Goal: Information Seeking & Learning: Learn about a topic

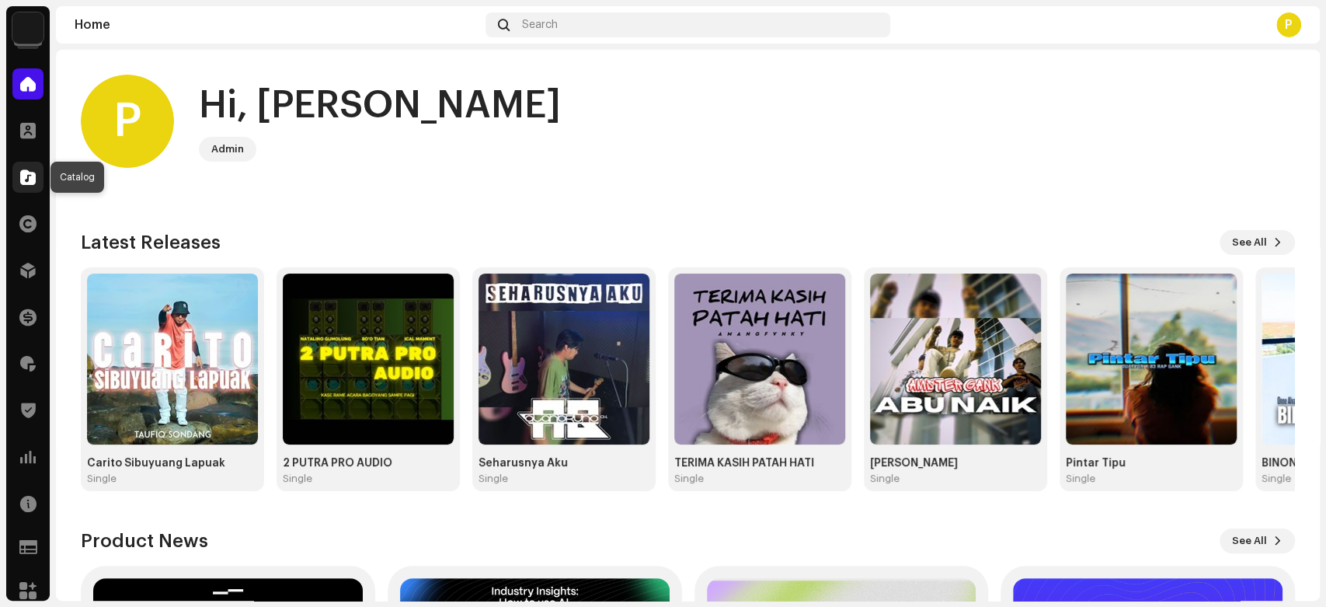
click at [17, 175] on div at bounding box center [27, 177] width 31 height 31
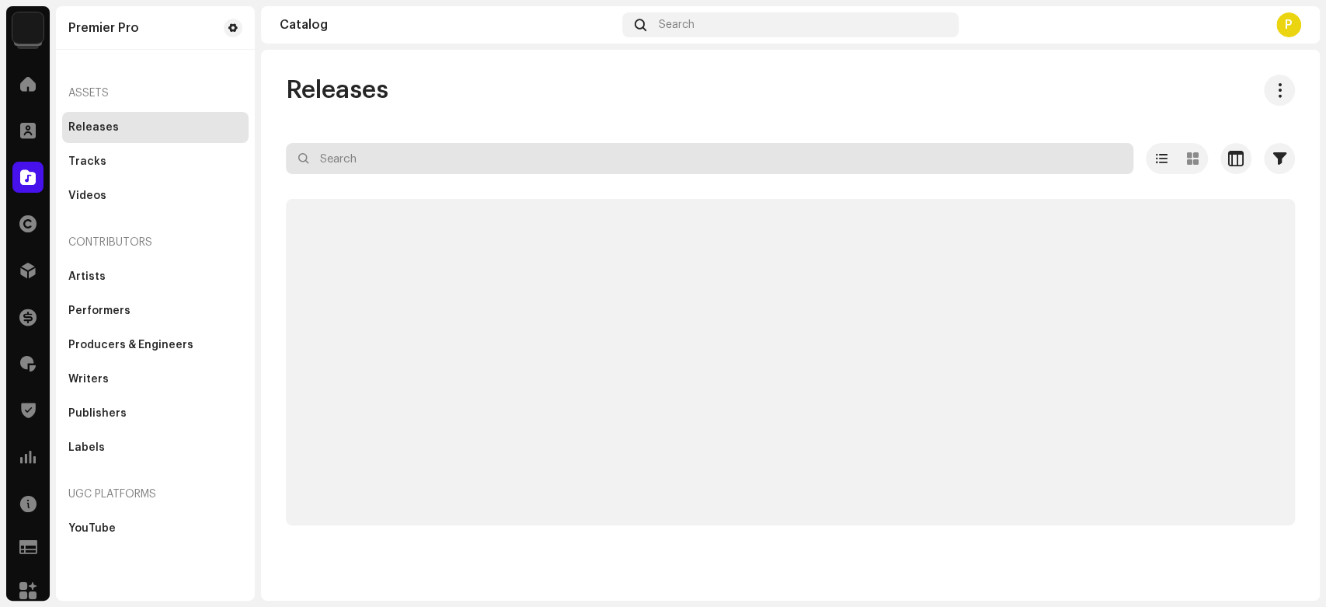
click at [334, 163] on input "text" at bounding box center [710, 158] width 848 height 31
paste input "FR26V2007566"
type input "FR26V2007566"
click at [486, 113] on div "Releases FR26V2007566 Selected 0 Select all Options Filters Distribution status…" at bounding box center [790, 300] width 1059 height 451
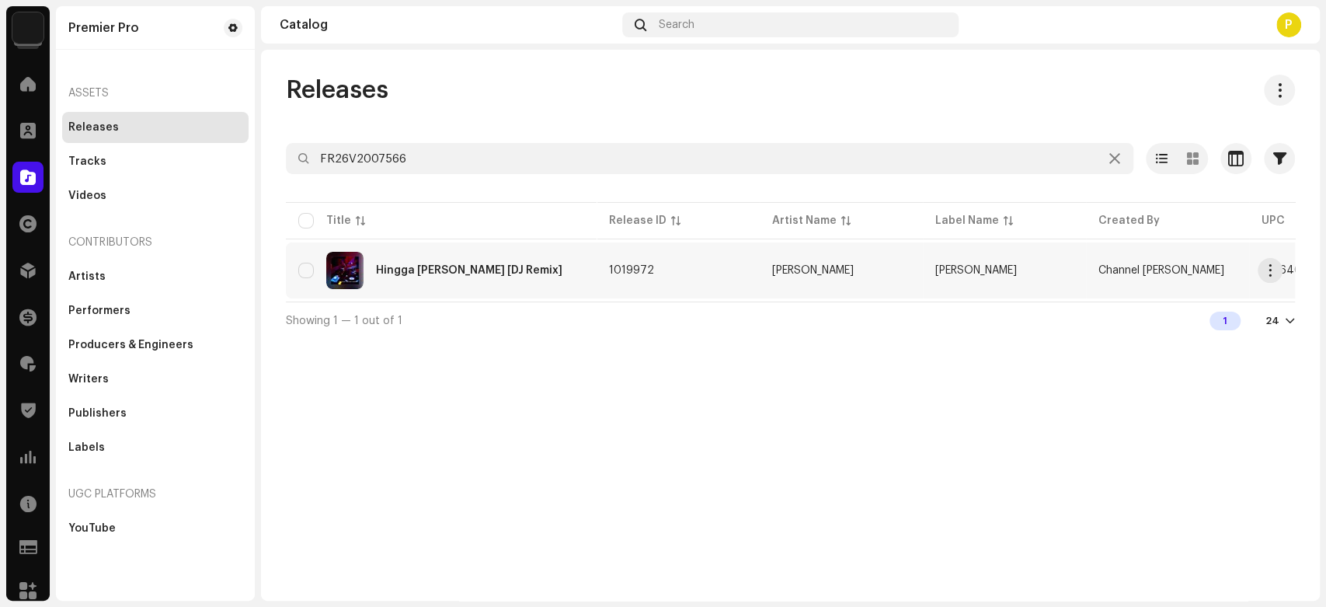
click at [456, 275] on div "Hingga [PERSON_NAME] [DJ Remix]" at bounding box center [441, 270] width 286 height 37
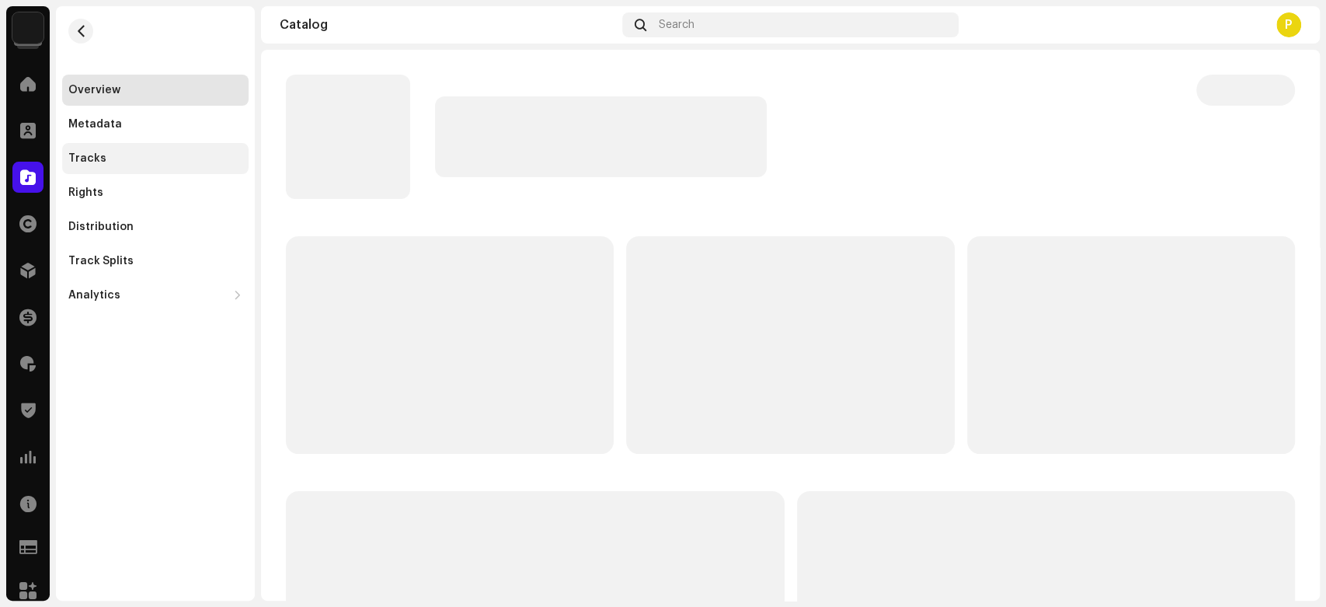
click at [158, 152] on div "Tracks" at bounding box center [155, 158] width 174 height 12
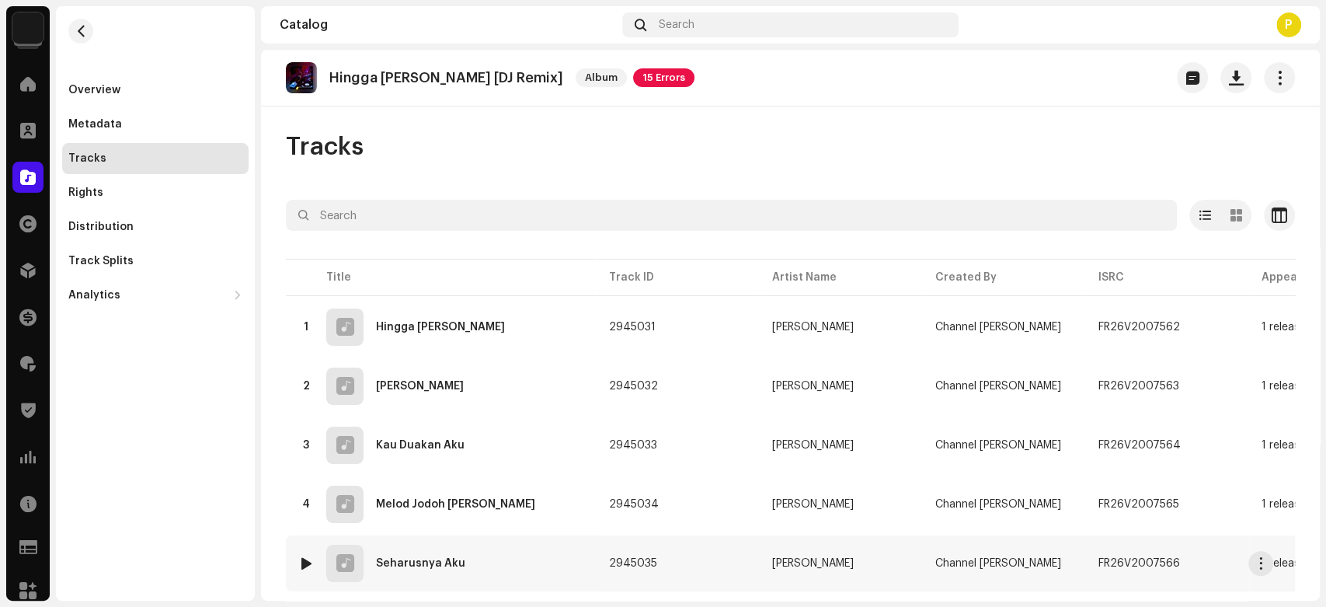
click at [311, 561] on div at bounding box center [307, 563] width 12 height 12
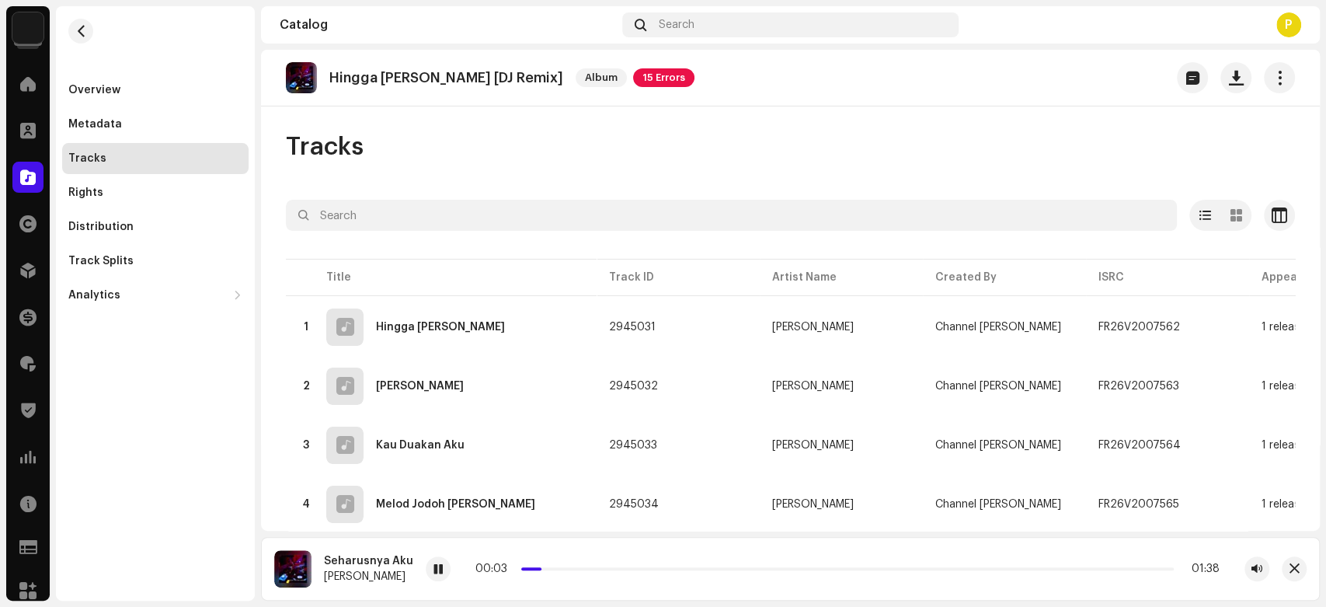
drag, startPoint x: 524, startPoint y: 569, endPoint x: 671, endPoint y: 575, distance: 147.7
click at [671, 575] on div "00:03 01:38" at bounding box center [847, 568] width 744 height 12
drag, startPoint x: 555, startPoint y: 568, endPoint x: 764, endPoint y: 583, distance: 209.5
click at [764, 583] on div "Seharusnya Aku [PERSON_NAME] 00:38 01:38" at bounding box center [790, 569] width 1059 height 64
click at [440, 566] on div at bounding box center [438, 568] width 25 height 25
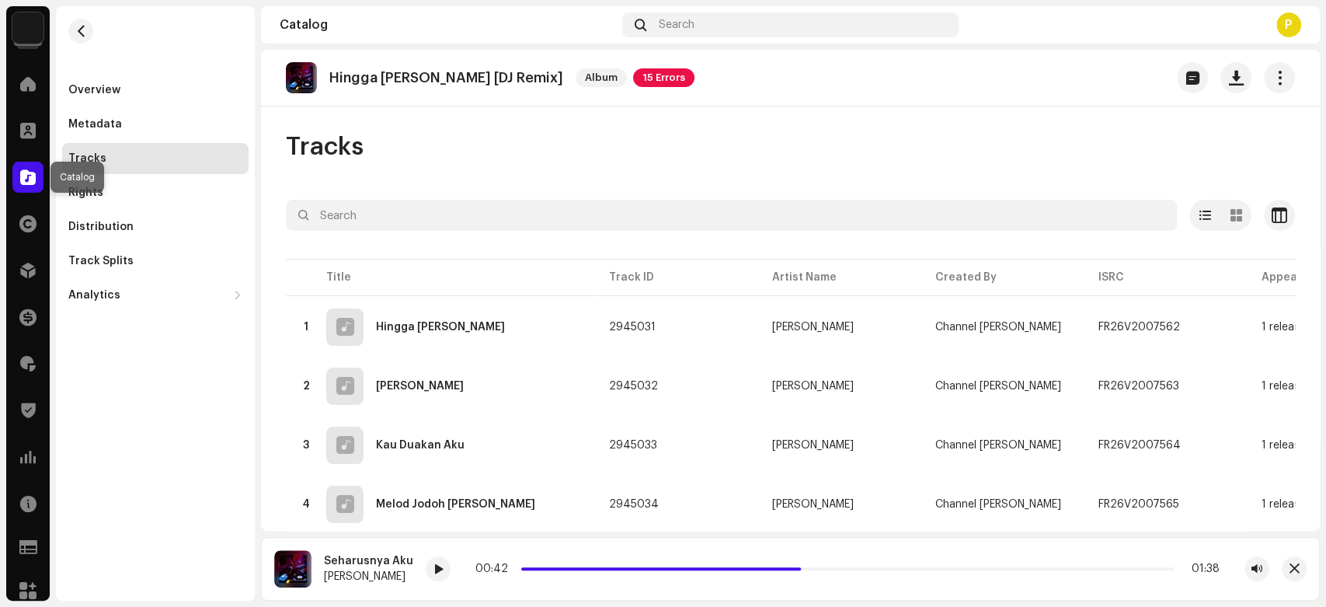
click at [30, 179] on span at bounding box center [28, 177] width 16 height 12
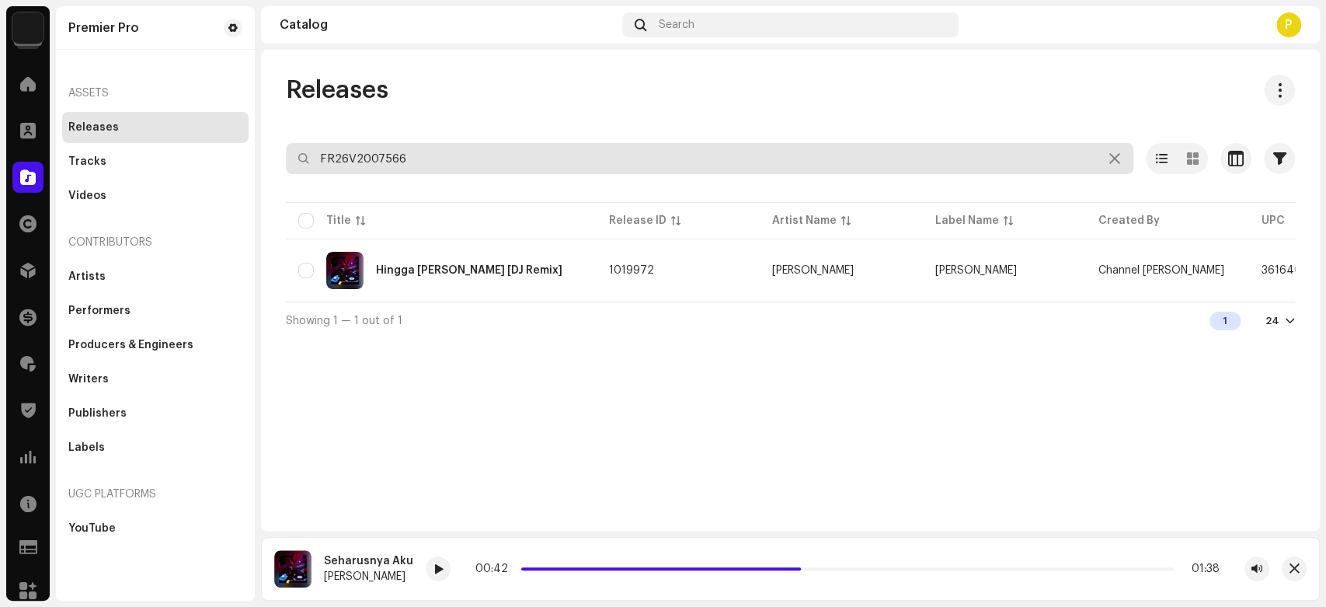
click at [416, 154] on input "FR26V2007566" at bounding box center [710, 158] width 848 height 31
paste input "QZN88220139"
type input "QZN882201396"
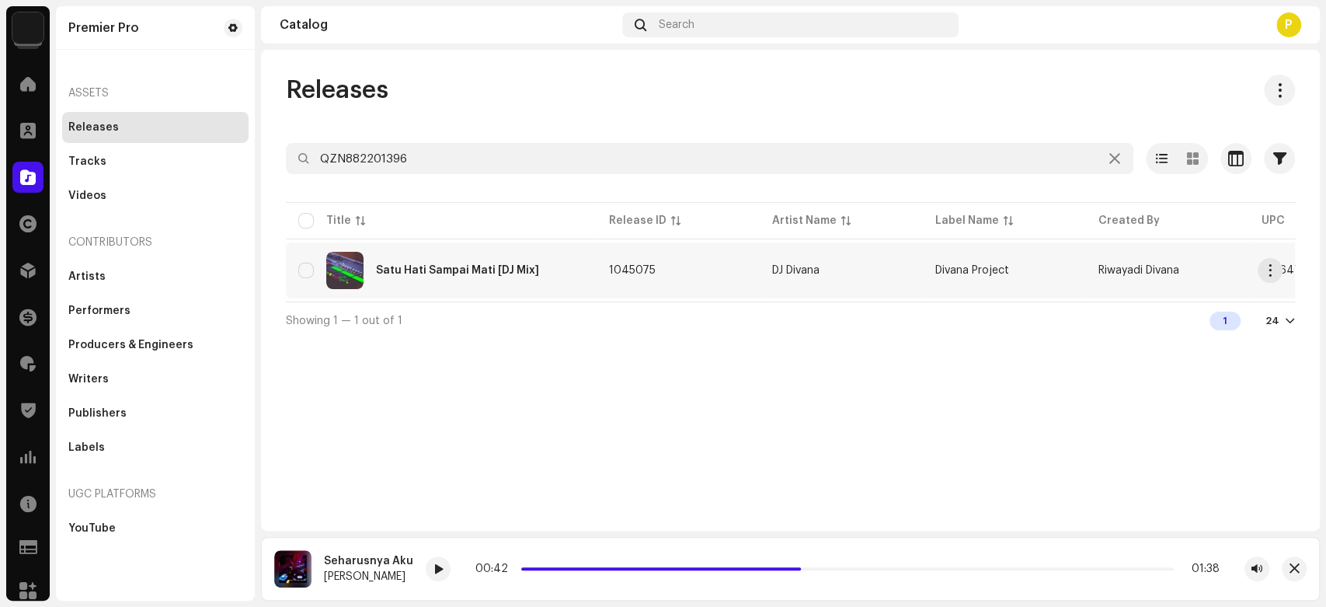
click at [525, 292] on td "Satu Hati Sampai Mati [DJ Mix]" at bounding box center [441, 270] width 311 height 56
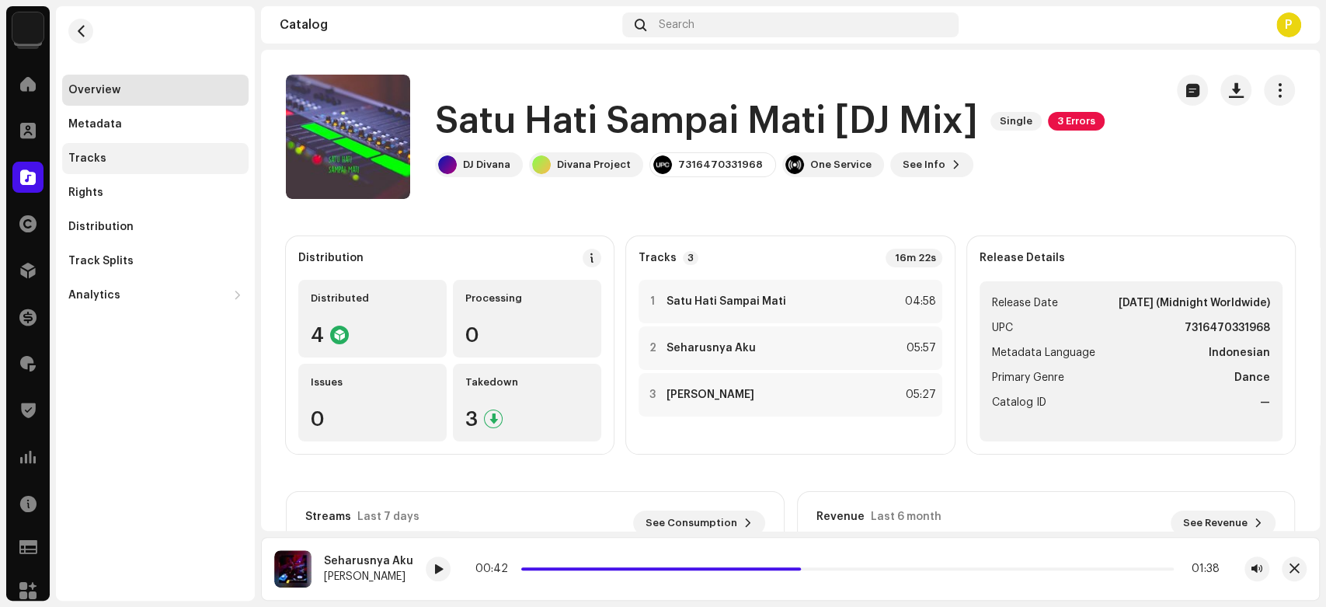
click at [158, 165] on div "Tracks" at bounding box center [155, 158] width 186 height 31
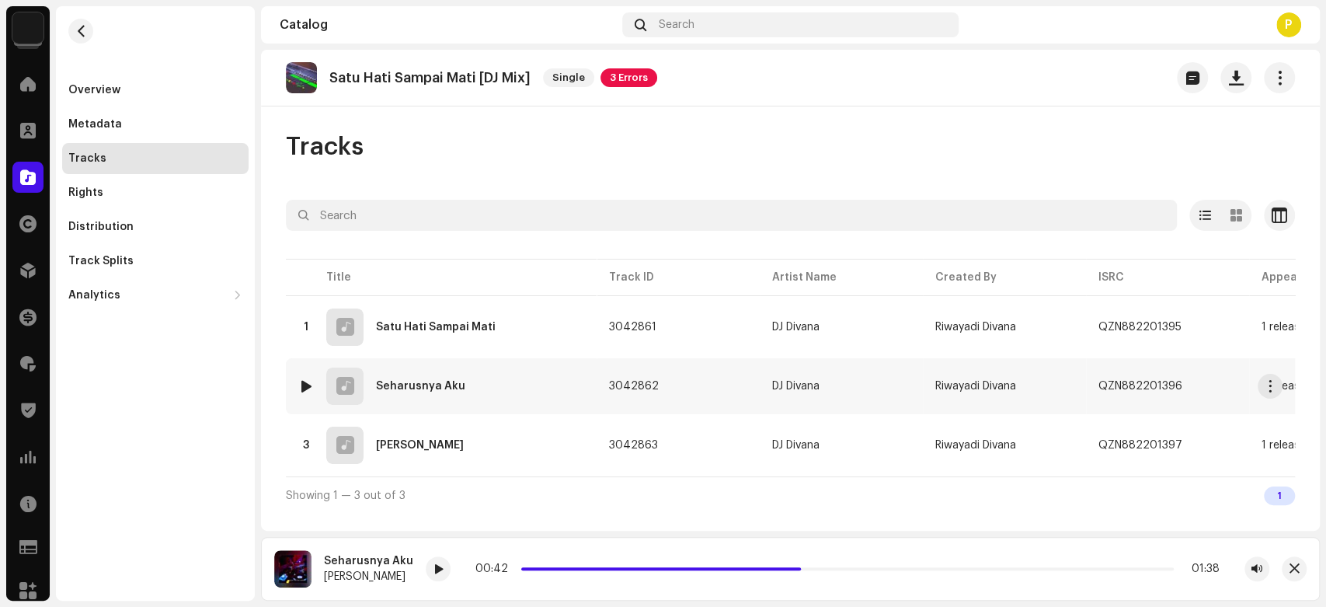
click at [302, 384] on div at bounding box center [307, 386] width 12 height 12
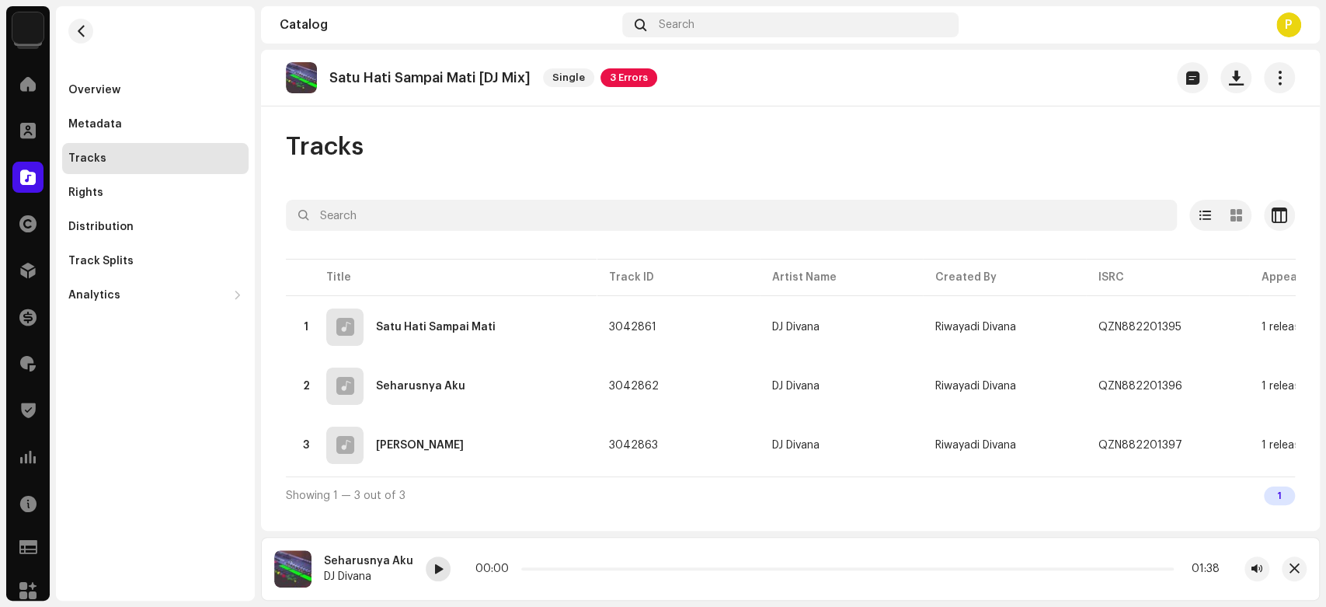
click at [433, 566] on span at bounding box center [437, 569] width 9 height 12
click at [433, 568] on span at bounding box center [437, 569] width 9 height 12
drag, startPoint x: 518, startPoint y: 566, endPoint x: 601, endPoint y: 567, distance: 83.1
click at [601, 567] on p-slider at bounding box center [846, 568] width 656 height 3
drag, startPoint x: 601, startPoint y: 568, endPoint x: 696, endPoint y: 562, distance: 94.9
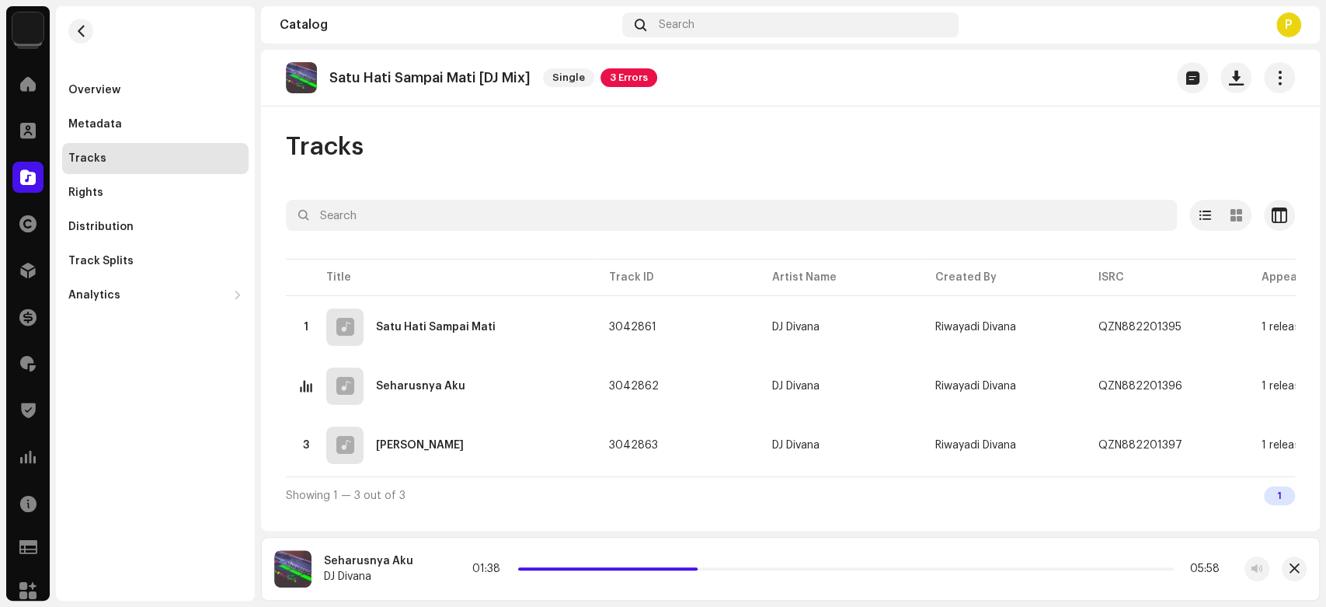
click at [696, 562] on div "01:38 05:58" at bounding box center [845, 568] width 747 height 12
click at [436, 566] on span at bounding box center [437, 569] width 9 height 12
click at [16, 171] on div at bounding box center [27, 177] width 31 height 31
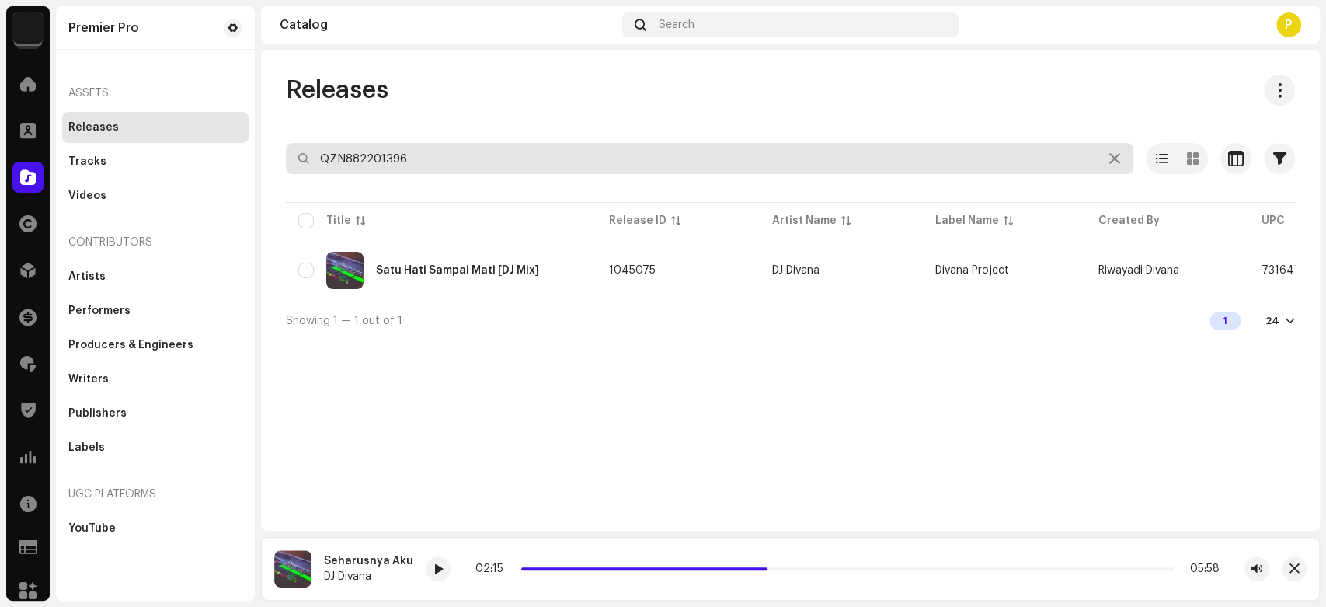
click at [423, 160] on input "QZN882201396" at bounding box center [710, 158] width 848 height 31
paste input "17840"
type input "QZN882217840"
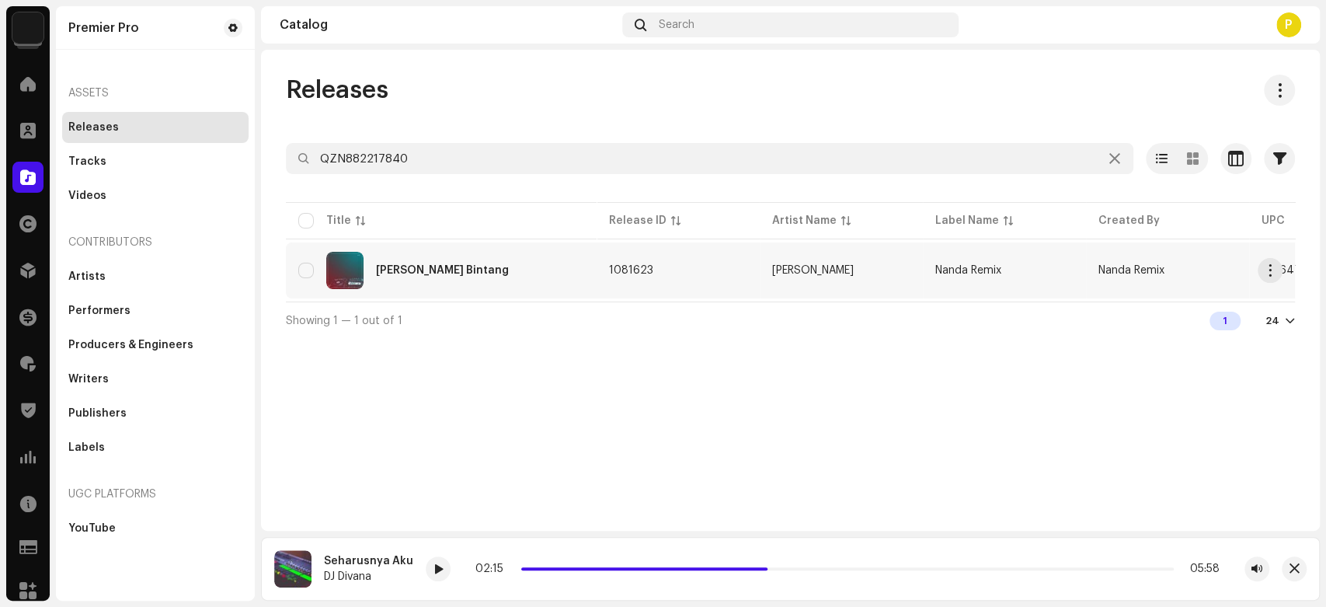
click at [454, 289] on td "[PERSON_NAME] Bintang" at bounding box center [441, 270] width 311 height 56
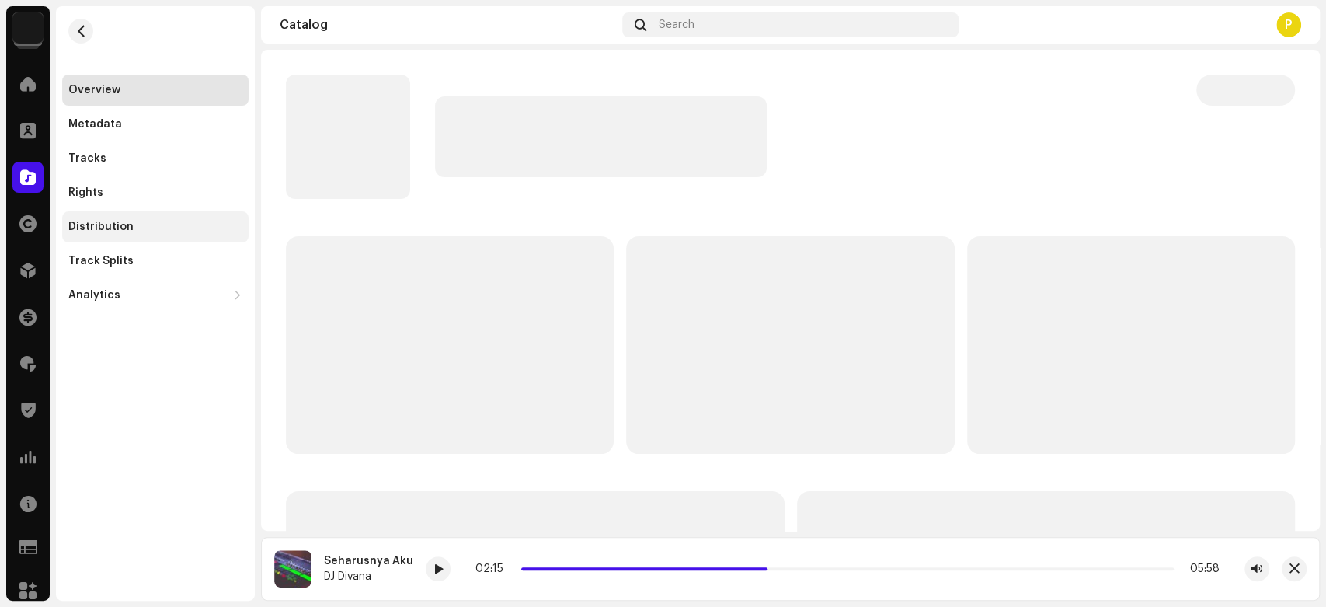
click at [174, 221] on div "Distribution" at bounding box center [155, 227] width 174 height 12
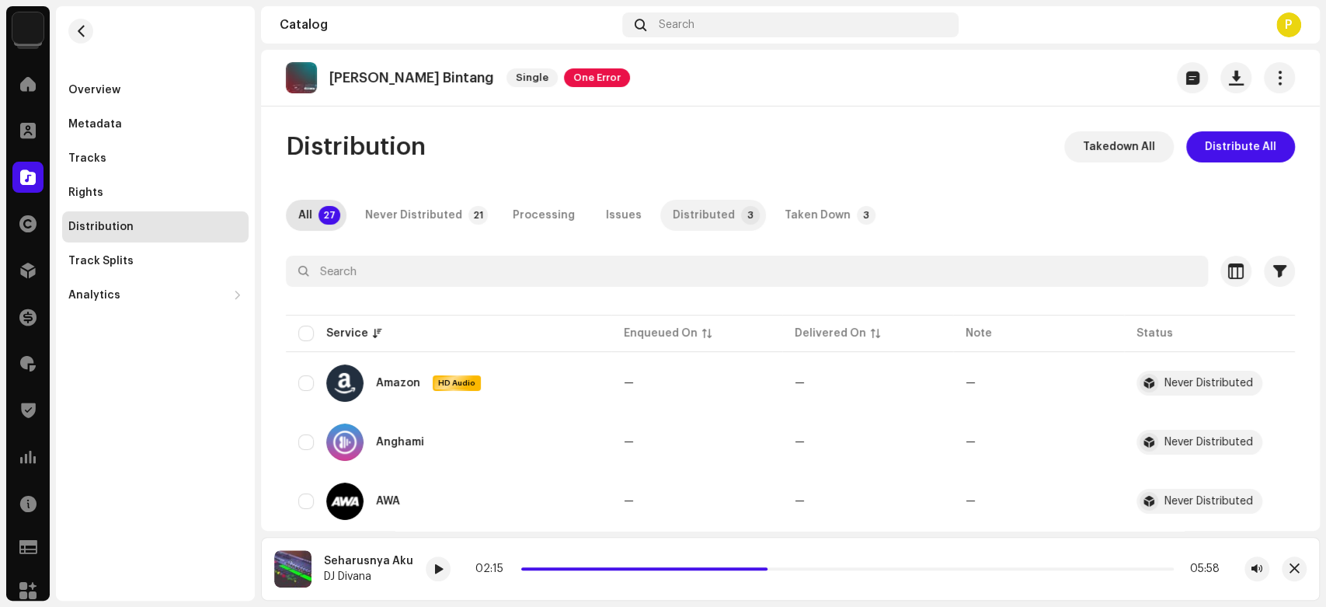
click at [719, 210] on p-tab "Distributed 3" at bounding box center [713, 215] width 106 height 31
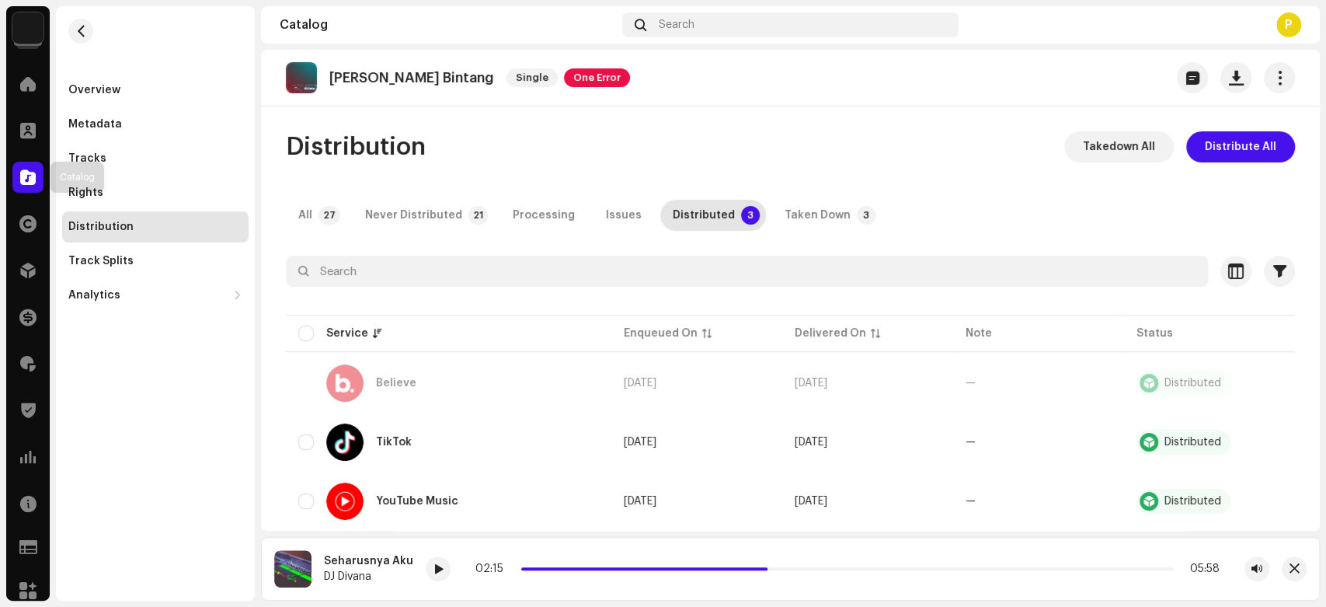
click at [33, 172] on span at bounding box center [28, 177] width 16 height 12
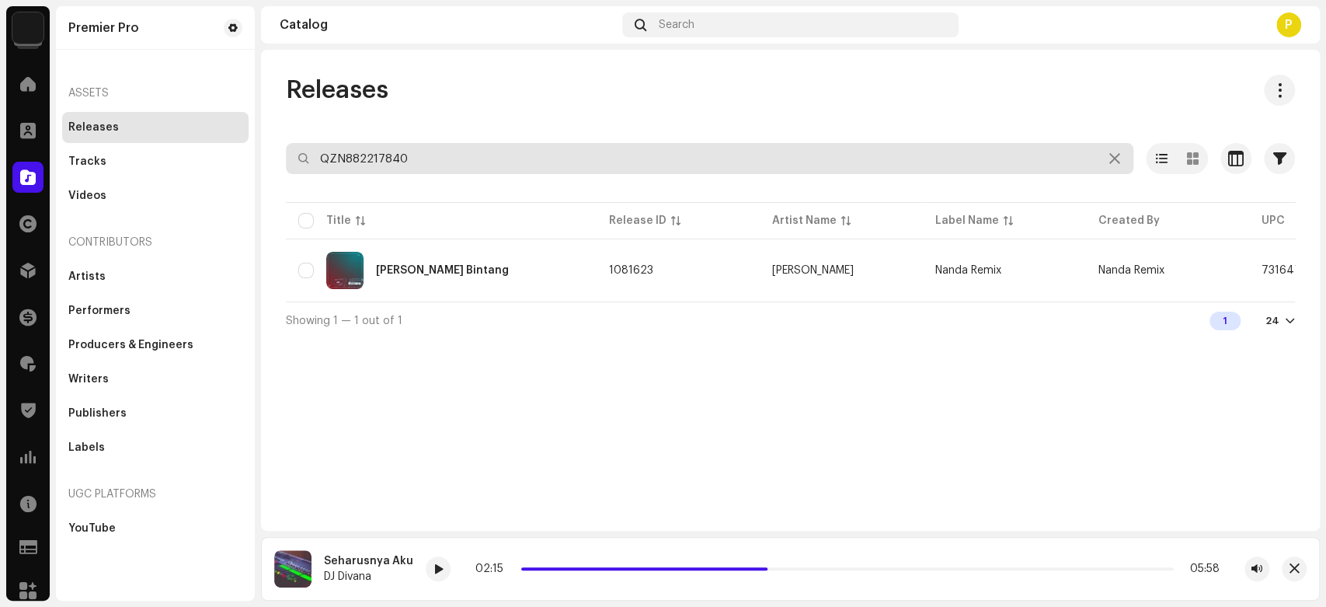
click at [392, 168] on input "QZN882217840" at bounding box center [710, 158] width 848 height 31
paste input "5263"
type input "QZN882215263"
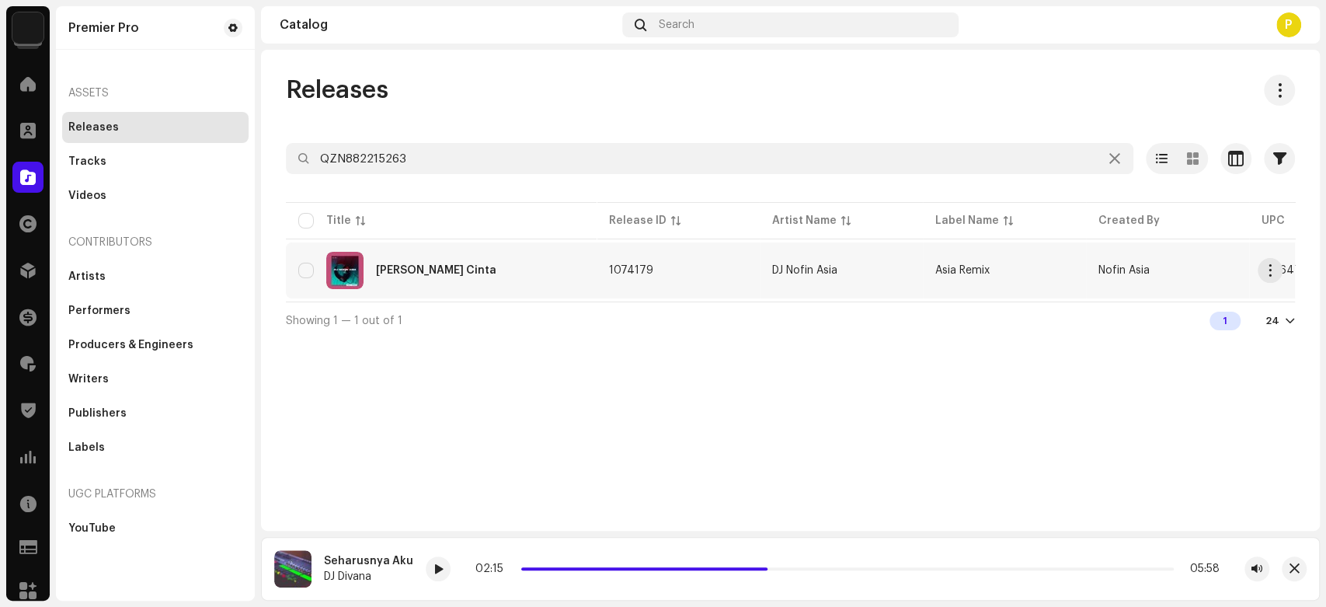
click at [440, 270] on div "[PERSON_NAME] Cinta" at bounding box center [441, 270] width 286 height 37
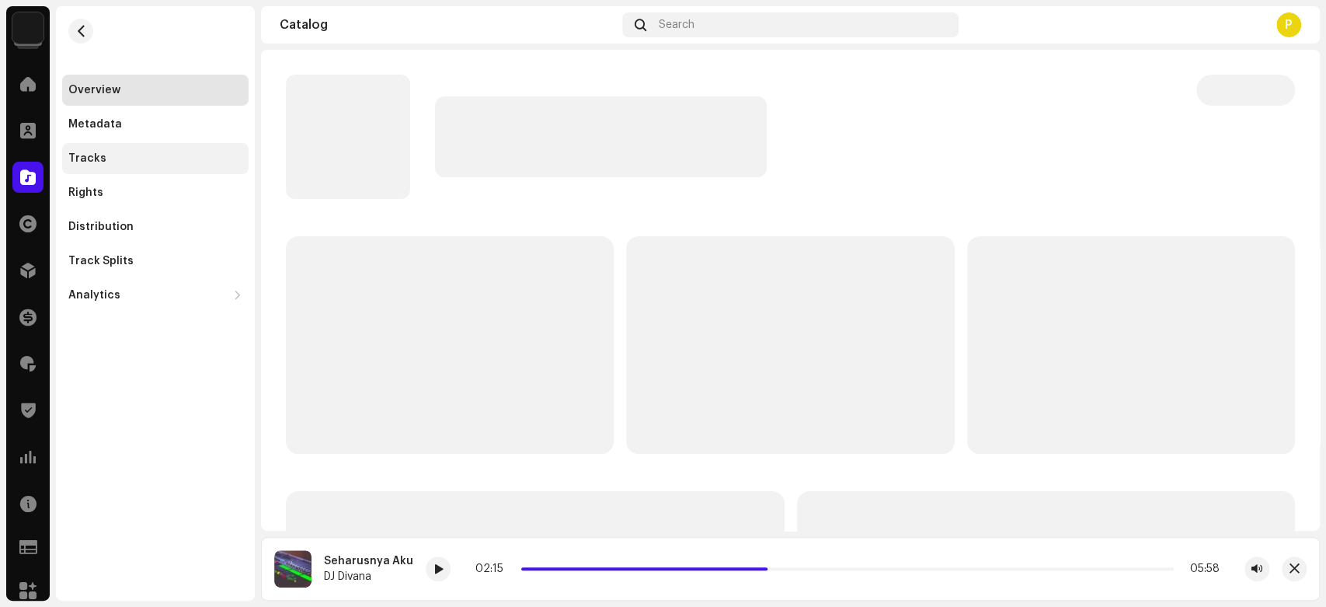
click at [207, 154] on div "Tracks" at bounding box center [155, 158] width 174 height 12
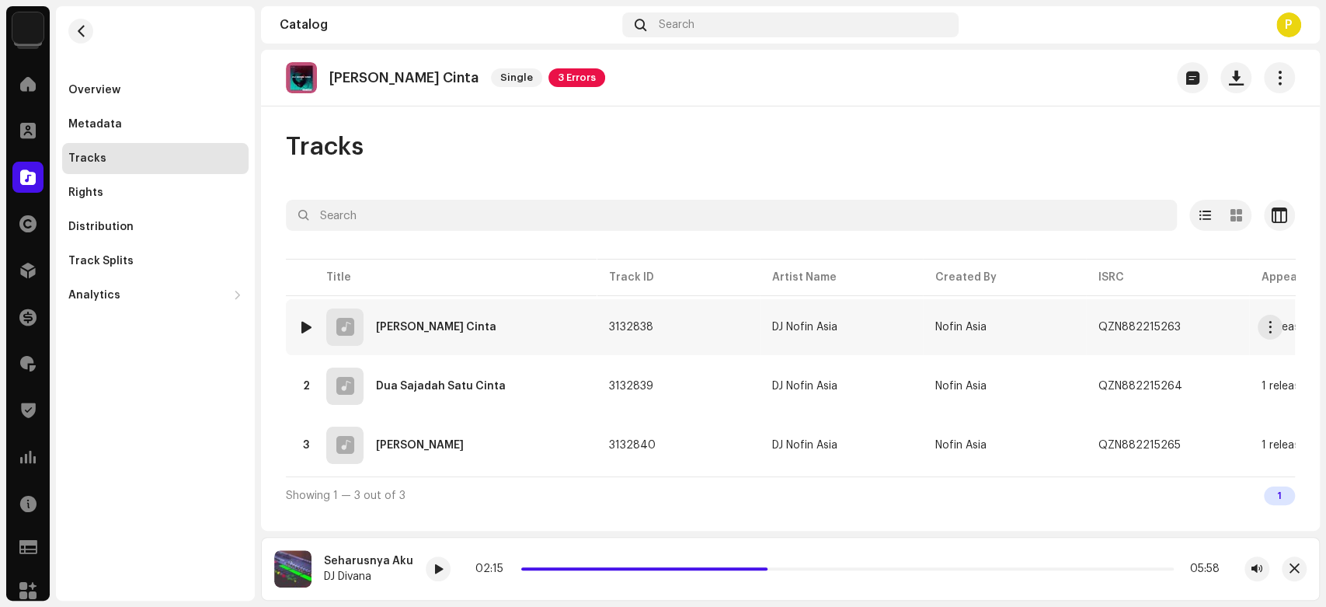
click at [303, 324] on div at bounding box center [307, 327] width 12 height 12
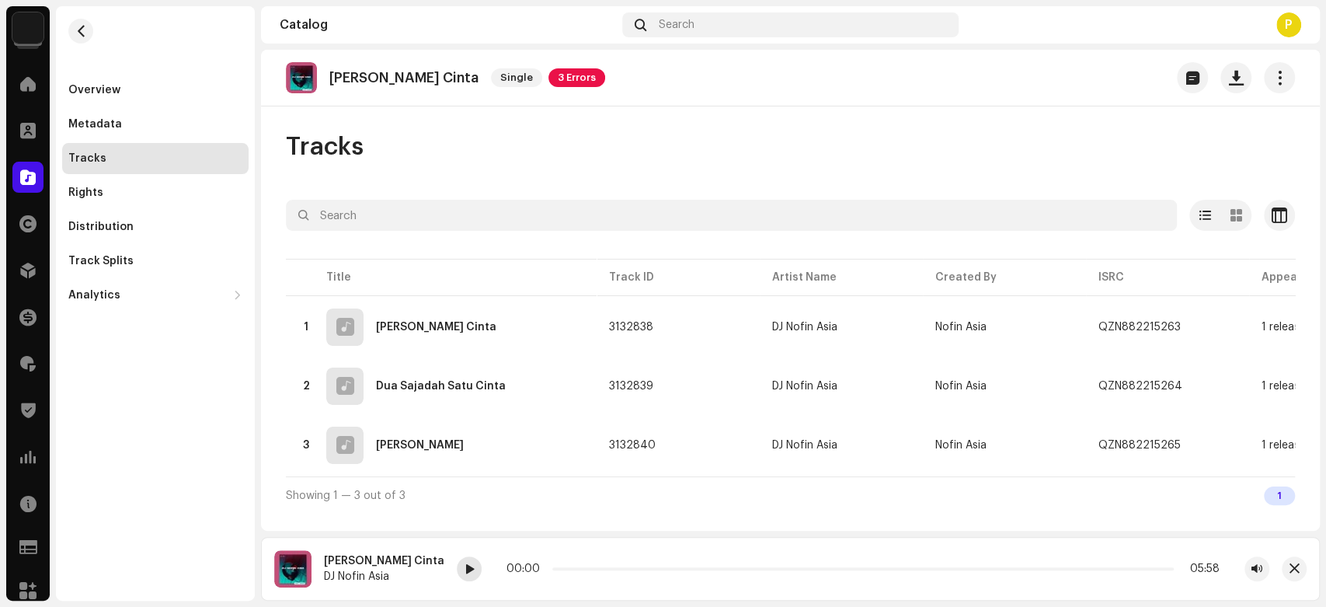
click at [465, 566] on span at bounding box center [469, 569] width 9 height 12
click at [457, 576] on div at bounding box center [469, 568] width 25 height 25
drag, startPoint x: 500, startPoint y: 568, endPoint x: 522, endPoint y: 568, distance: 21.8
click at [561, 568] on span at bounding box center [565, 569] width 8 height 8
click at [465, 567] on span at bounding box center [469, 569] width 9 height 12
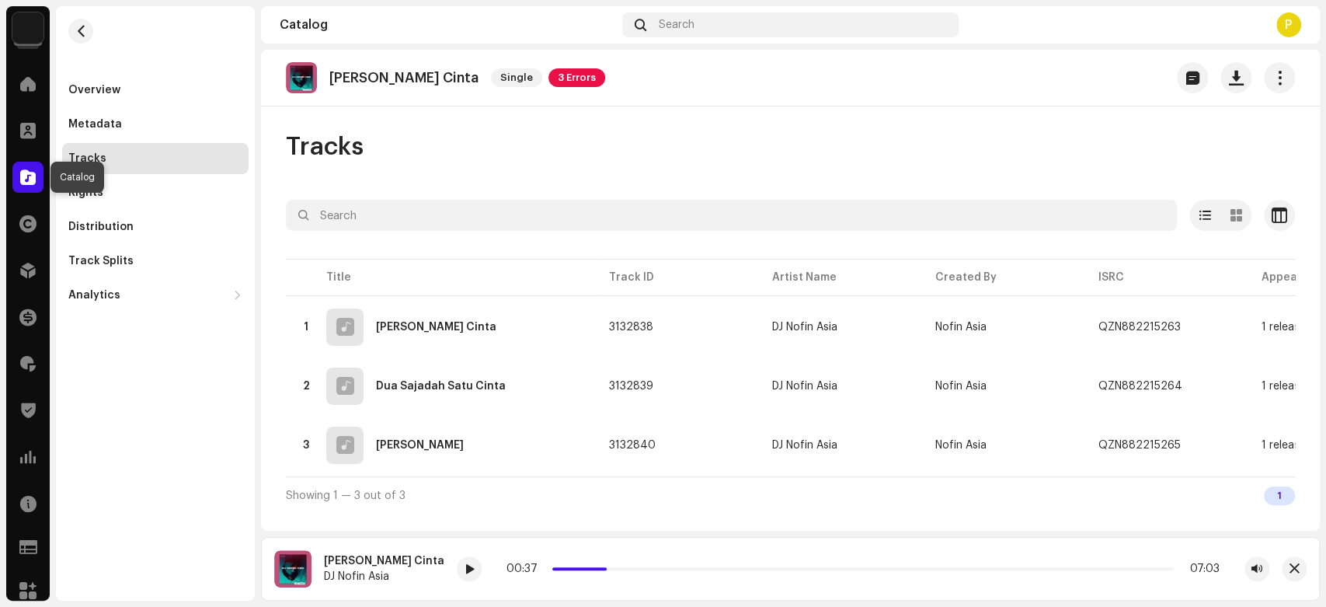
click at [19, 172] on div at bounding box center [27, 177] width 31 height 31
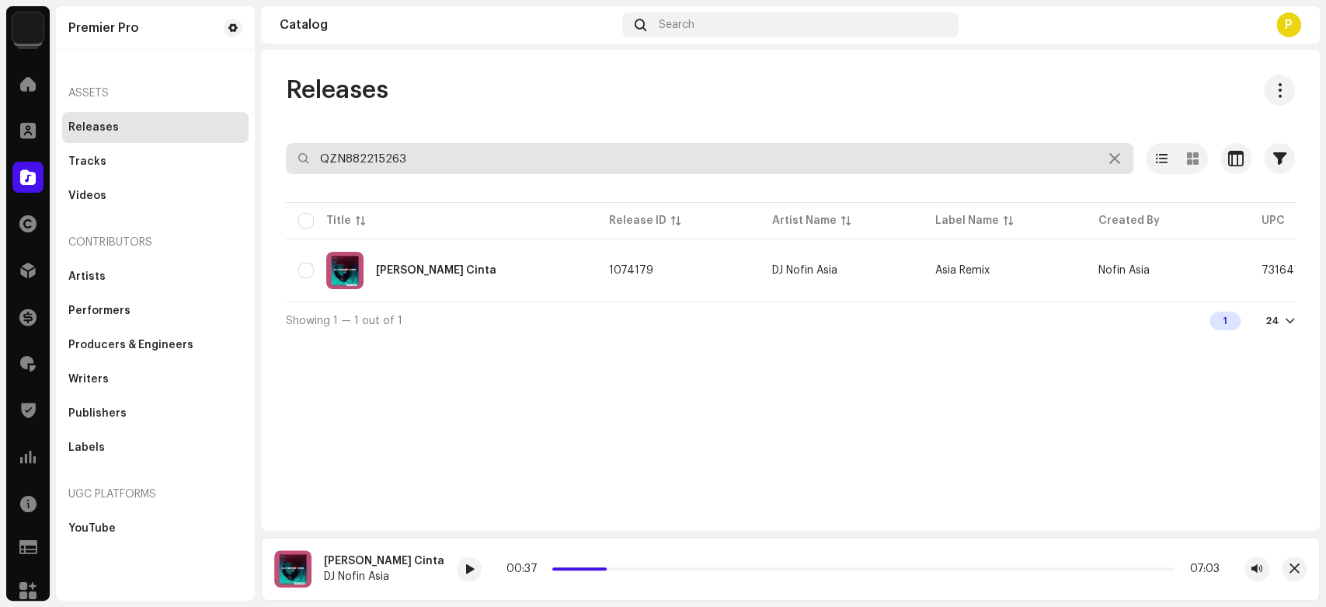
click at [381, 165] on input "QZN882215263" at bounding box center [710, 158] width 848 height 31
paste input "09134"
type input "QZN882209134"
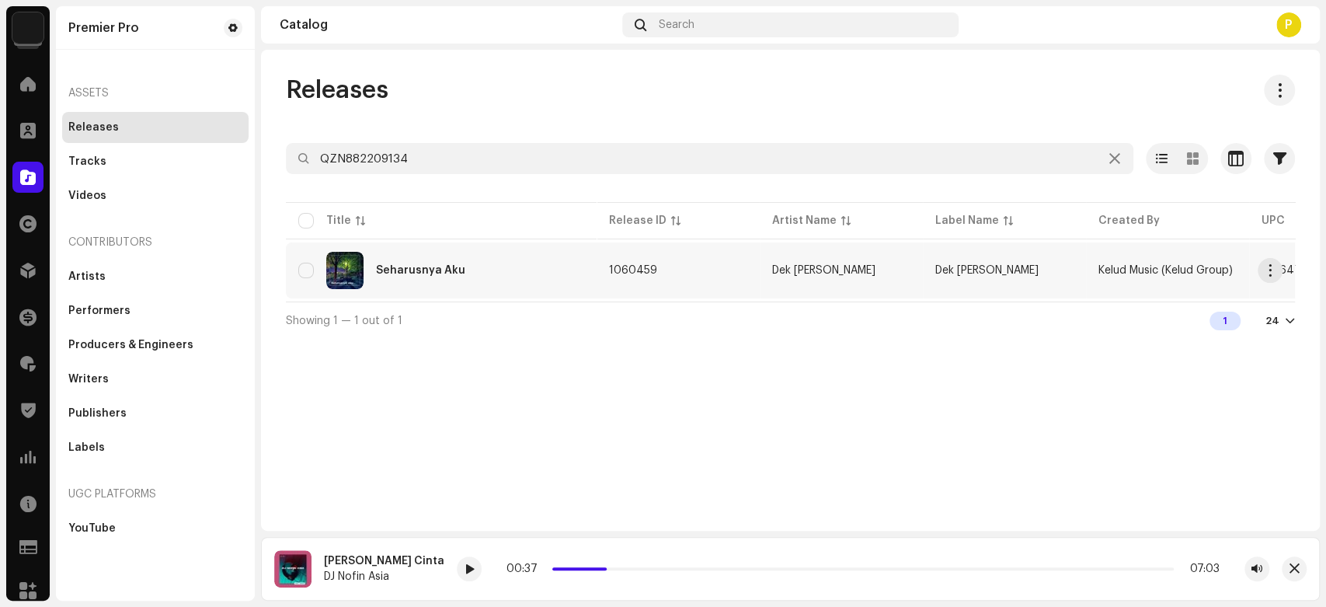
click at [513, 266] on div "Seharusnya Aku" at bounding box center [441, 270] width 286 height 37
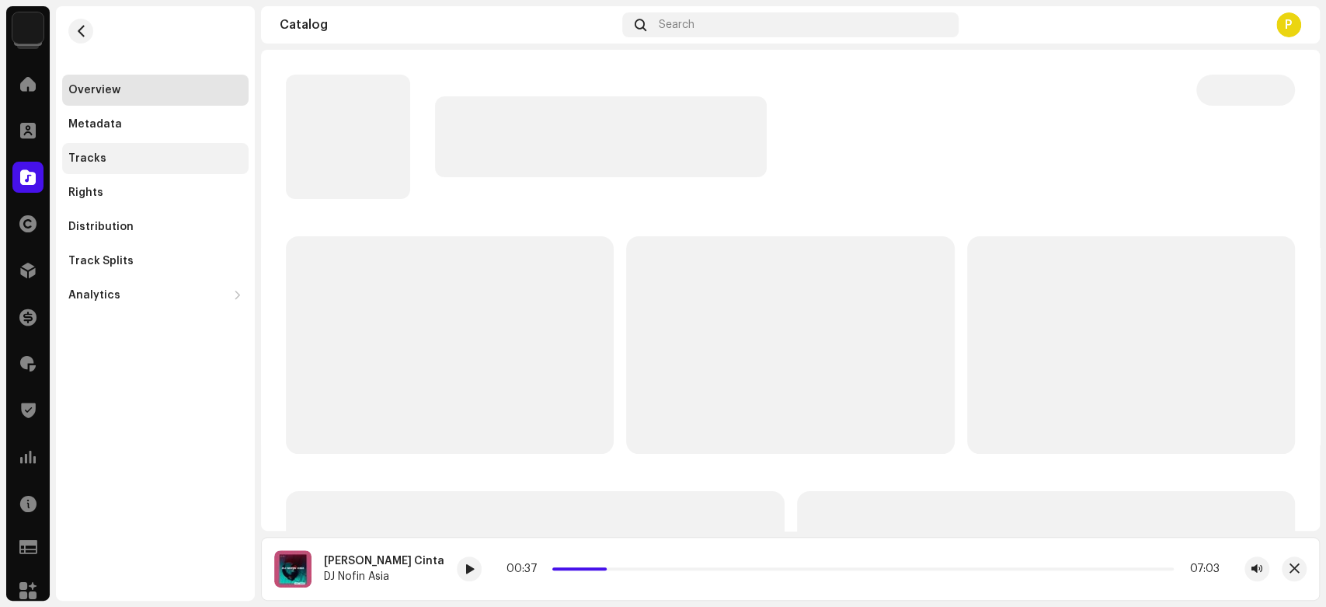
click at [104, 169] on div "Tracks" at bounding box center [155, 158] width 186 height 31
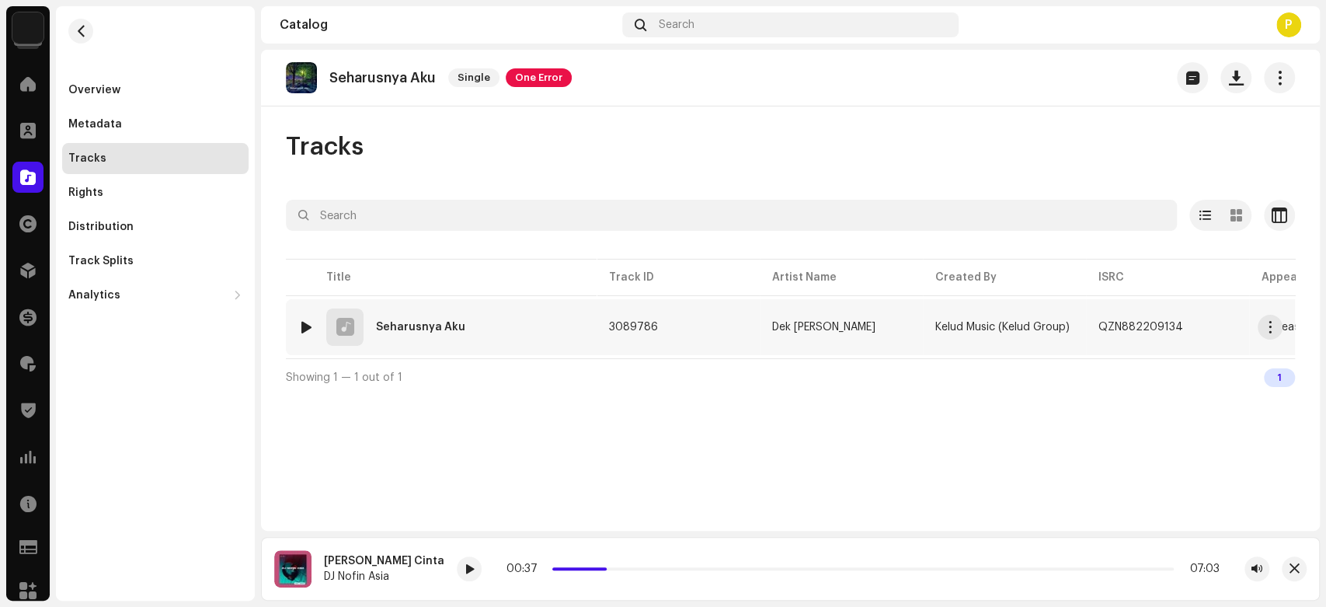
click at [306, 323] on div at bounding box center [307, 327] width 12 height 12
click at [447, 566] on span at bounding box center [451, 569] width 9 height 12
click at [447, 565] on span at bounding box center [451, 569] width 9 height 12
drag, startPoint x: 522, startPoint y: 569, endPoint x: 576, endPoint y: 569, distance: 54.4
click at [576, 569] on p-slider at bounding box center [854, 568] width 639 height 3
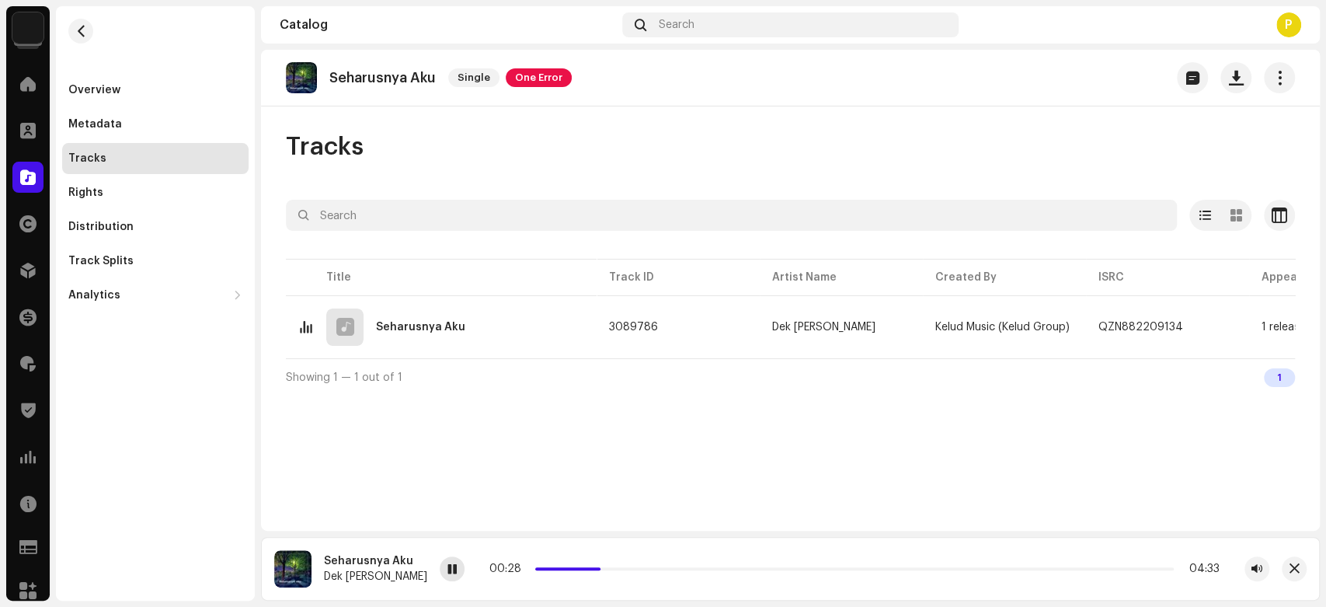
click at [441, 570] on div at bounding box center [452, 568] width 25 height 25
click at [18, 167] on div at bounding box center [27, 177] width 31 height 31
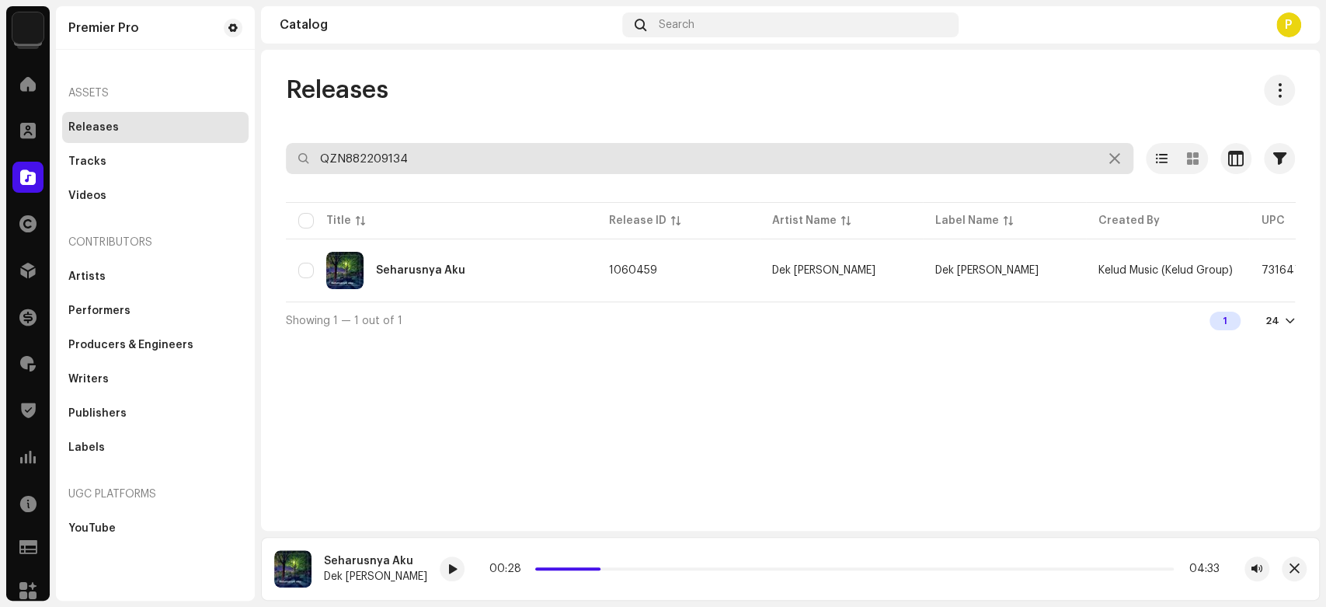
click at [397, 163] on input "QZN882209134" at bounding box center [710, 158] width 848 height 31
paste input "4778"
type input "QZN882204778"
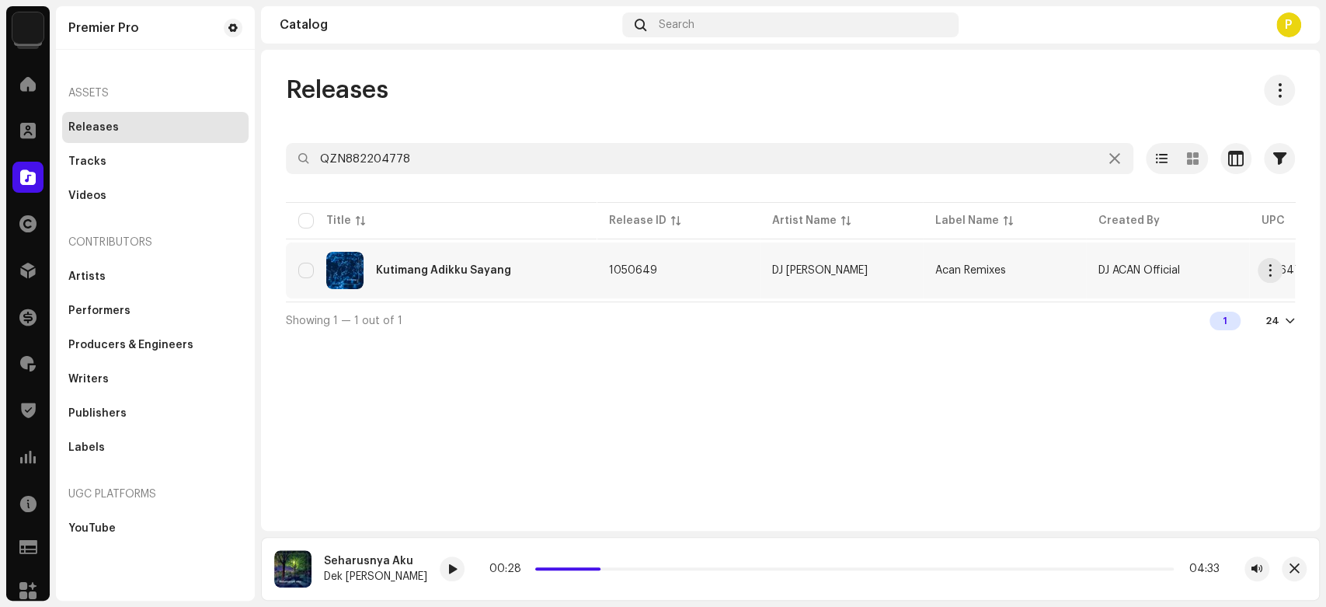
click at [474, 266] on div "Kutimang Adikku Sayang" at bounding box center [443, 270] width 135 height 11
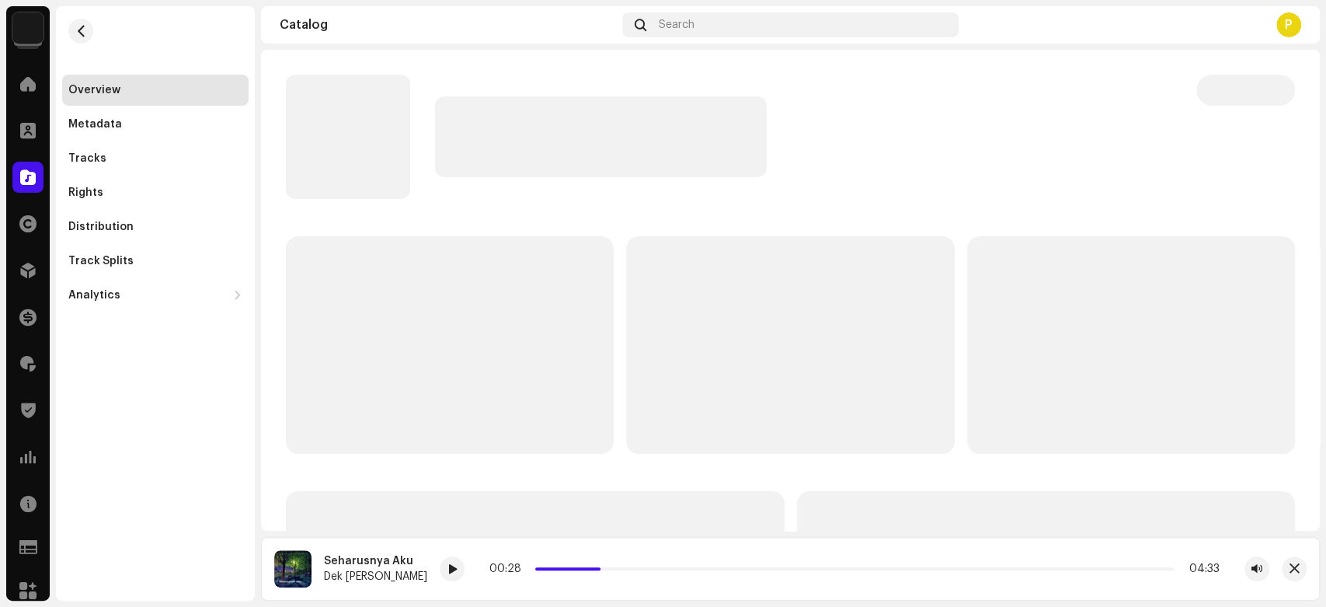
click at [169, 141] on div "Overview Metadata Tracks Rights Distribution Track Splits Analytics Consumption…" at bounding box center [155, 193] width 186 height 236
click at [150, 154] on div "Tracks" at bounding box center [155, 158] width 174 height 12
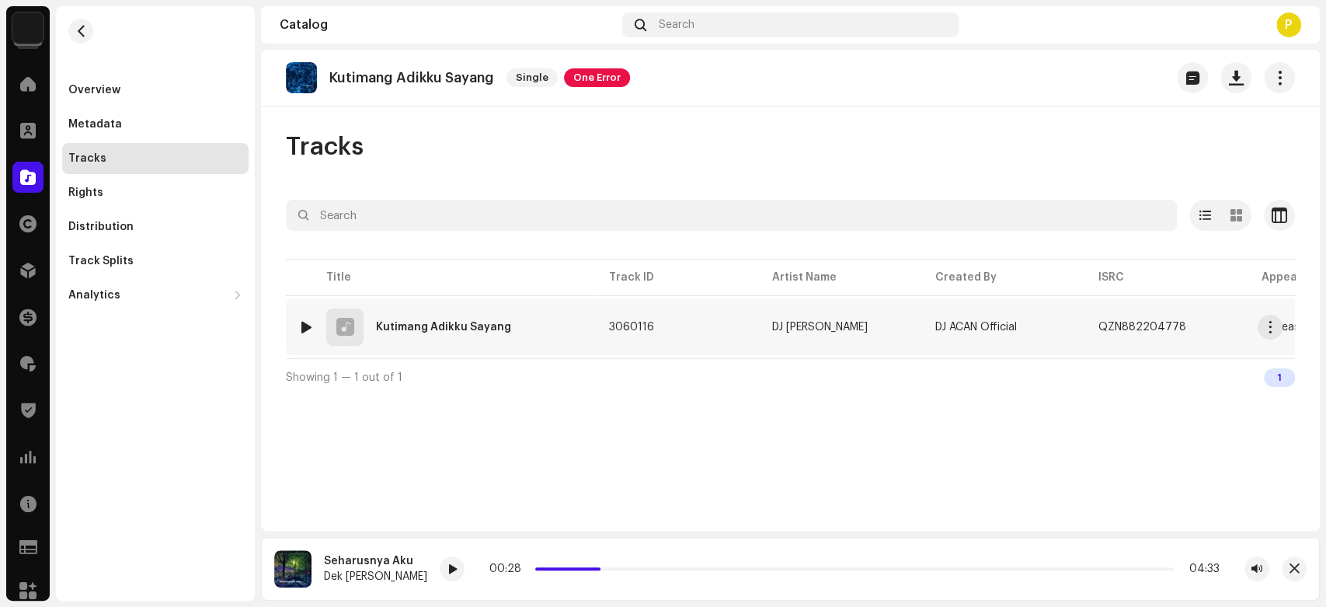
click at [305, 325] on div at bounding box center [307, 327] width 12 height 12
click at [479, 576] on span at bounding box center [483, 569] width 9 height 12
click at [472, 567] on div at bounding box center [484, 568] width 25 height 25
click at [479, 564] on span at bounding box center [483, 569] width 9 height 12
click at [43, 178] on div at bounding box center [27, 177] width 31 height 31
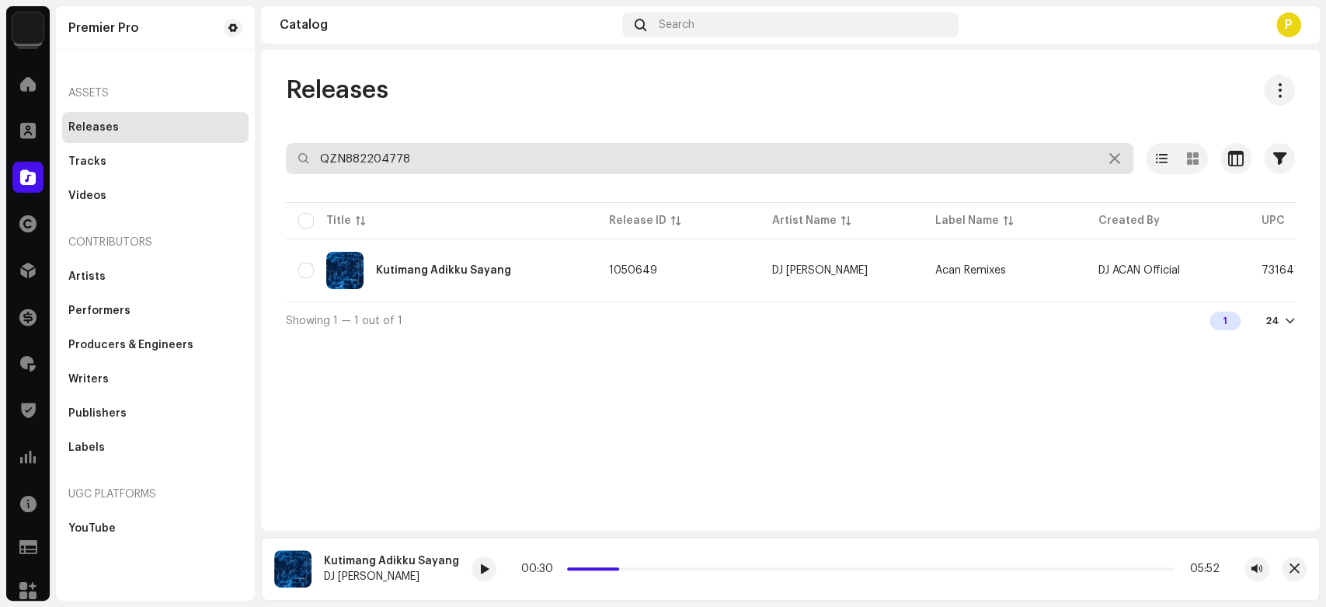
click at [372, 160] on input "QZN882204778" at bounding box center [710, 158] width 848 height 31
paste input "150767"
type input "QZN882150767"
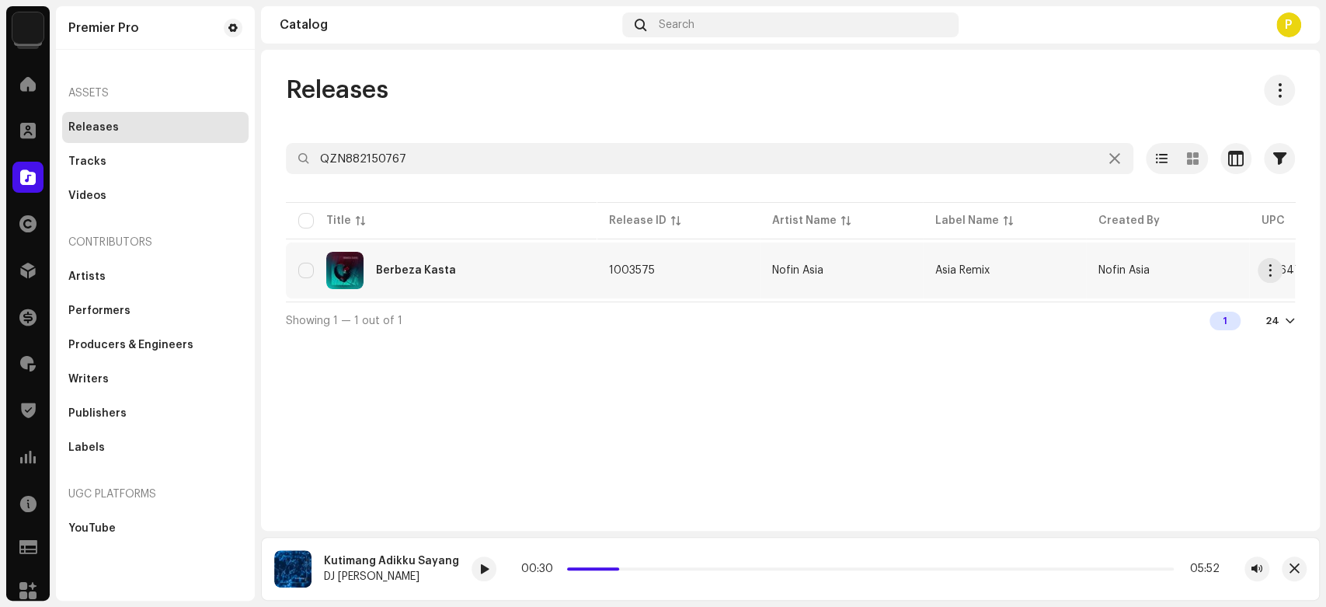
click at [461, 278] on div "Berbeza Kasta" at bounding box center [441, 270] width 286 height 37
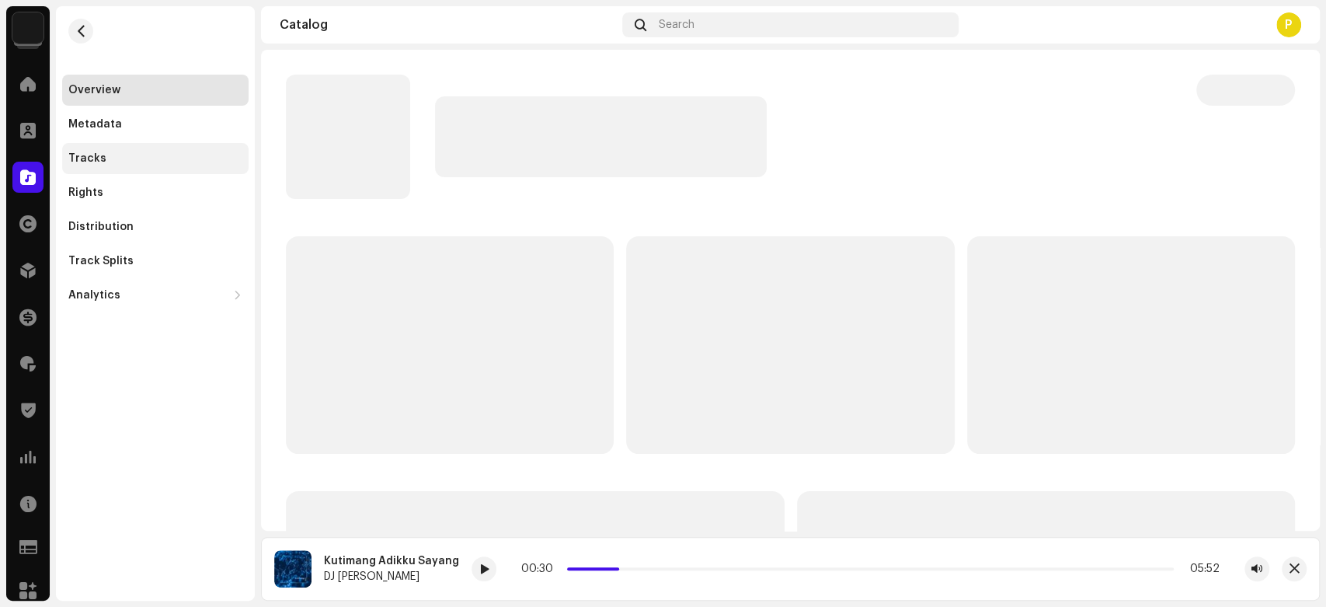
click at [183, 157] on div "Tracks" at bounding box center [155, 158] width 174 height 12
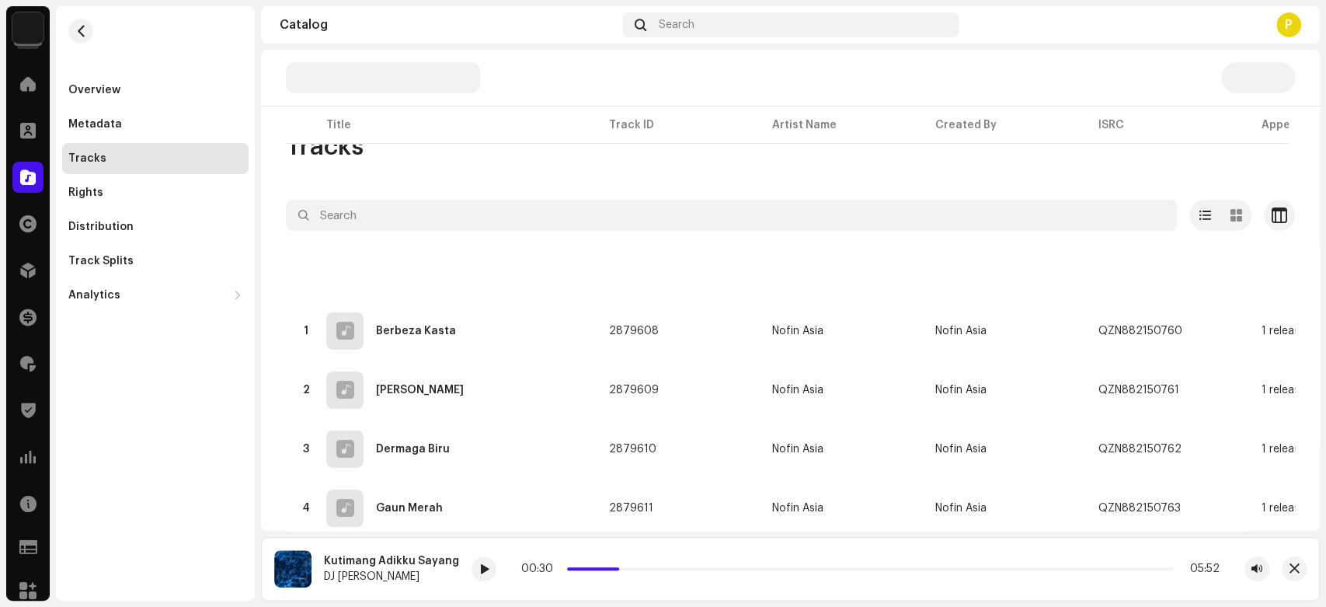
scroll to position [447, 0]
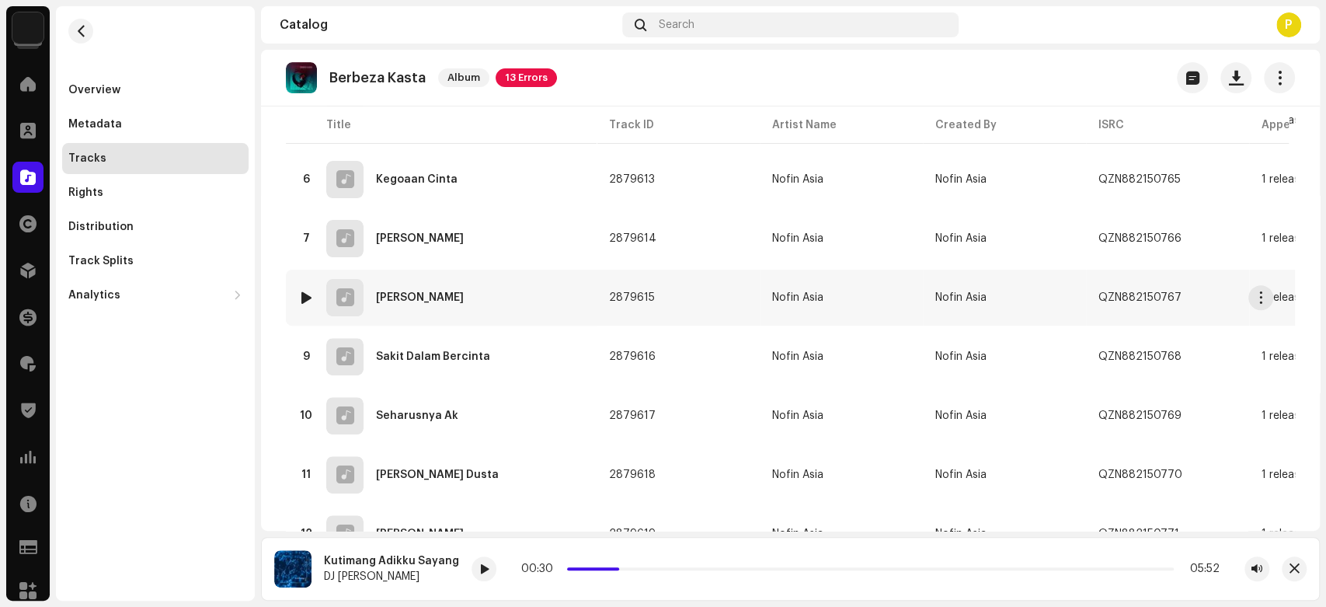
click at [305, 292] on div at bounding box center [307, 297] width 12 height 12
click at [424, 568] on div at bounding box center [436, 568] width 25 height 25
click at [193, 453] on div "Overview Metadata Tracks Rights Distribution Track Splits Analytics Consumption…" at bounding box center [155, 303] width 199 height 594
click at [424, 579] on div at bounding box center [436, 568] width 25 height 25
drag, startPoint x: 485, startPoint y: 566, endPoint x: 583, endPoint y: 559, distance: 98.1
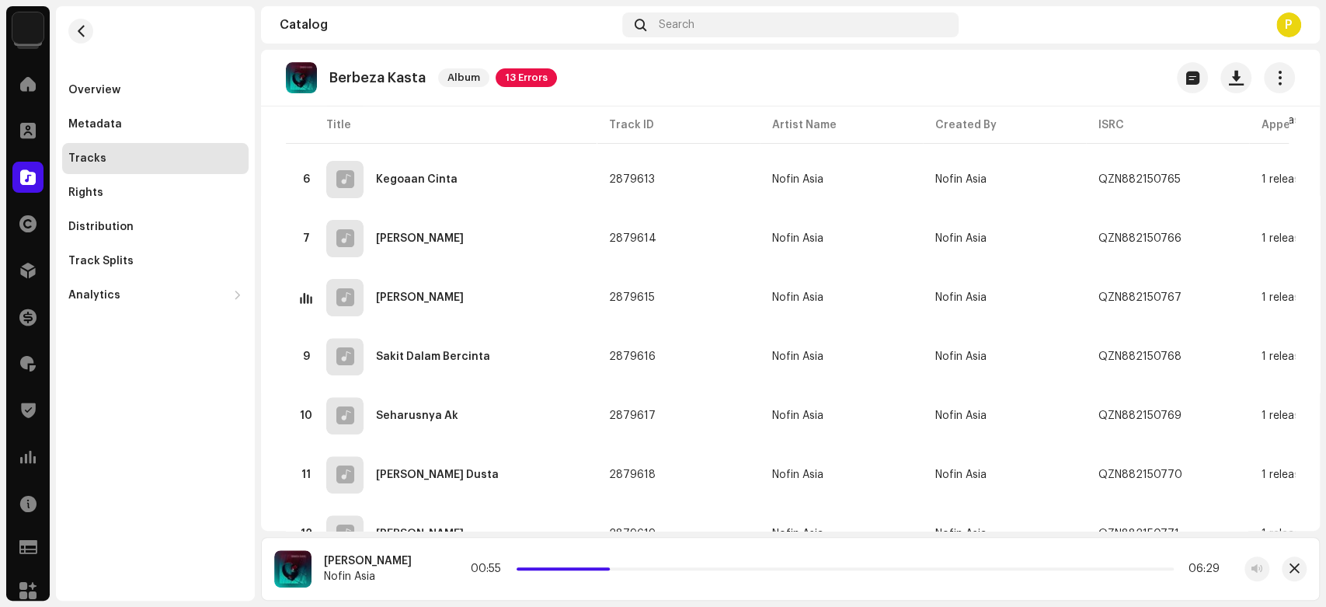
click at [583, 559] on div "00:55 06:29" at bounding box center [846, 568] width 845 height 25
drag, startPoint x: 580, startPoint y: 572, endPoint x: 605, endPoint y: 569, distance: 25.0
click at [605, 569] on div "00:57 06:29" at bounding box center [847, 568] width 746 height 12
drag, startPoint x: 586, startPoint y: 566, endPoint x: 634, endPoint y: 564, distance: 48.2
click at [634, 564] on div "01:17 06:29" at bounding box center [847, 568] width 746 height 12
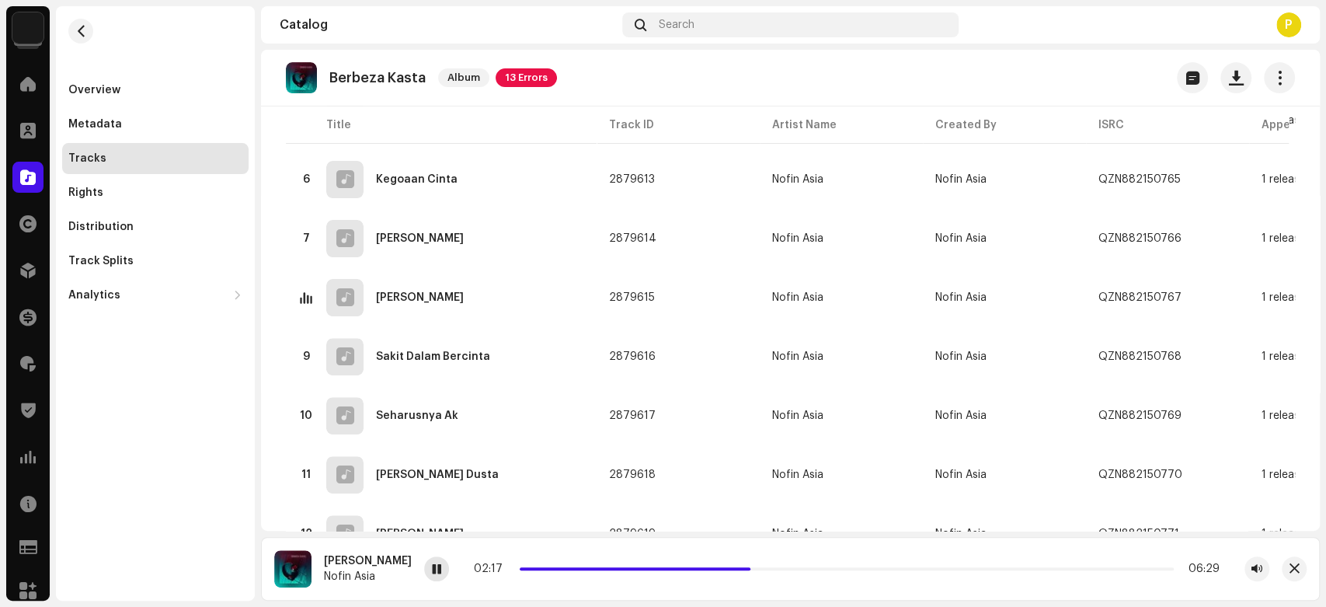
click at [432, 563] on span at bounding box center [436, 569] width 9 height 12
click at [31, 172] on span at bounding box center [28, 177] width 16 height 12
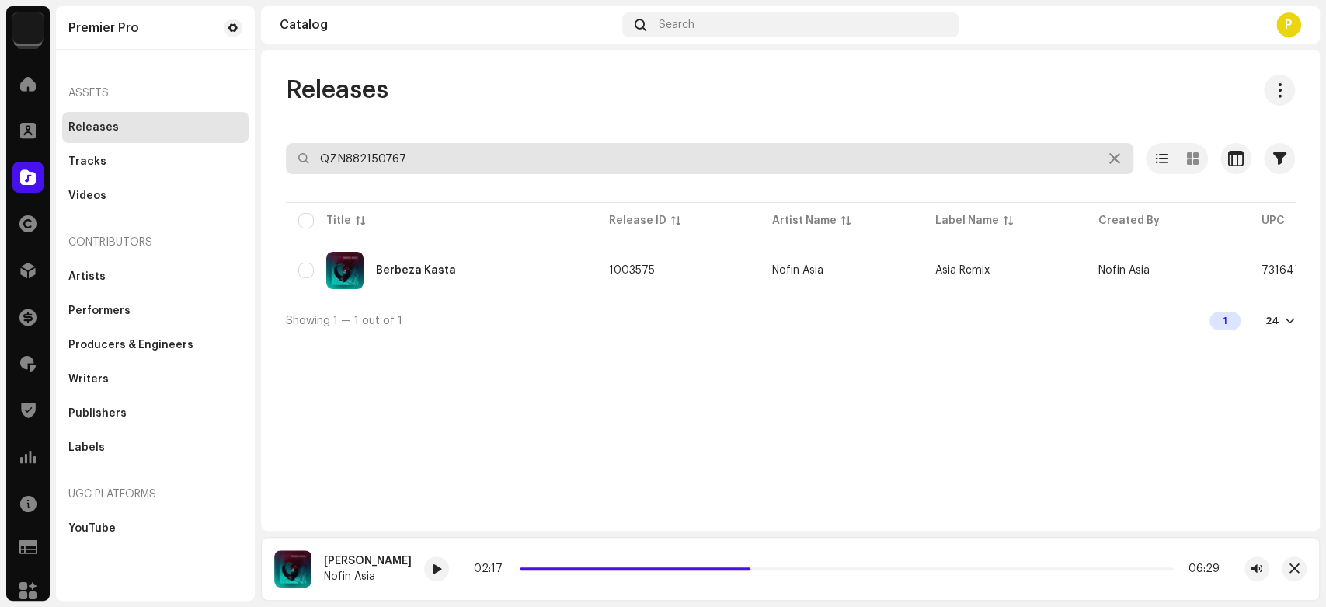
click at [361, 156] on input "QZN882150767" at bounding box center [710, 158] width 848 height 31
paste input "46260"
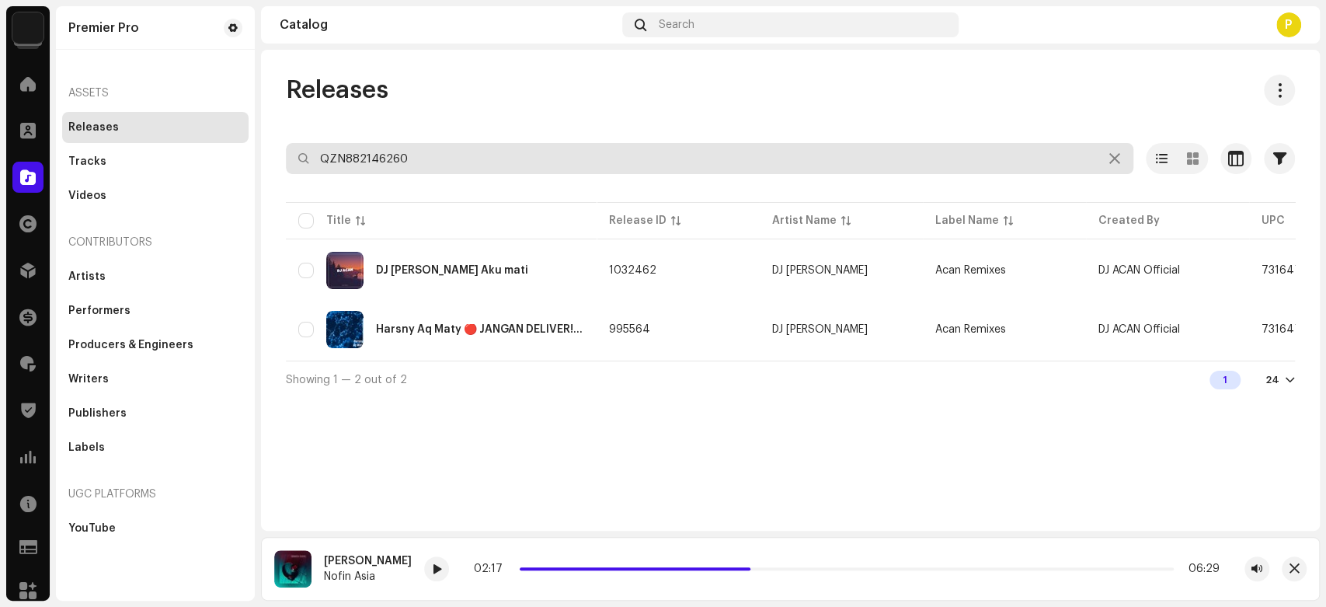
paste input "217782"
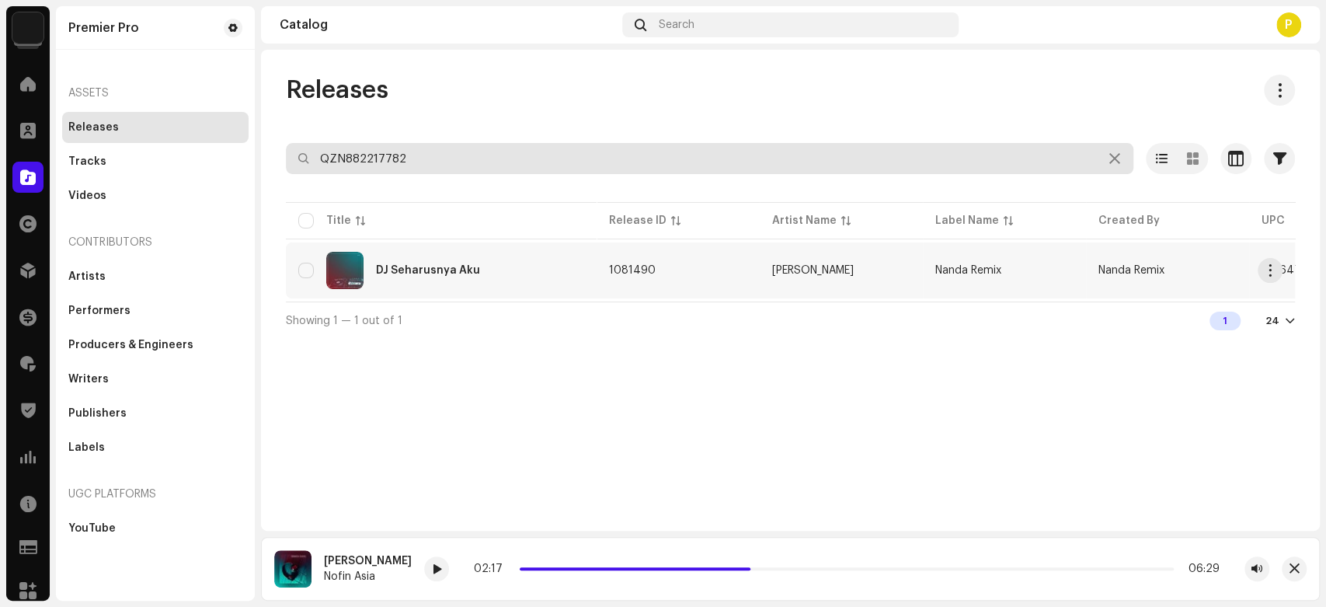
type input "QZN882217782"
click at [488, 253] on div "DJ Seharusnya Aku" at bounding box center [441, 270] width 286 height 37
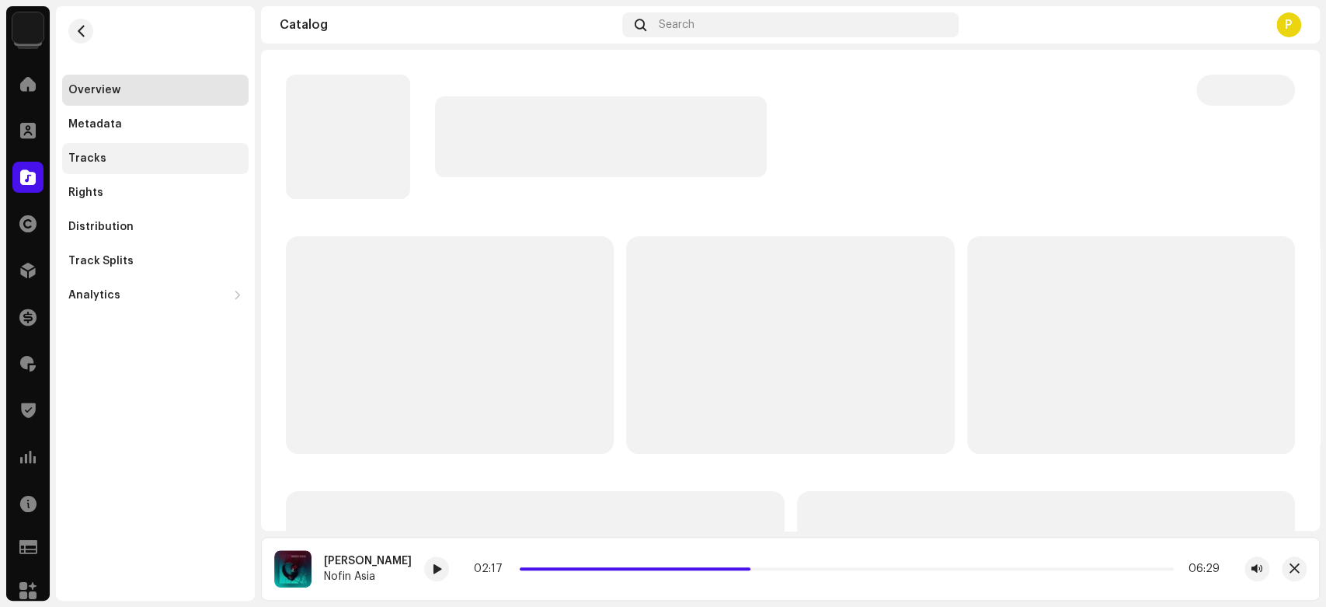
click at [180, 160] on div "Tracks" at bounding box center [155, 158] width 174 height 12
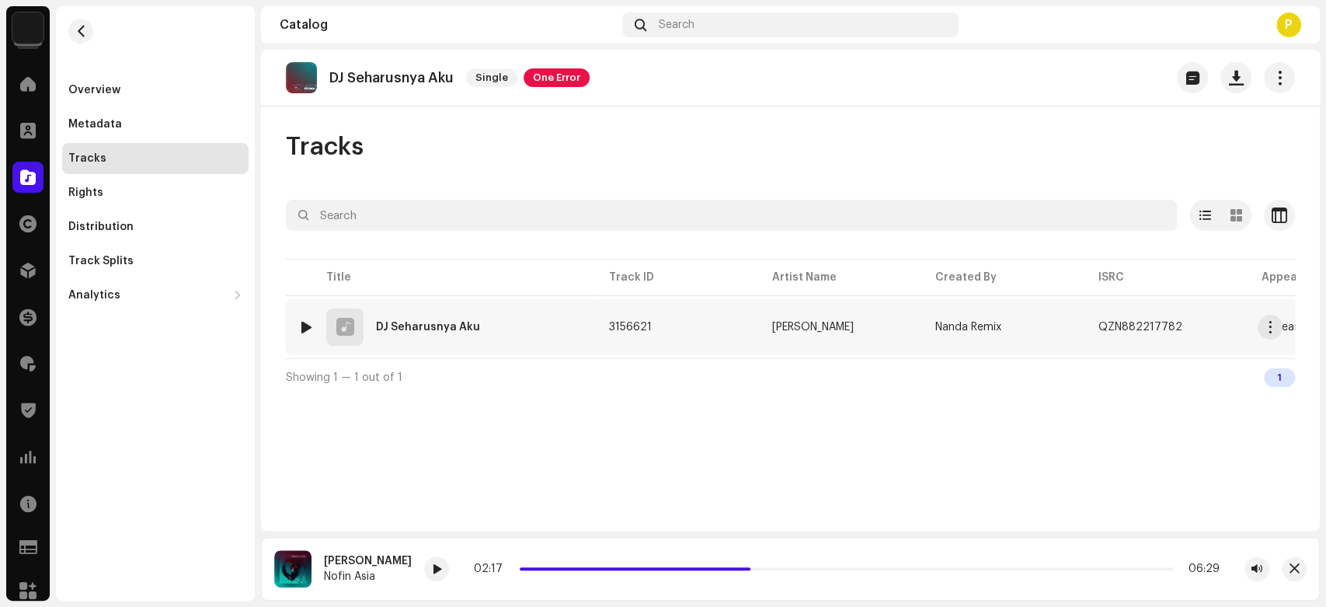
click at [306, 321] on div at bounding box center [307, 327] width 12 height 12
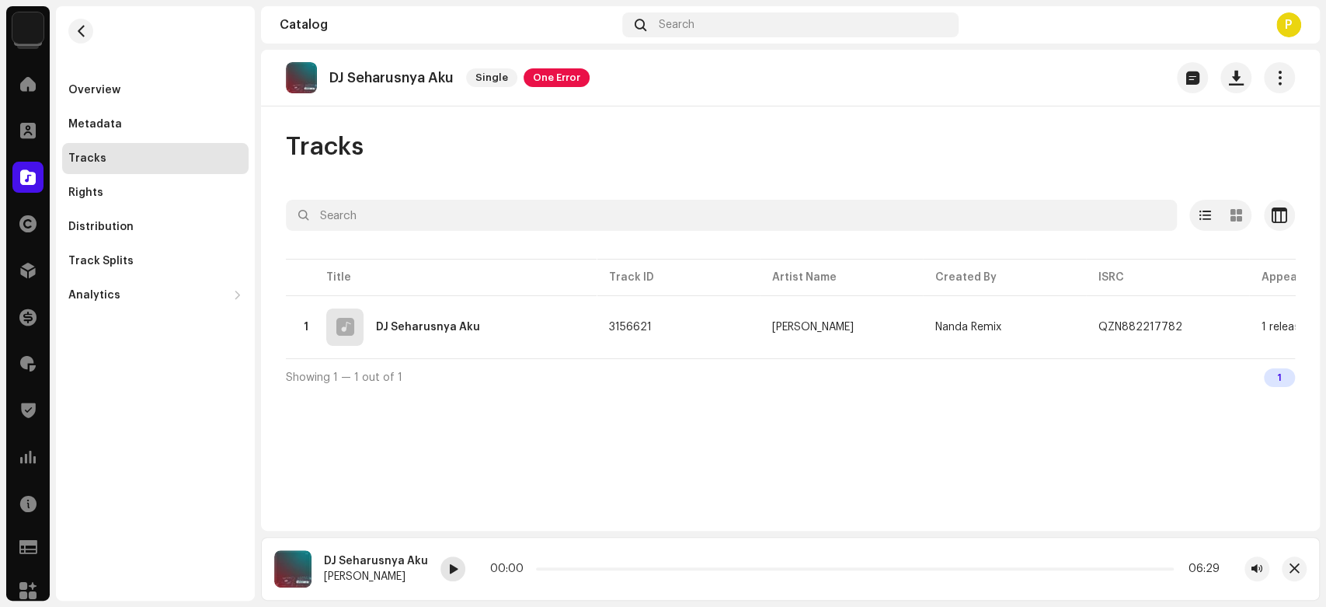
click at [448, 567] on span at bounding box center [452, 569] width 9 height 12
click at [448, 569] on span at bounding box center [452, 569] width 9 height 12
click at [40, 173] on div at bounding box center [27, 177] width 31 height 31
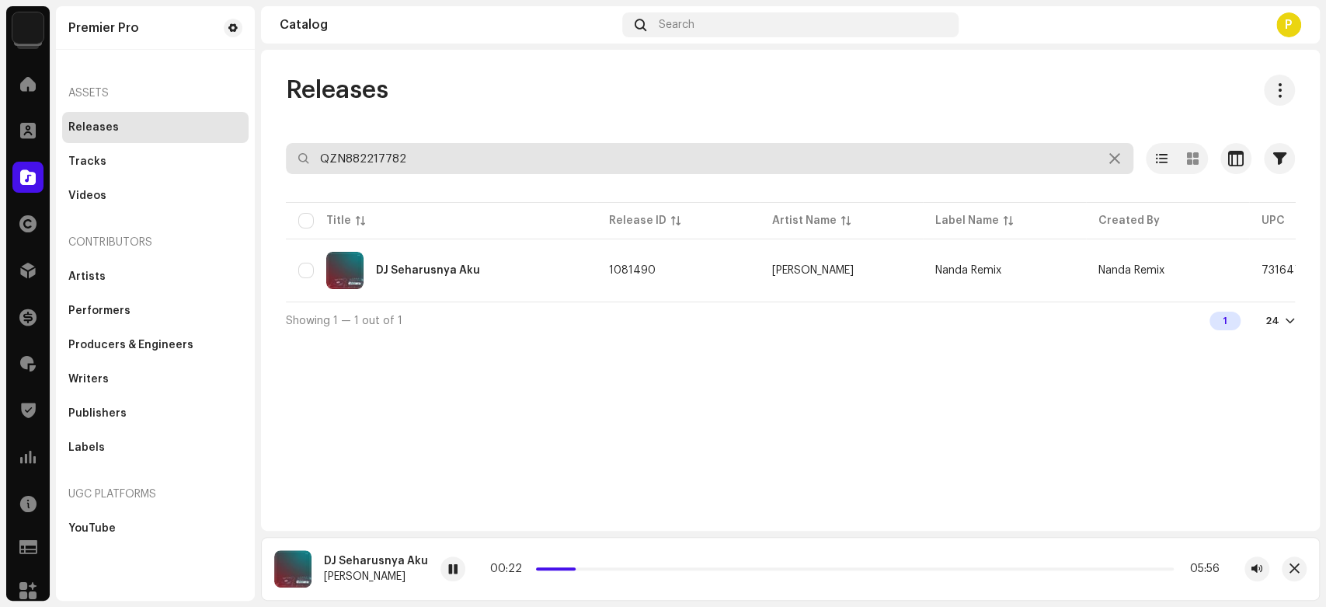
click at [424, 151] on input "QZN882217782" at bounding box center [710, 158] width 848 height 31
paste input "0139"
type input "QZN882201392"
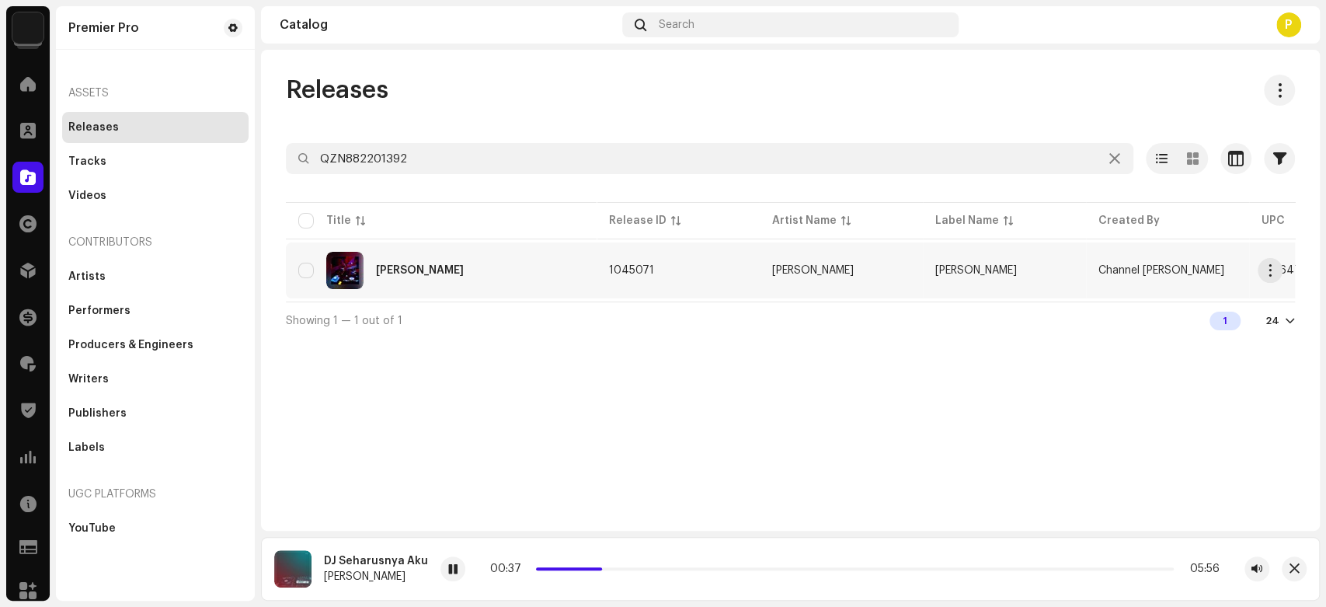
click at [431, 277] on div "[PERSON_NAME]" at bounding box center [441, 270] width 286 height 37
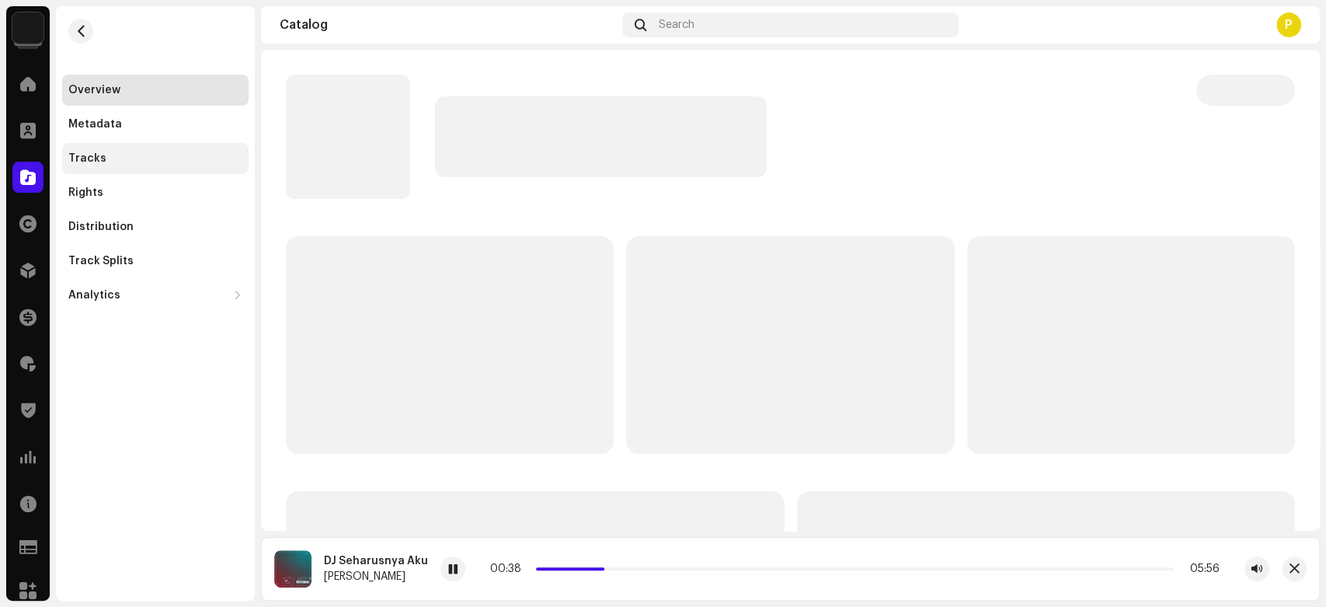
click at [165, 148] on div "Tracks" at bounding box center [155, 158] width 186 height 31
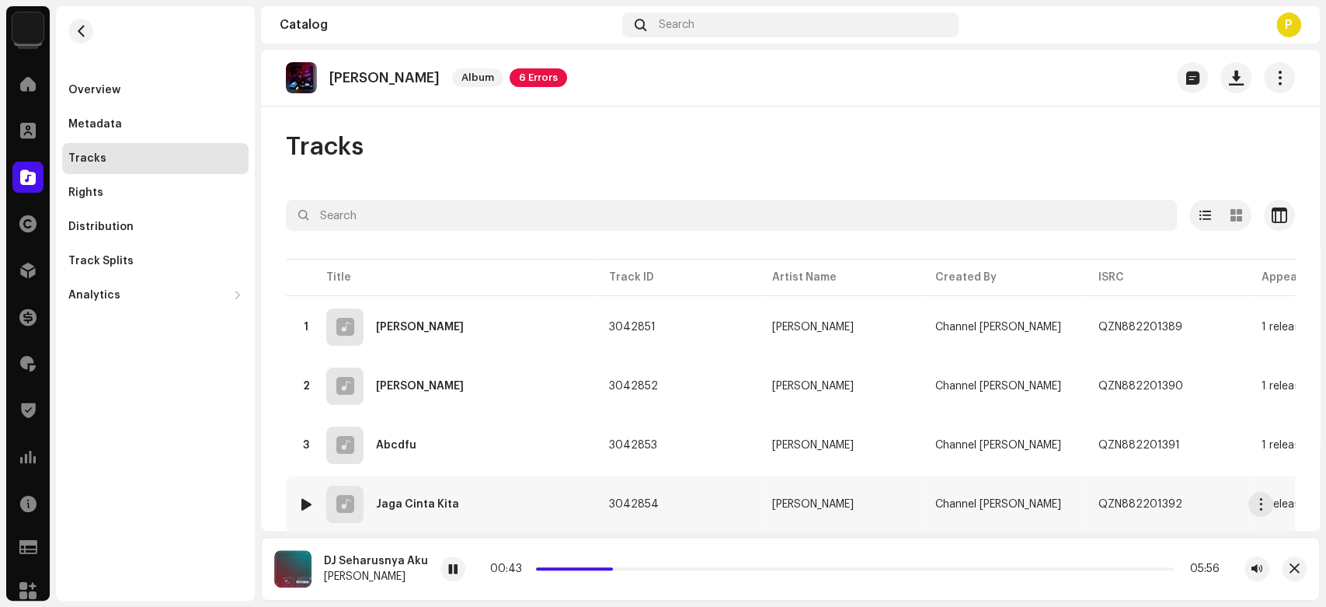
click at [308, 495] on img at bounding box center [306, 504] width 20 height 20
click at [306, 499] on div at bounding box center [307, 504] width 12 height 12
click at [427, 565] on span at bounding box center [431, 569] width 9 height 12
drag, startPoint x: 513, startPoint y: 569, endPoint x: 547, endPoint y: 564, distance: 33.7
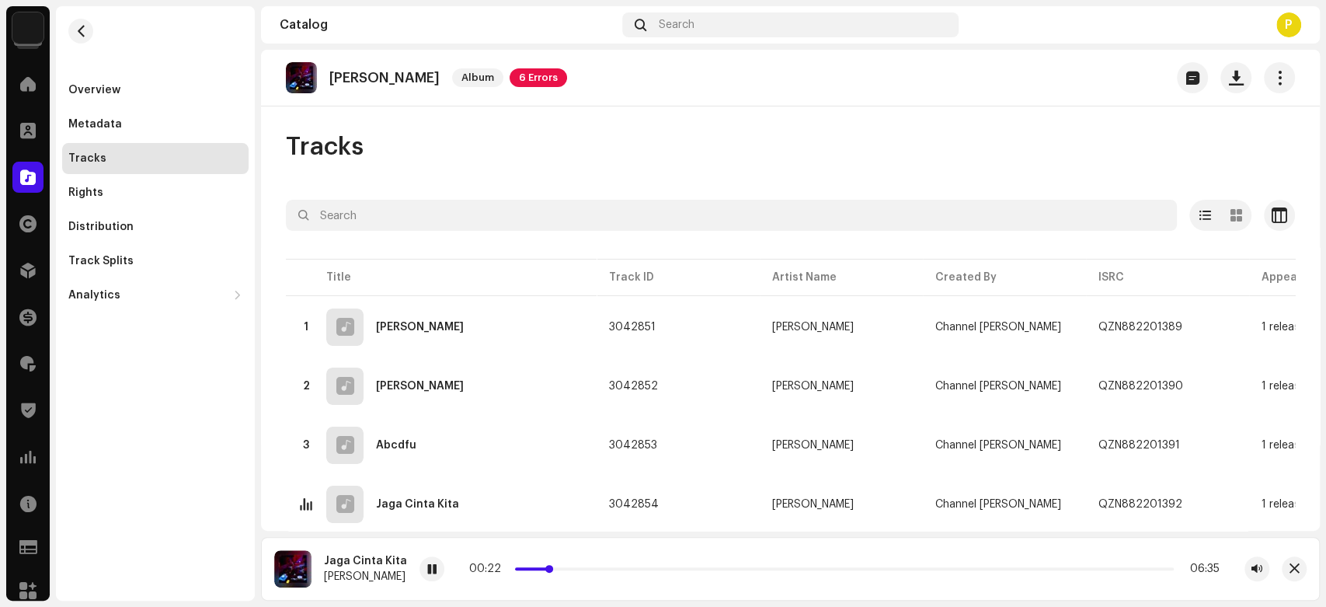
click at [547, 564] on div "00:22 06:35" at bounding box center [844, 568] width 750 height 12
click at [1290, 570] on span "button" at bounding box center [1295, 568] width 10 height 12
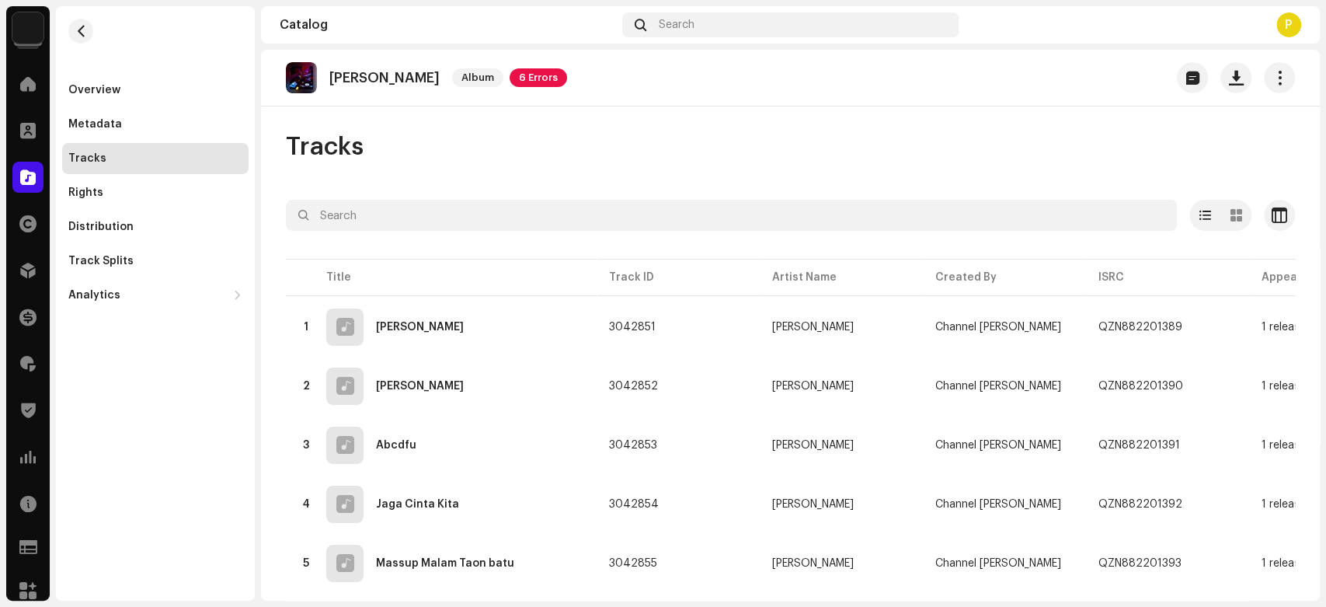
click at [12, 168] on div "Catalog" at bounding box center [28, 177] width 44 height 44
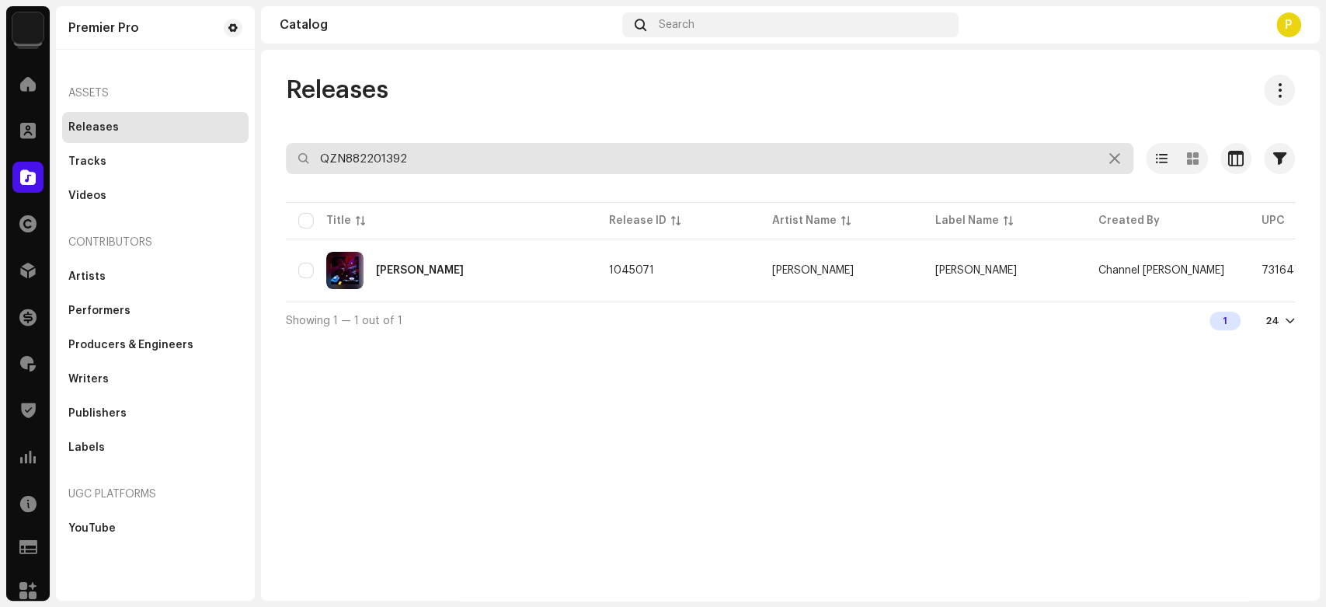
click at [406, 160] on input "QZN882201392" at bounding box center [710, 158] width 848 height 31
paste input "10009"
type input "QZN882210009"
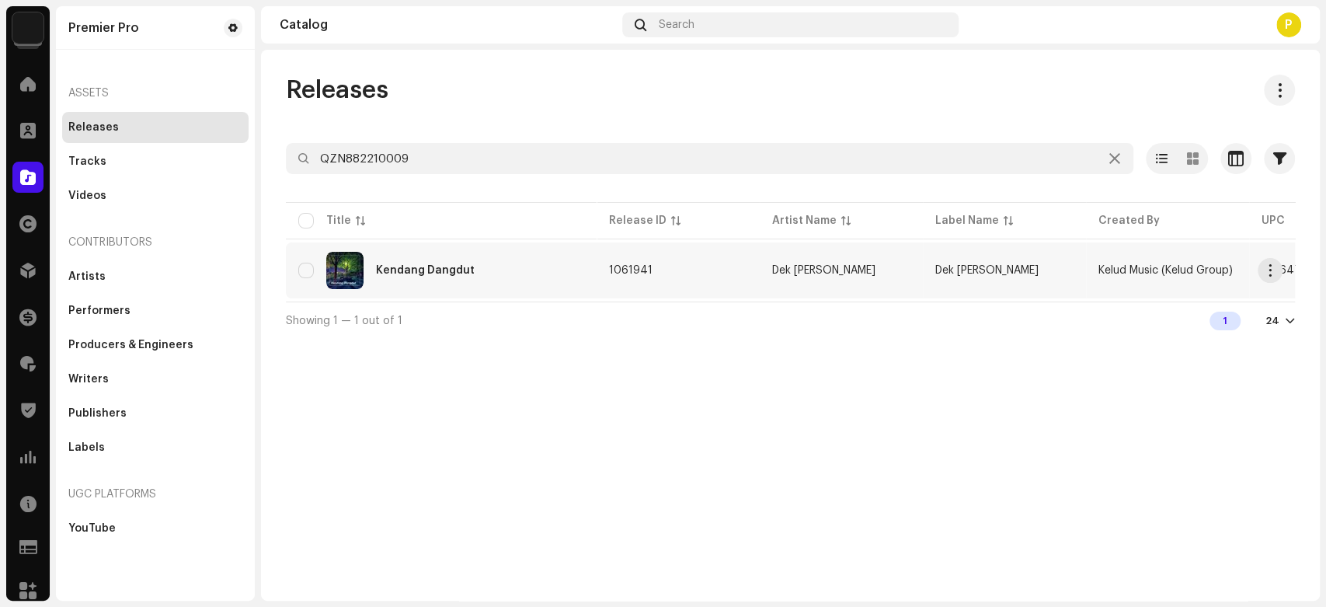
click at [395, 279] on div "Kendang Dangdut" at bounding box center [441, 270] width 286 height 37
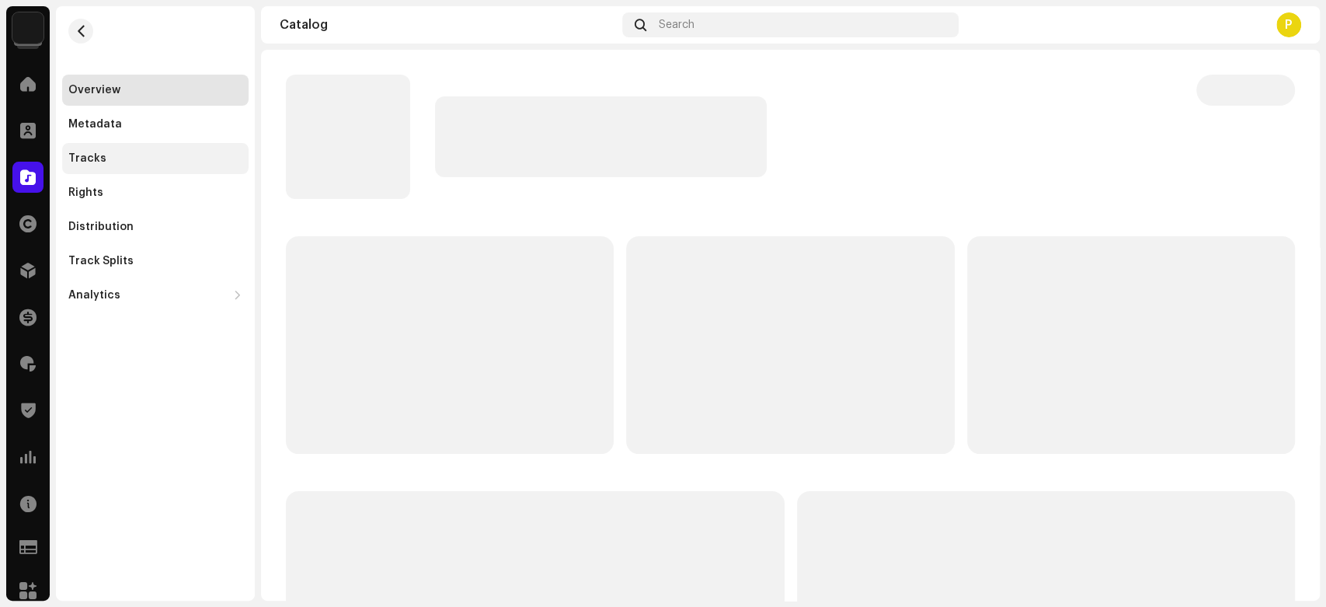
click at [168, 165] on div "Tracks" at bounding box center [155, 158] width 186 height 31
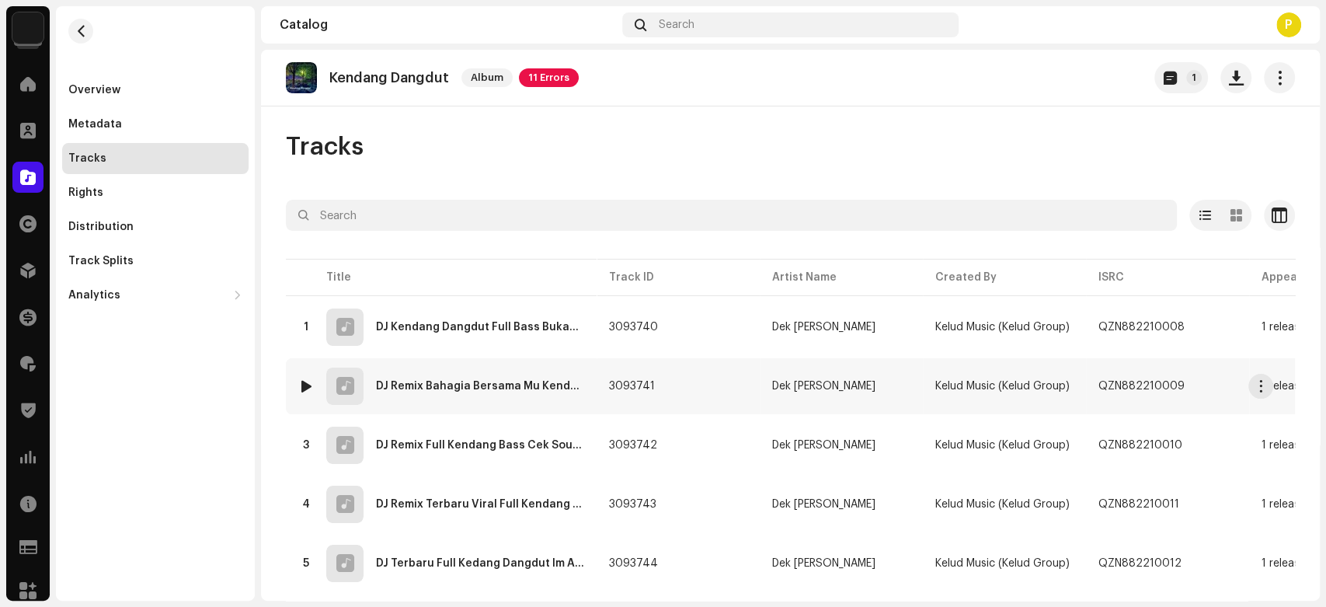
click at [302, 385] on div at bounding box center [307, 386] width 12 height 12
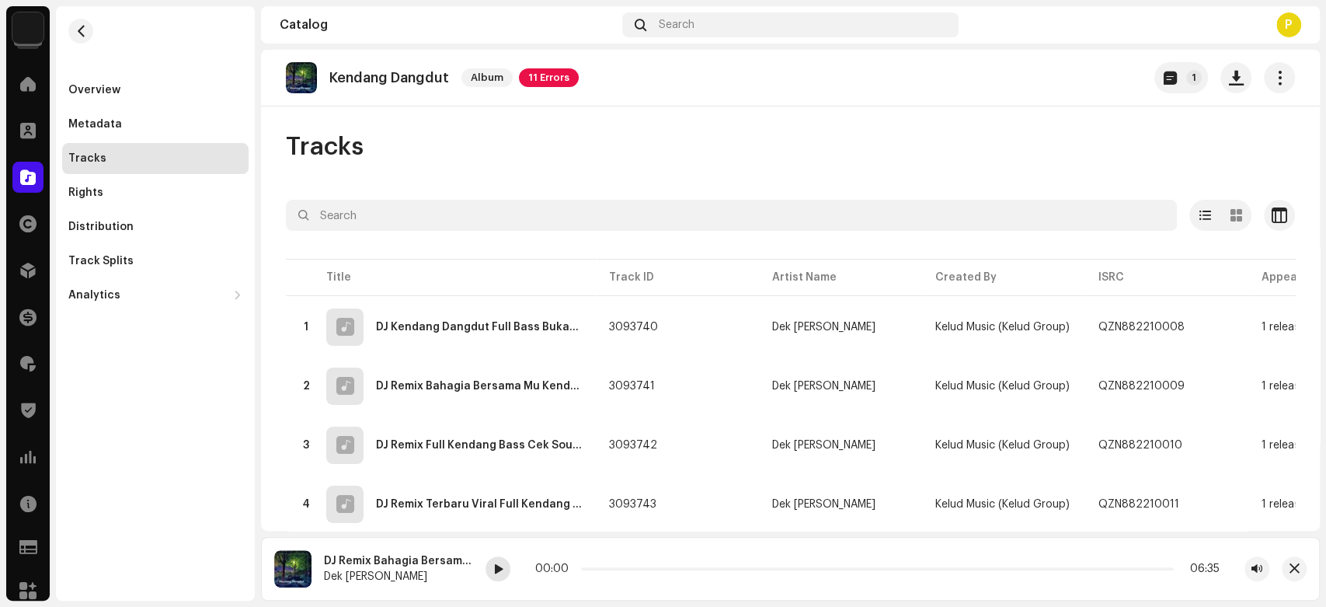
click at [492, 570] on div at bounding box center [498, 568] width 25 height 25
click at [34, 167] on div at bounding box center [27, 177] width 31 height 31
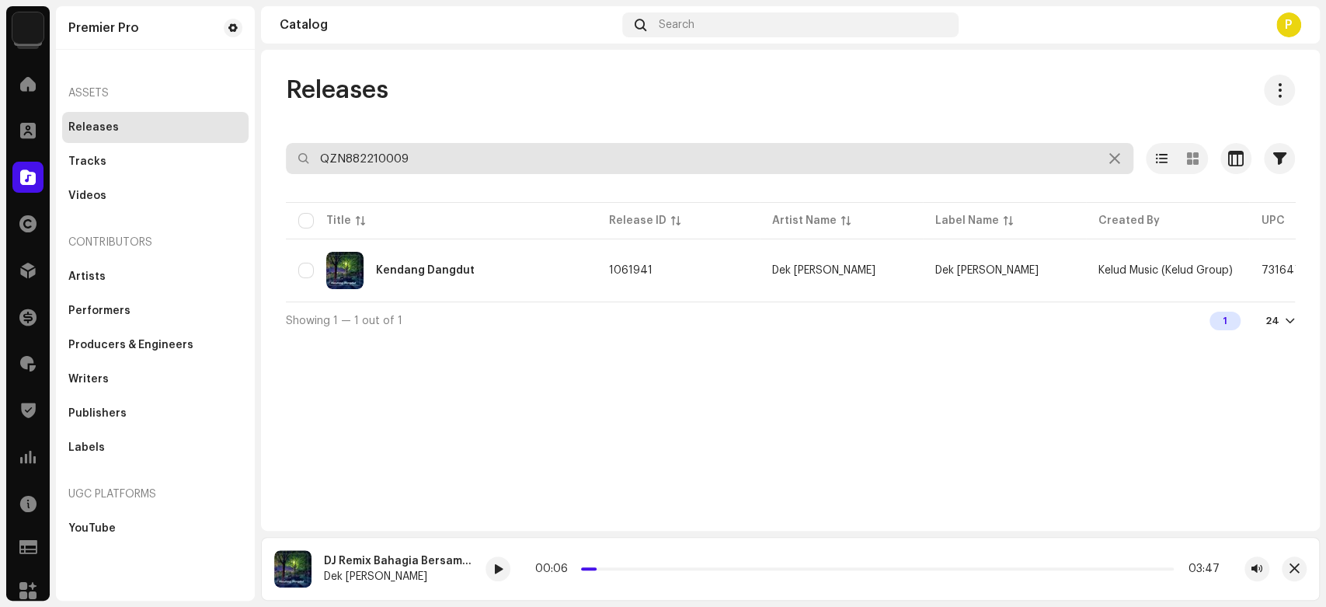
click at [369, 154] on input "QZN882210009" at bounding box center [710, 158] width 848 height 31
paste input "156270"
type input "QZN882156270"
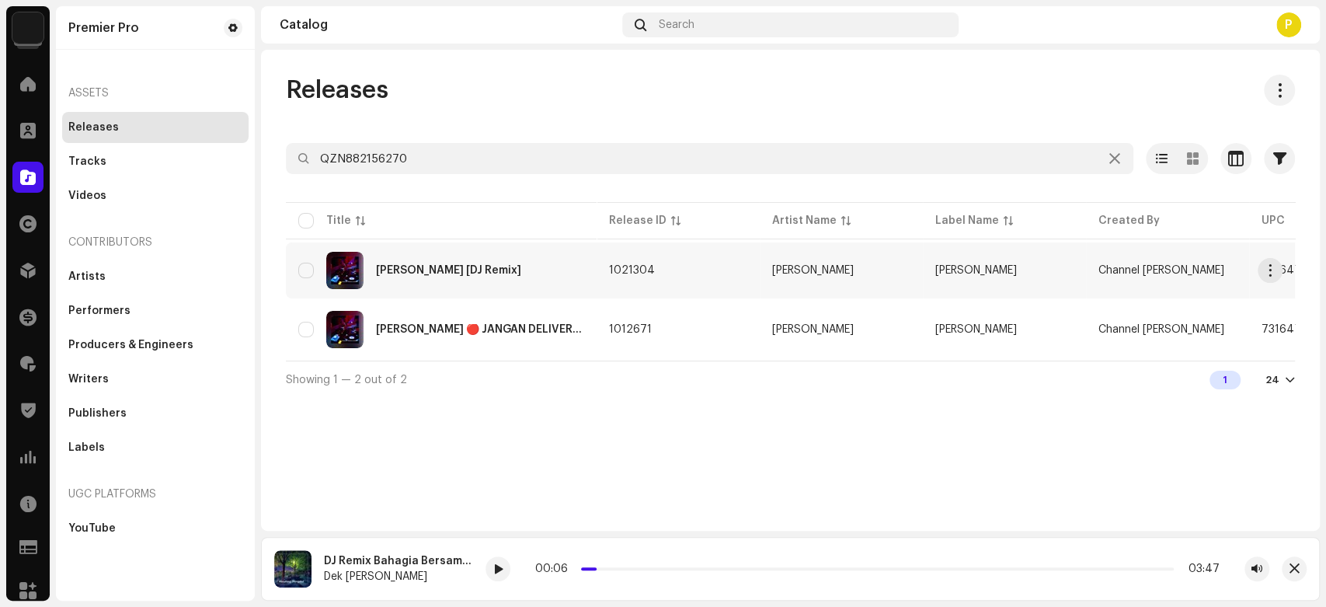
click at [531, 280] on div "[PERSON_NAME] [DJ Remix]" at bounding box center [441, 270] width 286 height 37
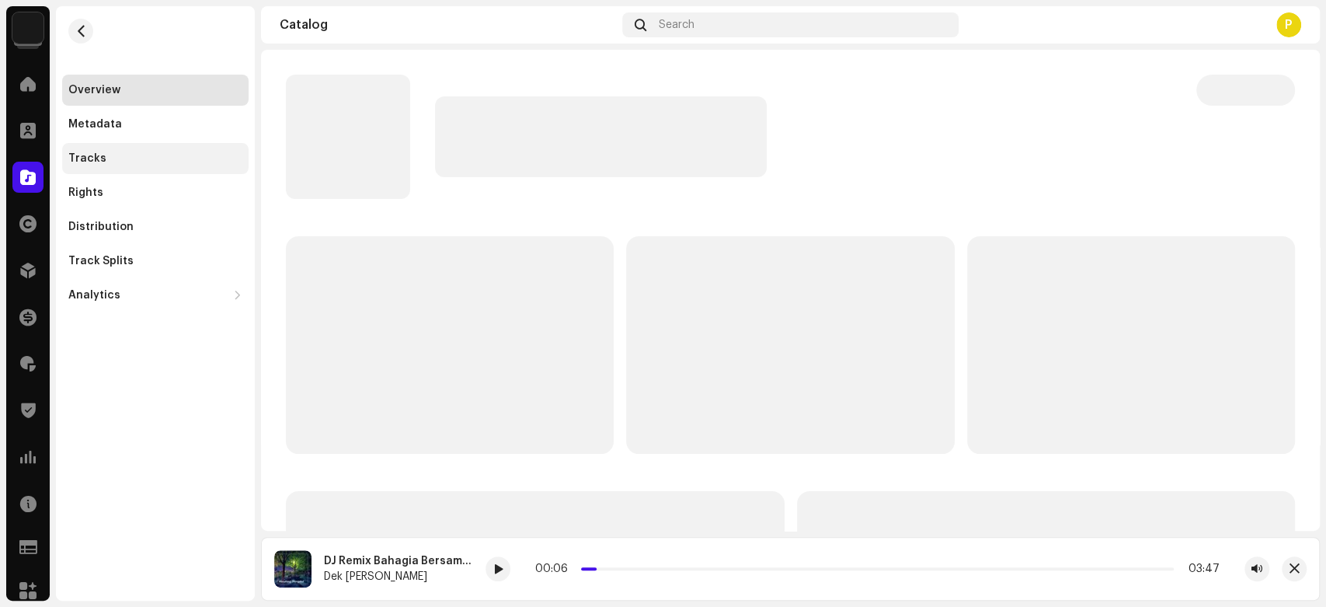
click at [144, 158] on div "Tracks" at bounding box center [155, 158] width 174 height 12
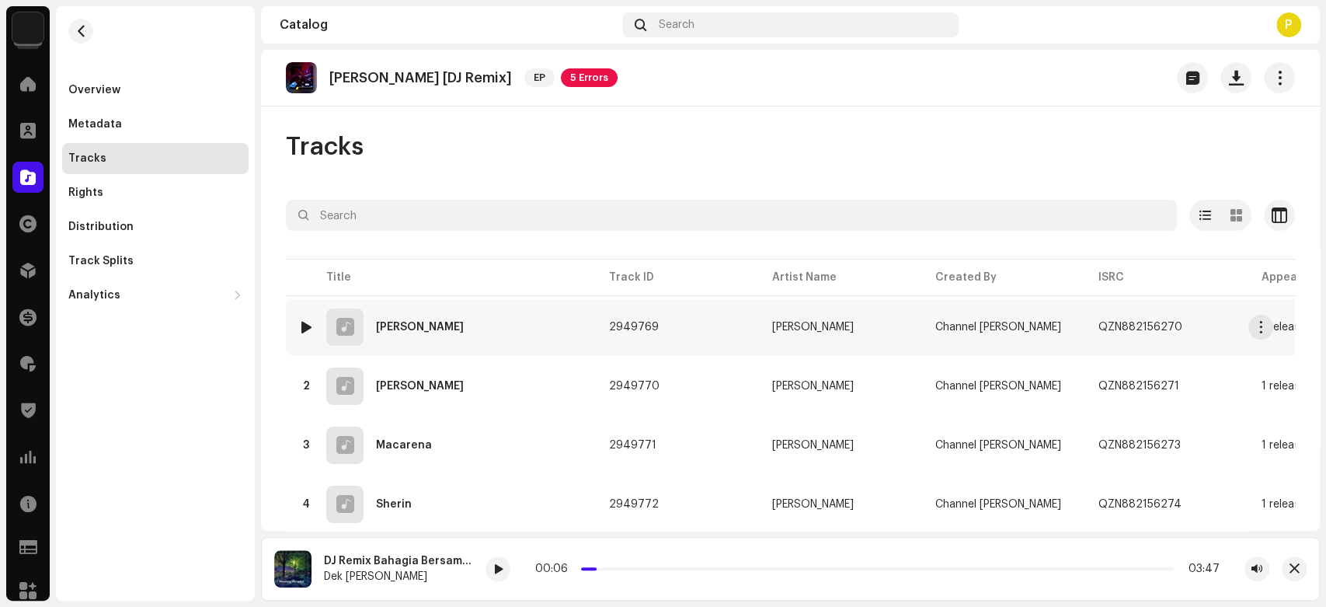
click at [308, 328] on div at bounding box center [307, 327] width 12 height 12
click at [441, 576] on span at bounding box center [436, 569] width 9 height 12
click at [441, 571] on span at bounding box center [436, 569] width 9 height 12
drag, startPoint x: 540, startPoint y: 568, endPoint x: 642, endPoint y: 570, distance: 101.8
click at [642, 570] on div "00:51 05:15" at bounding box center [845, 568] width 749 height 12
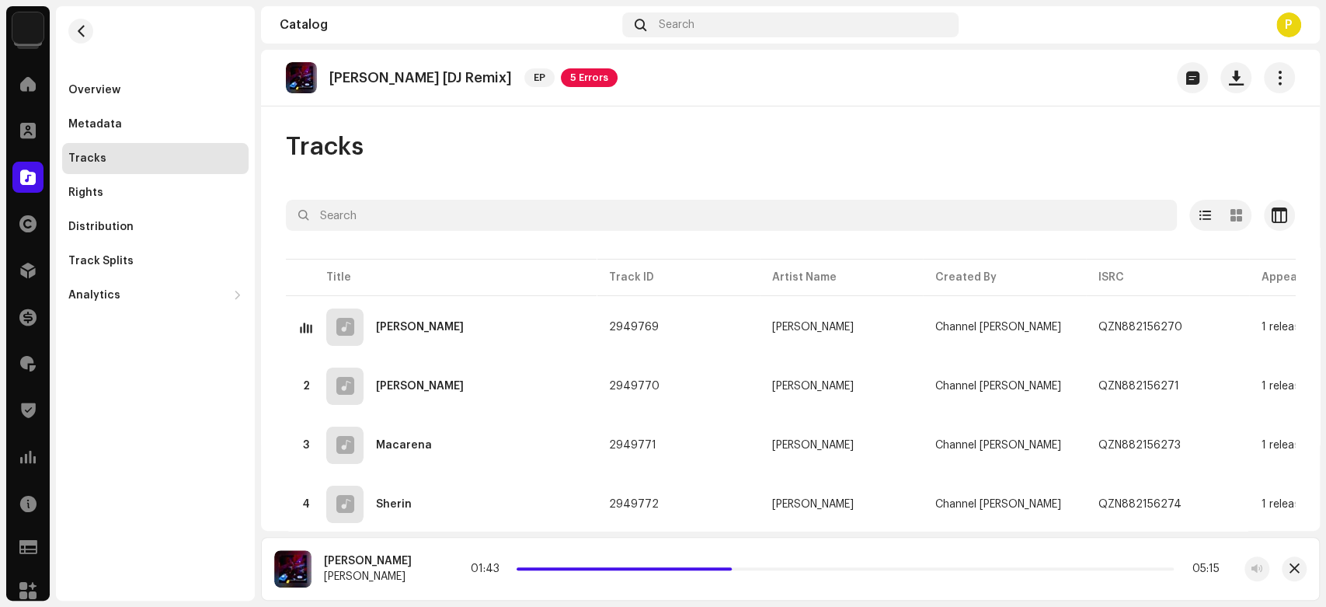
drag, startPoint x: 642, startPoint y: 568, endPoint x: 896, endPoint y: 540, distance: 255.6
click at [749, 573] on div "01:43 05:15" at bounding box center [845, 568] width 749 height 12
click at [1293, 575] on span "button" at bounding box center [1295, 568] width 10 height 12
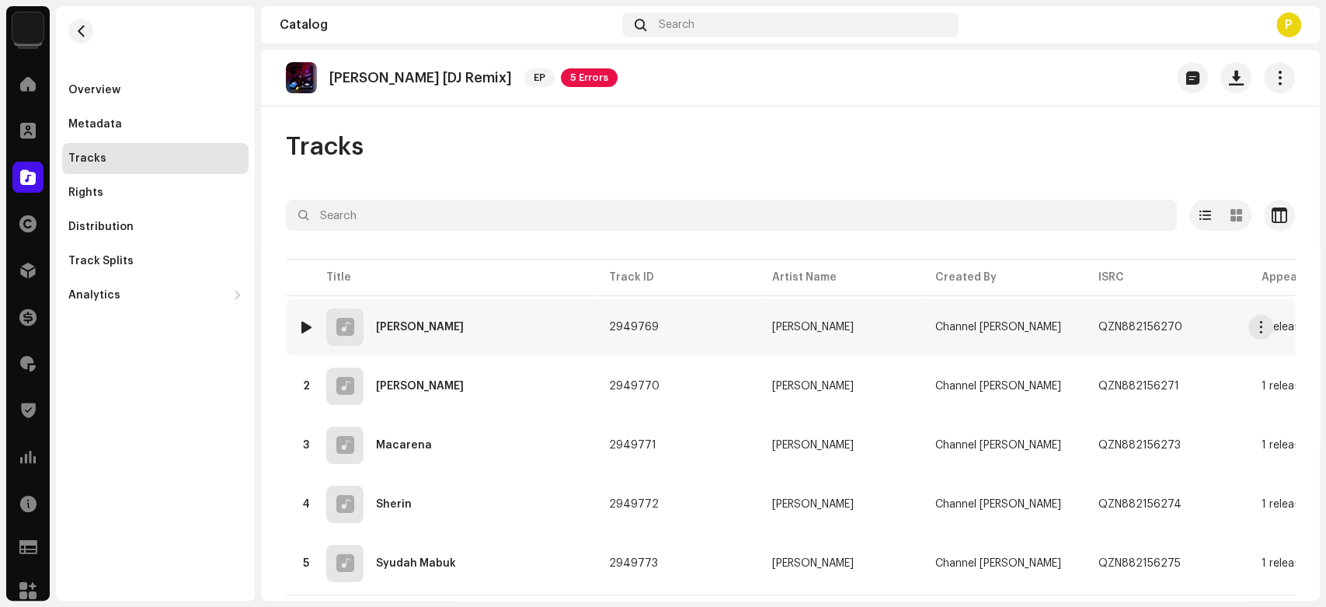
click at [304, 321] on div at bounding box center [307, 327] width 12 height 12
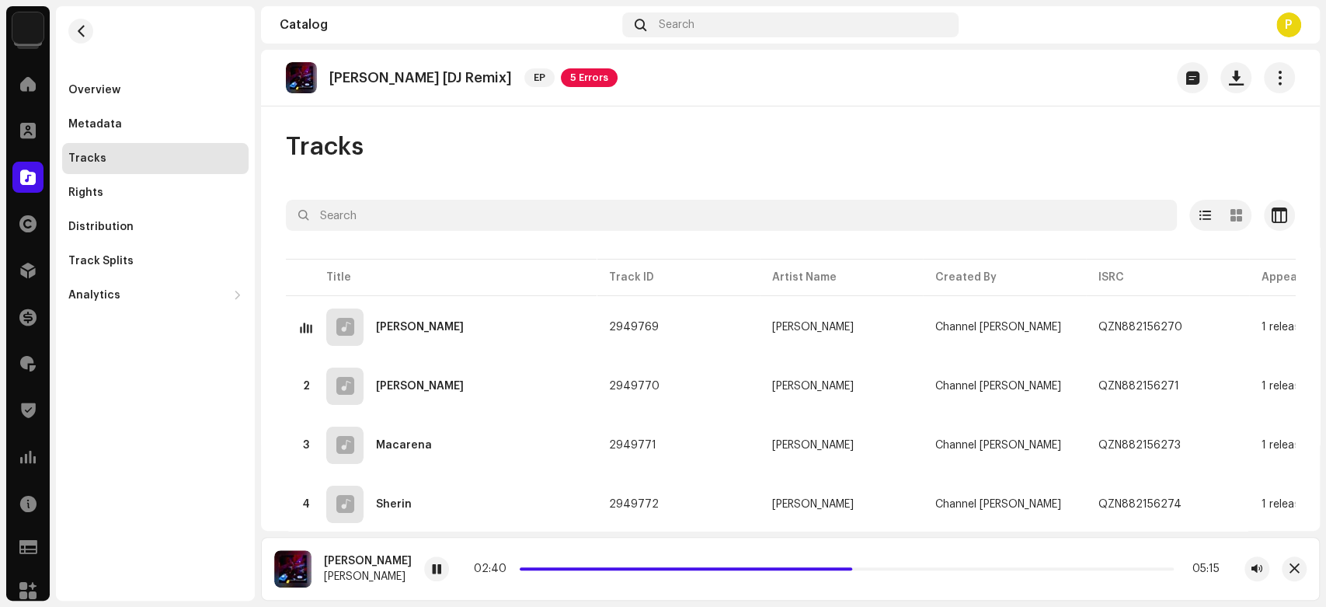
click at [449, 576] on re-a-play-button at bounding box center [436, 568] width 25 height 25
click at [441, 569] on span at bounding box center [436, 569] width 9 height 12
click at [33, 180] on span at bounding box center [28, 177] width 16 height 12
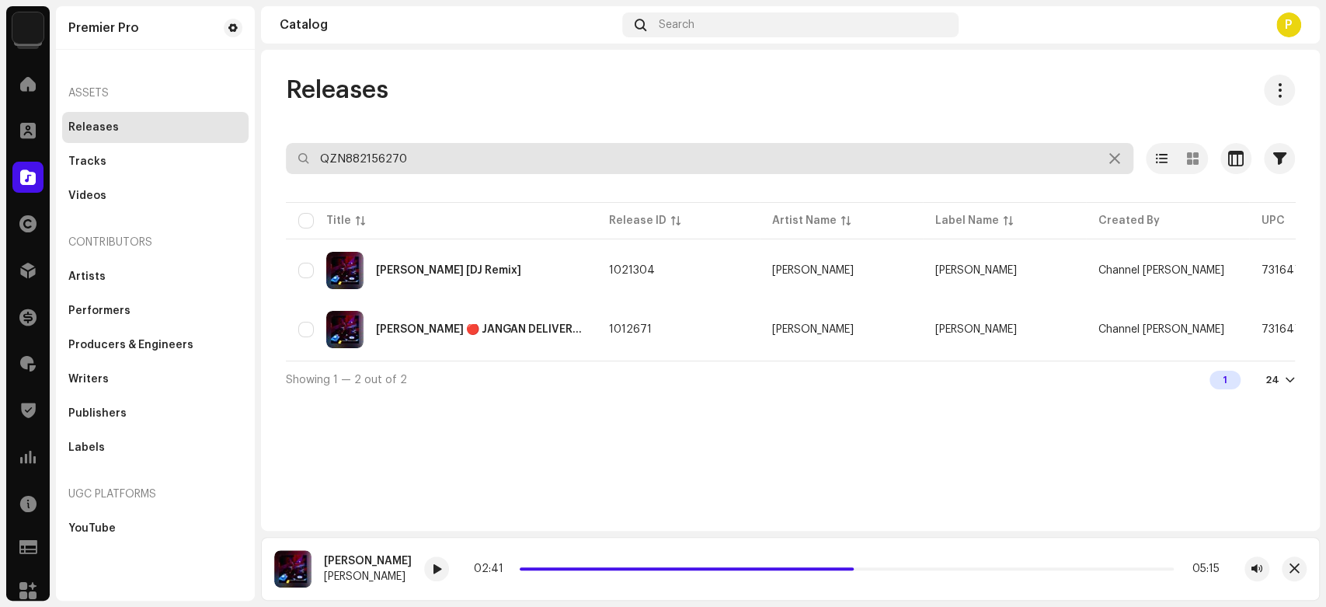
click at [431, 154] on input "QZN882156270" at bounding box center [710, 158] width 848 height 31
paste input "61626"
type input "QZN882161626"
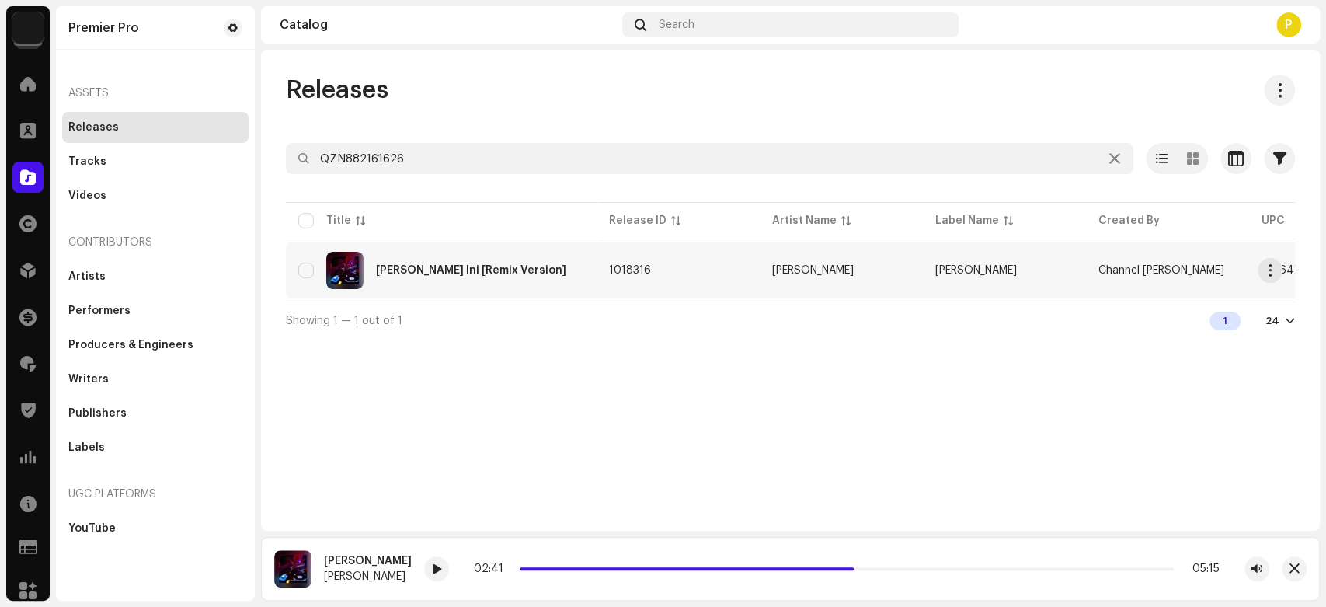
click at [406, 259] on div "[PERSON_NAME] Ini [Remix Version]" at bounding box center [441, 270] width 286 height 37
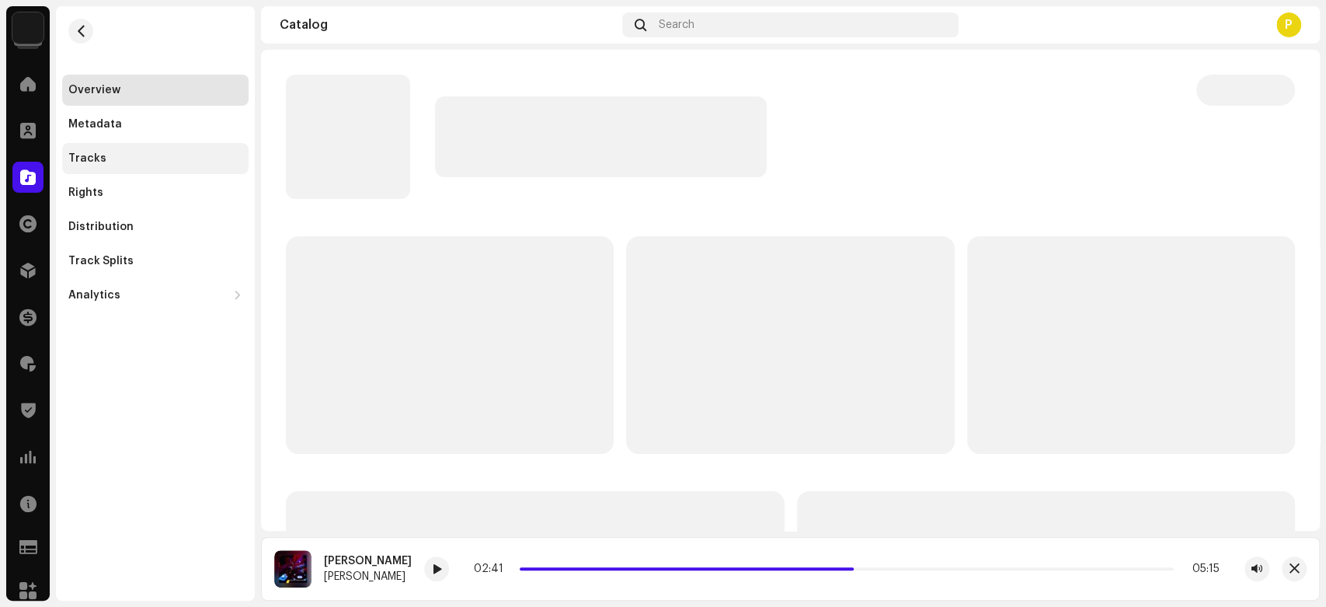
click at [136, 155] on div "Tracks" at bounding box center [155, 158] width 174 height 12
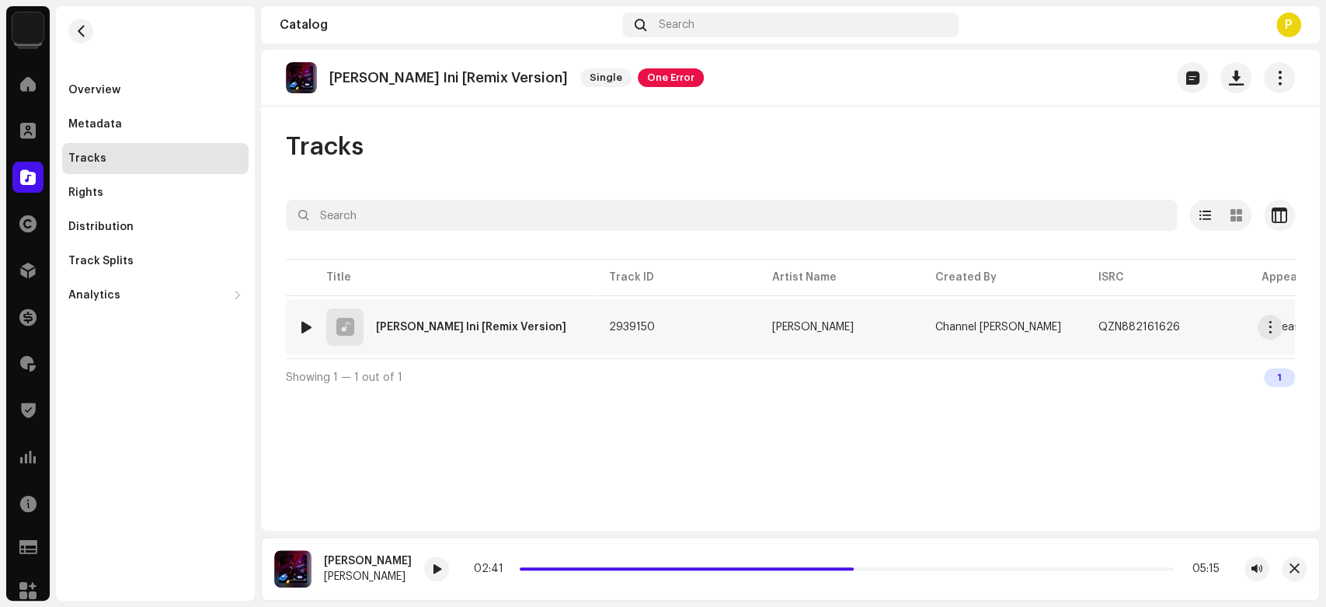
click at [311, 325] on div at bounding box center [307, 327] width 12 height 12
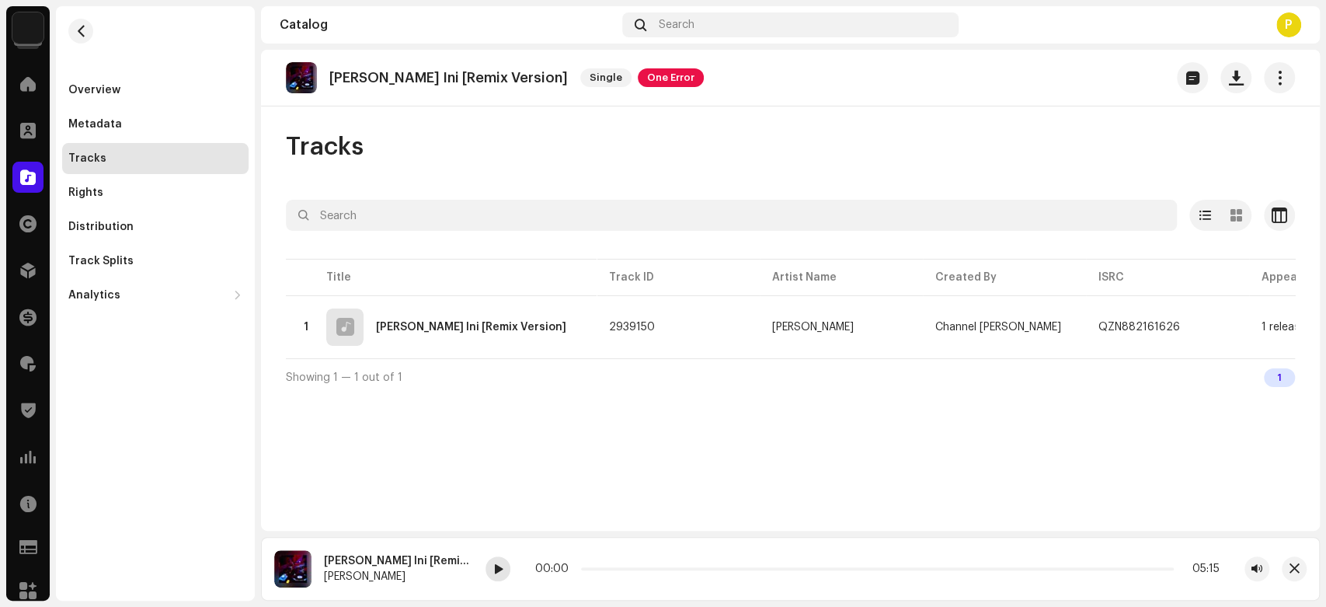
click at [500, 569] on span at bounding box center [497, 569] width 9 height 12
click at [499, 583] on div "[PERSON_NAME] Ini [Remix Version] [PERSON_NAME] 00:00 07:09" at bounding box center [790, 569] width 1059 height 64
click at [498, 573] on span at bounding box center [497, 569] width 9 height 12
drag, startPoint x: 580, startPoint y: 564, endPoint x: 593, endPoint y: 564, distance: 12.4
click at [593, 564] on div "00:07 07:09" at bounding box center [877, 568] width 684 height 12
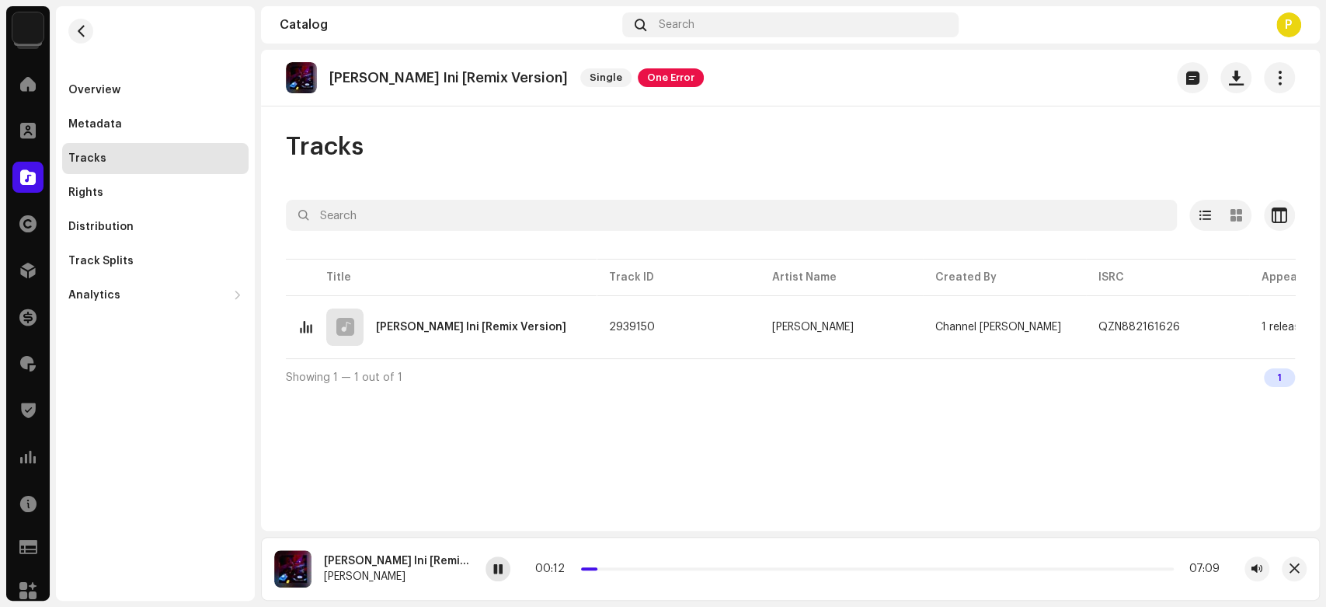
click at [498, 576] on span at bounding box center [497, 569] width 9 height 12
click at [13, 166] on div at bounding box center [27, 177] width 31 height 31
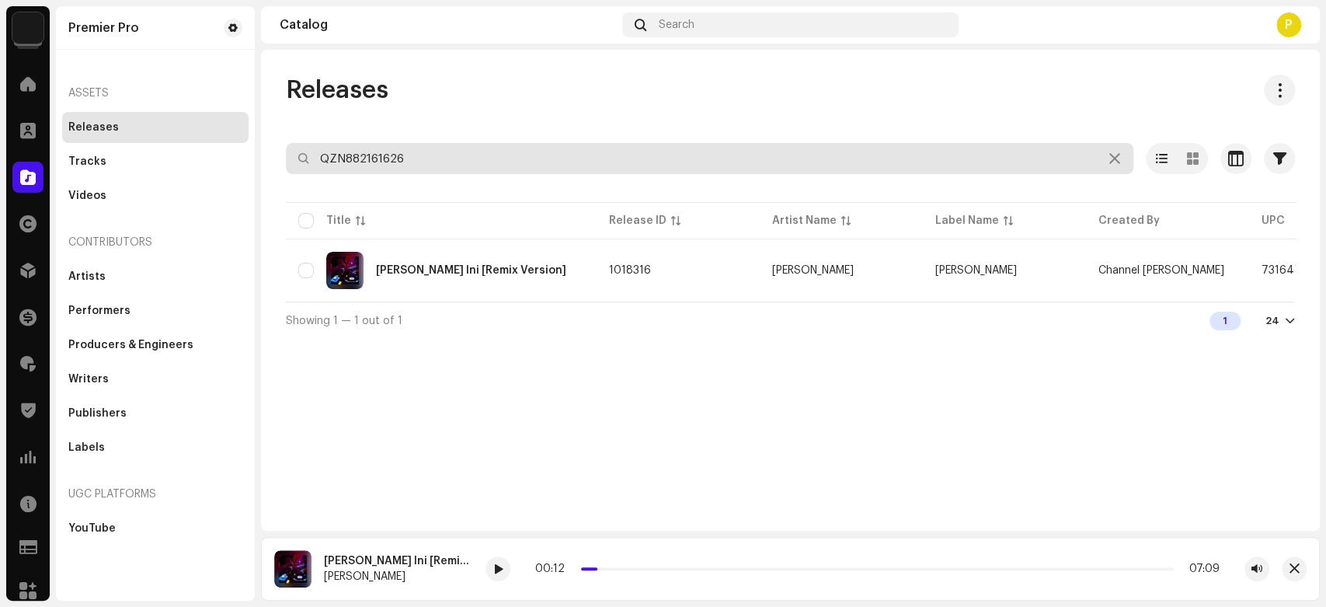
click at [394, 144] on input "QZN882161626" at bounding box center [710, 158] width 848 height 31
paste input "216628"
type input "QZN882216628"
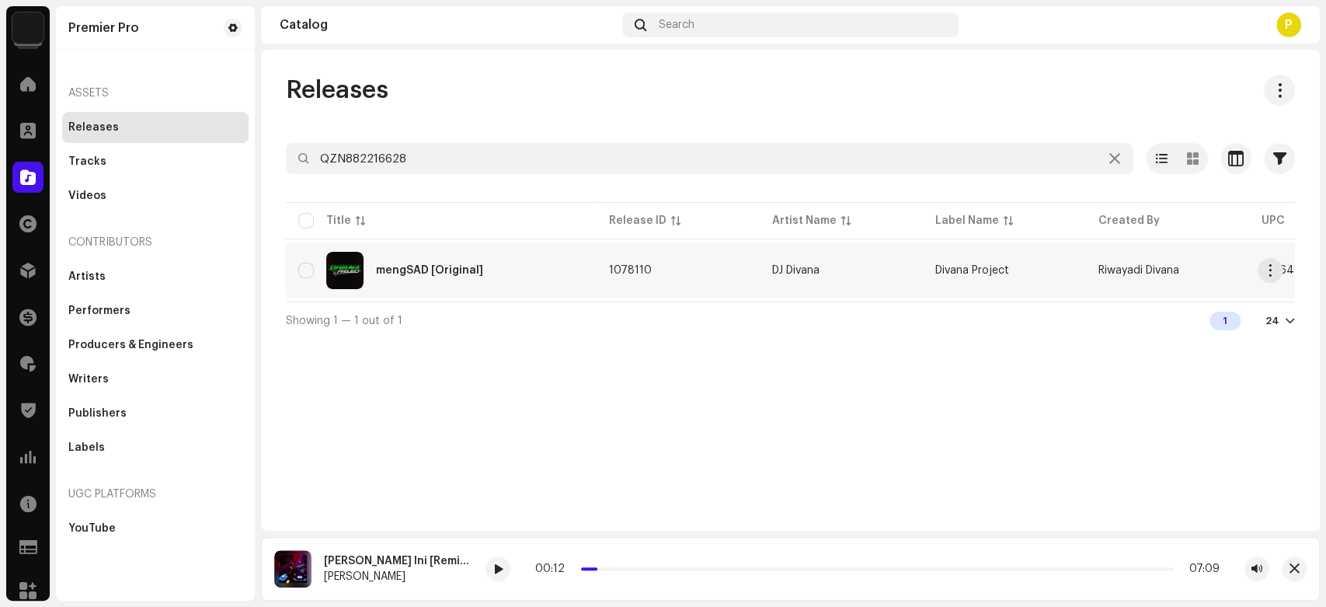
click at [474, 277] on div "mengSAD [Original]" at bounding box center [441, 270] width 286 height 37
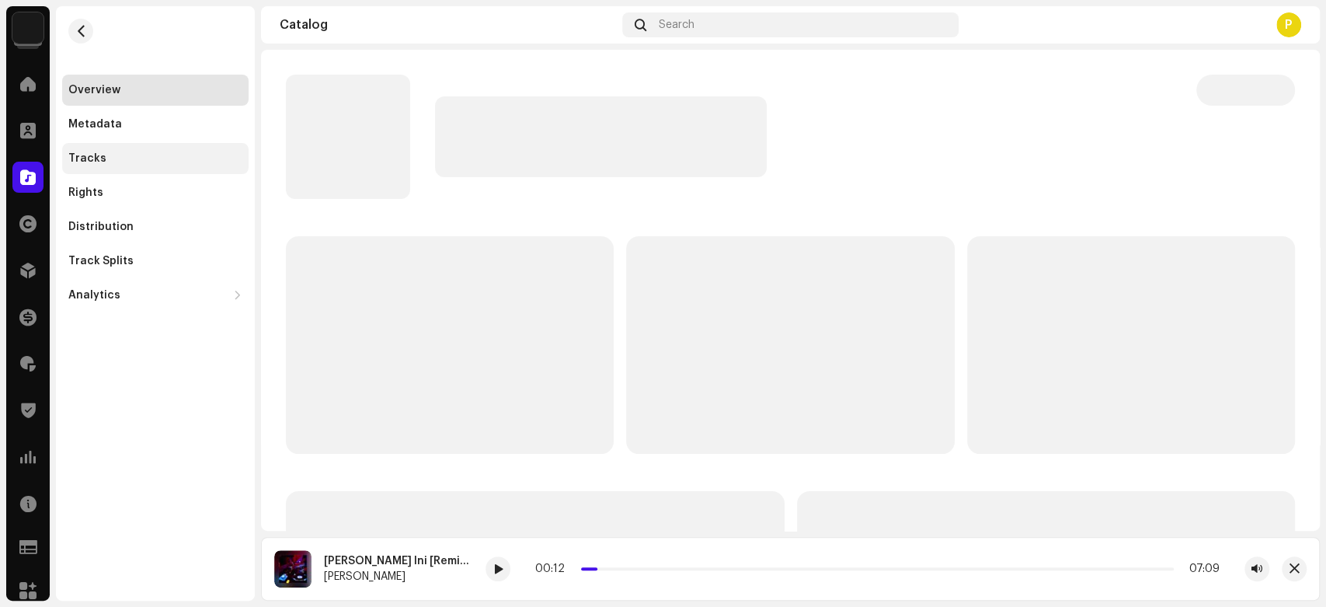
click at [180, 153] on div "Tracks" at bounding box center [155, 158] width 174 height 12
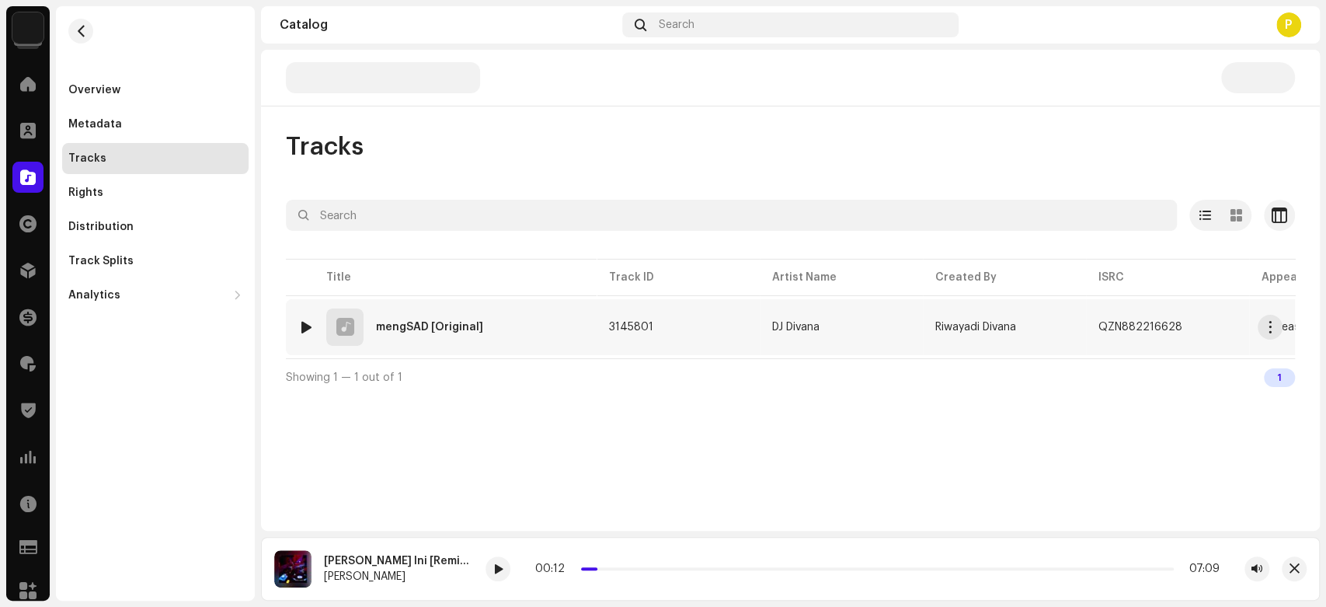
click at [303, 322] on div at bounding box center [307, 327] width 12 height 12
click at [457, 563] on span at bounding box center [455, 569] width 9 height 12
click at [459, 576] on div at bounding box center [456, 568] width 25 height 25
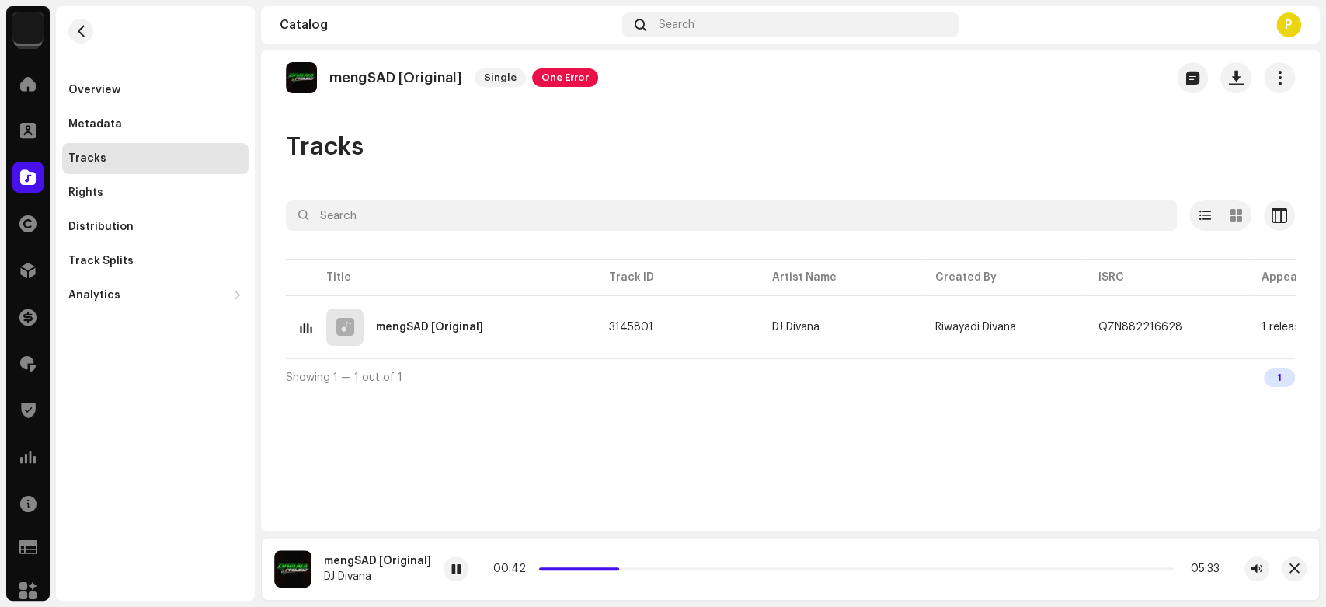
click at [451, 553] on div "mengSAD [Original] DJ Divana 00:42 05:33" at bounding box center [790, 569] width 1059 height 64
click at [456, 564] on span at bounding box center [455, 569] width 9 height 12
click at [342, 77] on p "mengSAD [Original]" at bounding box center [395, 78] width 133 height 16
copy p "mengSAD"
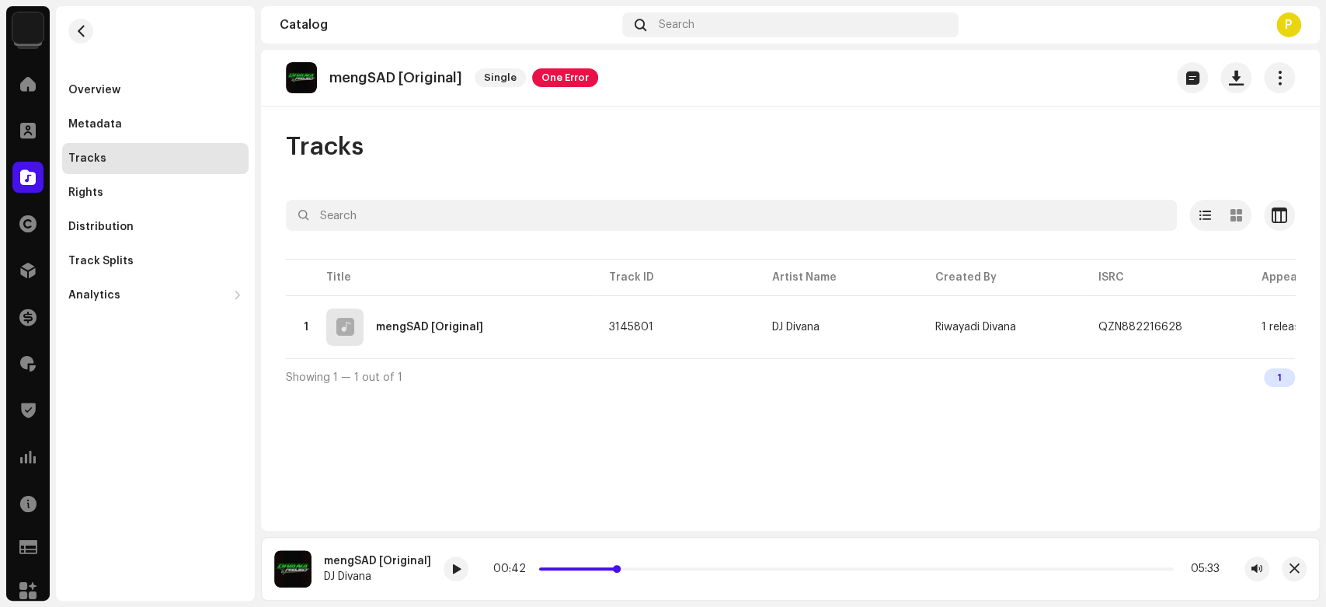
click at [617, 562] on div "00:42 05:33" at bounding box center [856, 568] width 726 height 12
drag, startPoint x: 615, startPoint y: 570, endPoint x: 573, endPoint y: 568, distance: 42.0
click at [573, 568] on span at bounding box center [573, 569] width 8 height 8
drag, startPoint x: 572, startPoint y: 568, endPoint x: 546, endPoint y: 568, distance: 25.6
click at [546, 568] on span at bounding box center [546, 569] width 8 height 8
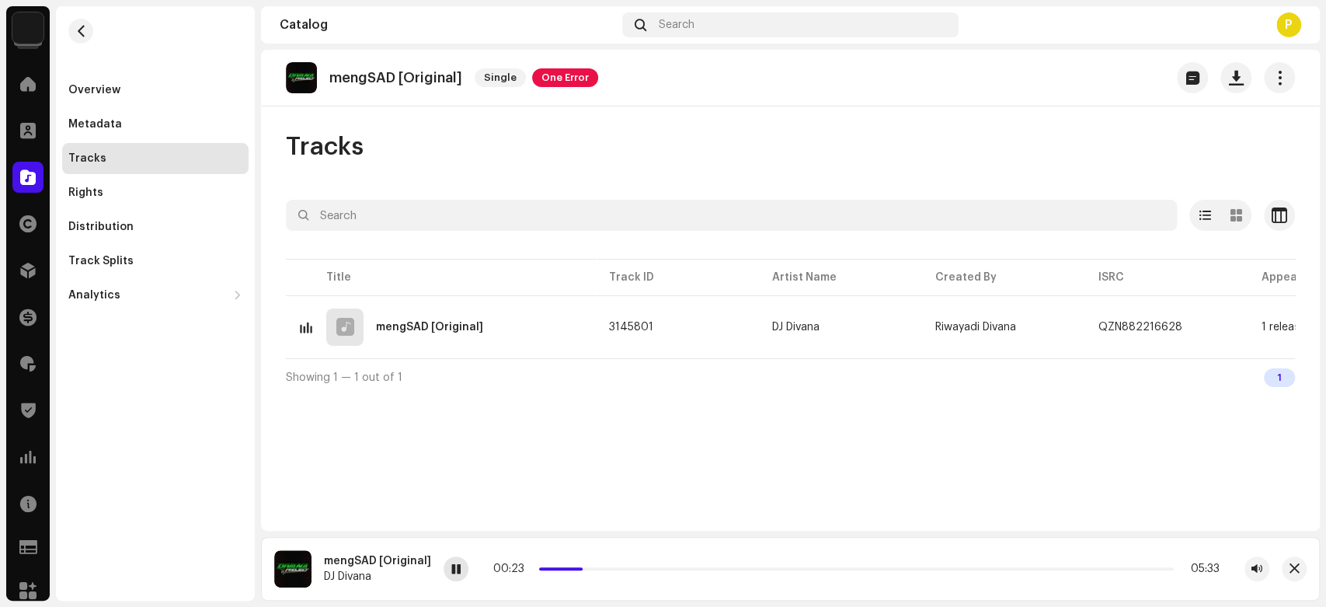
click at [459, 568] on div at bounding box center [456, 568] width 25 height 25
drag, startPoint x: 580, startPoint y: 567, endPoint x: 528, endPoint y: 569, distance: 51.3
click at [528, 569] on div "00:00 05:33" at bounding box center [856, 568] width 726 height 12
click at [446, 563] on div at bounding box center [456, 568] width 25 height 25
click at [343, 558] on div "mengSAD [Original]" at bounding box center [377, 561] width 107 height 12
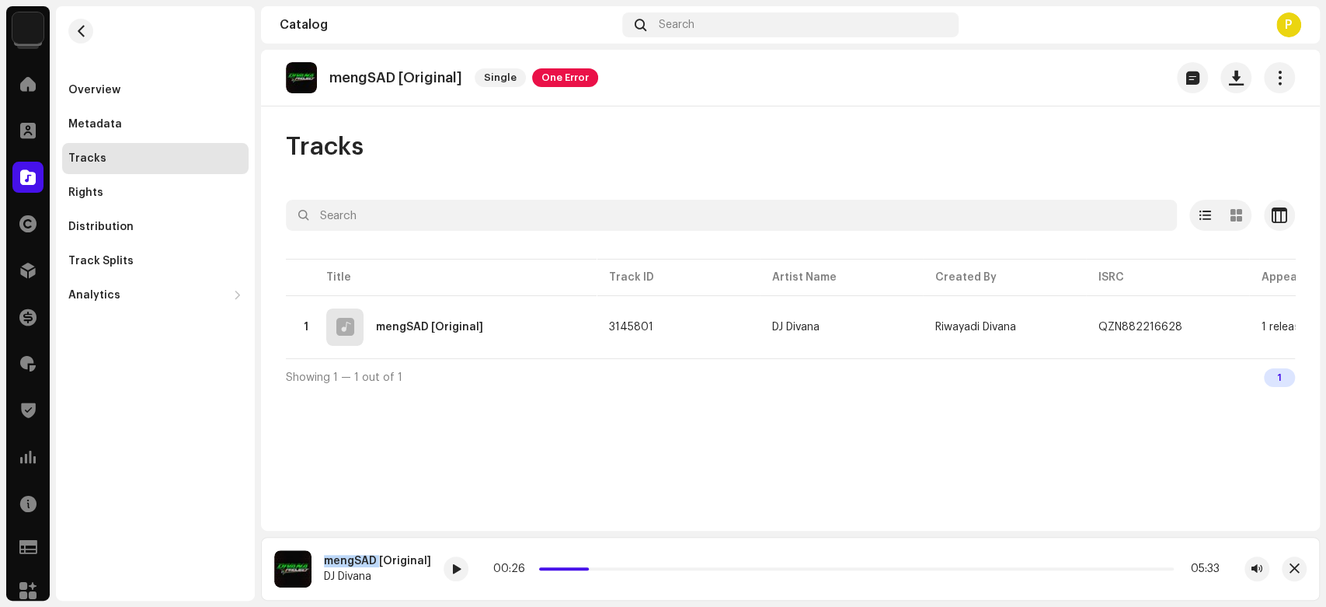
click at [343, 558] on div "mengSAD [Original]" at bounding box center [377, 561] width 107 height 12
copy div "mengSAD"
click at [444, 568] on div at bounding box center [456, 568] width 25 height 25
click at [444, 560] on re-a-play-button at bounding box center [456, 568] width 25 height 25
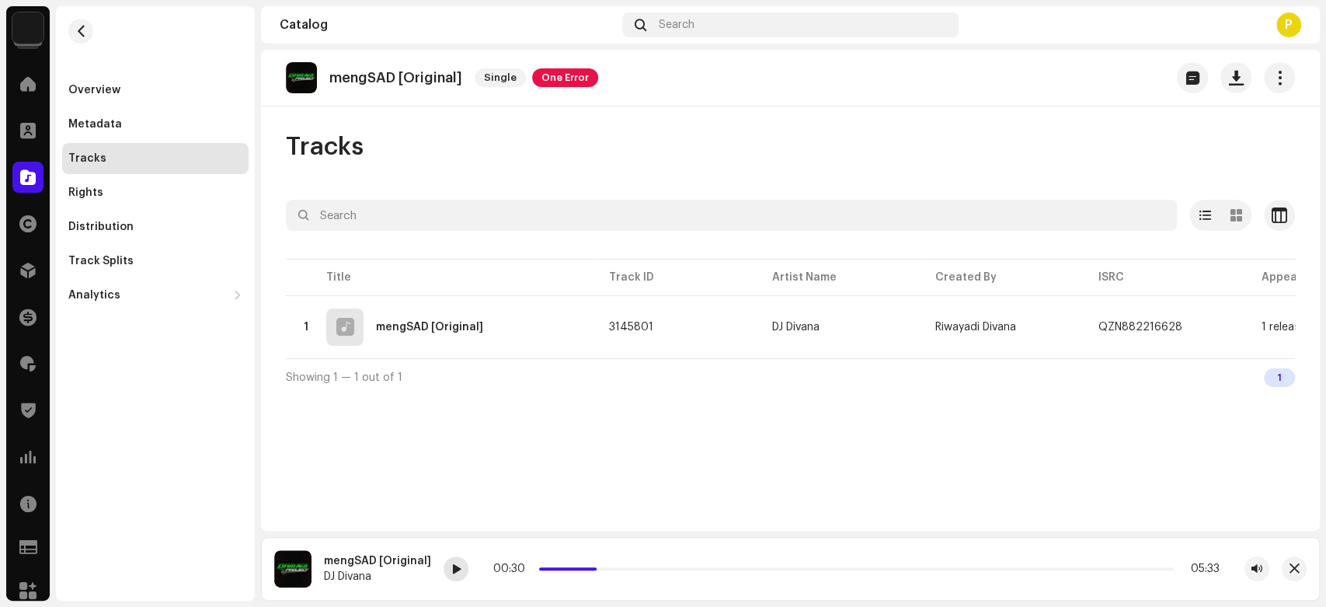
click at [451, 565] on span at bounding box center [455, 569] width 9 height 12
drag, startPoint x: 595, startPoint y: 567, endPoint x: 628, endPoint y: 559, distance: 34.3
click at [628, 559] on div "00:49 05:33" at bounding box center [857, 568] width 826 height 25
click at [456, 573] on span at bounding box center [455, 569] width 9 height 12
click at [782, 564] on div "02:11 05:33" at bounding box center [856, 568] width 726 height 12
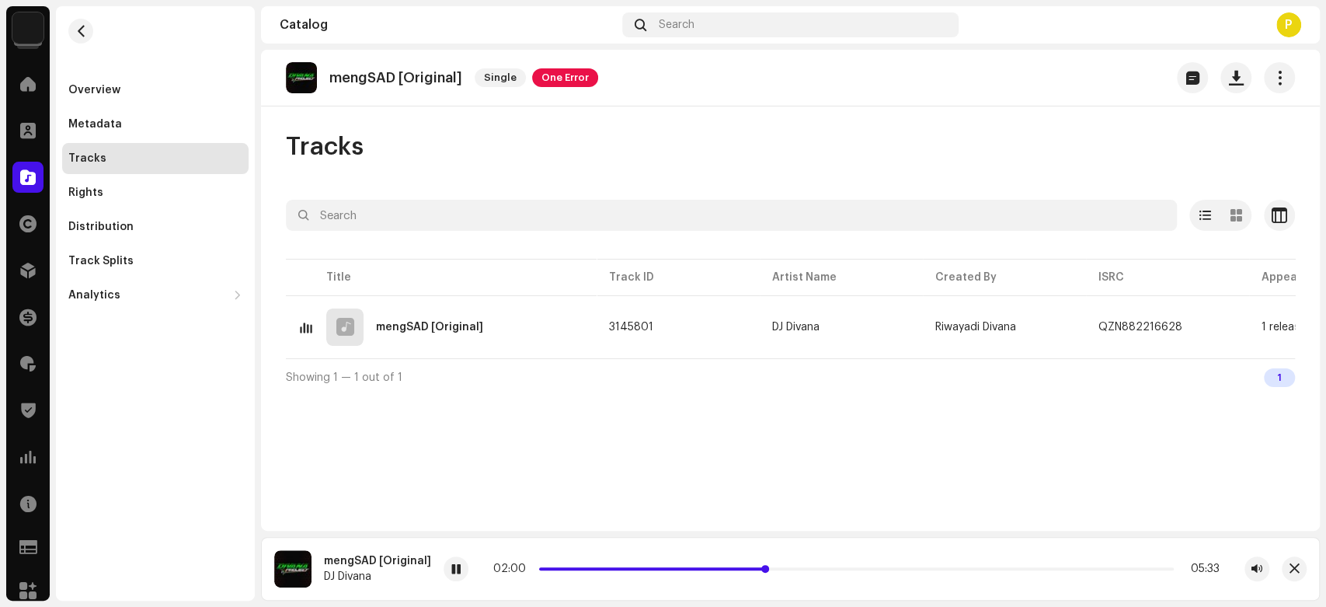
drag, startPoint x: 787, startPoint y: 566, endPoint x: 761, endPoint y: 568, distance: 25.7
click at [761, 568] on span at bounding box center [765, 569] width 8 height 8
click at [768, 566] on span at bounding box center [772, 569] width 8 height 8
click at [445, 570] on div at bounding box center [456, 568] width 25 height 25
click at [339, 85] on p "mengSAD [Original]" at bounding box center [395, 78] width 133 height 16
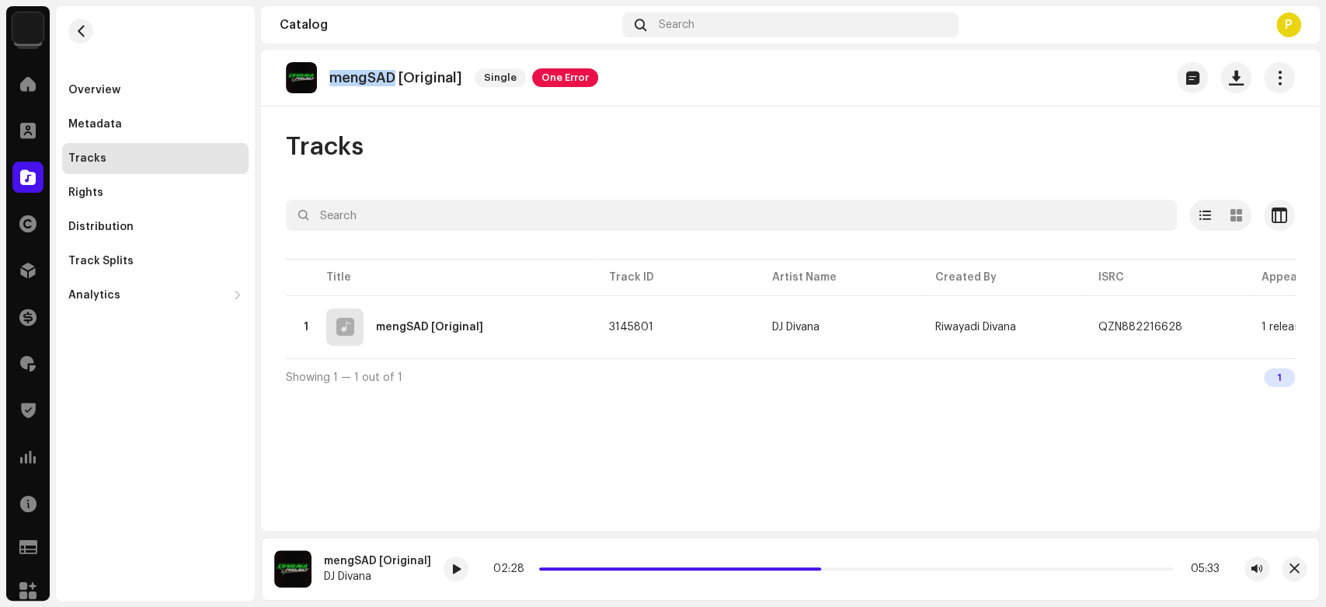
drag, startPoint x: 339, startPoint y: 85, endPoint x: 354, endPoint y: 82, distance: 15.8
click at [354, 82] on p "mengSAD [Original]" at bounding box center [395, 78] width 133 height 16
copy p "mengSAD"
click at [332, 558] on div "mengSAD [Original]" at bounding box center [377, 561] width 107 height 12
drag, startPoint x: 332, startPoint y: 558, endPoint x: 350, endPoint y: 576, distance: 25.3
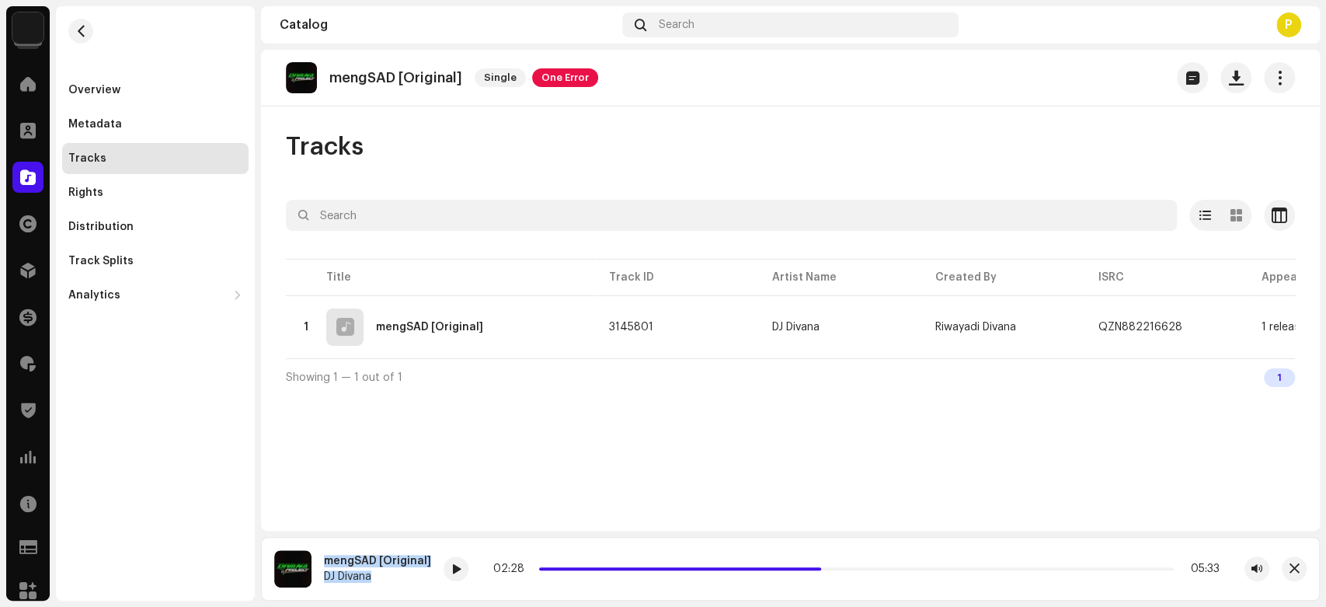
click at [350, 576] on div "mengSAD [Original] DJ [PERSON_NAME]" at bounding box center [377, 569] width 107 height 28
copy div "mengSAD [Original] DJ [PERSON_NAME]"
click at [336, 558] on div "mengSAD [Original]" at bounding box center [377, 561] width 107 height 12
click at [341, 558] on div "mengSAD [Original]" at bounding box center [377, 561] width 107 height 12
click at [461, 566] on div at bounding box center [456, 568] width 25 height 25
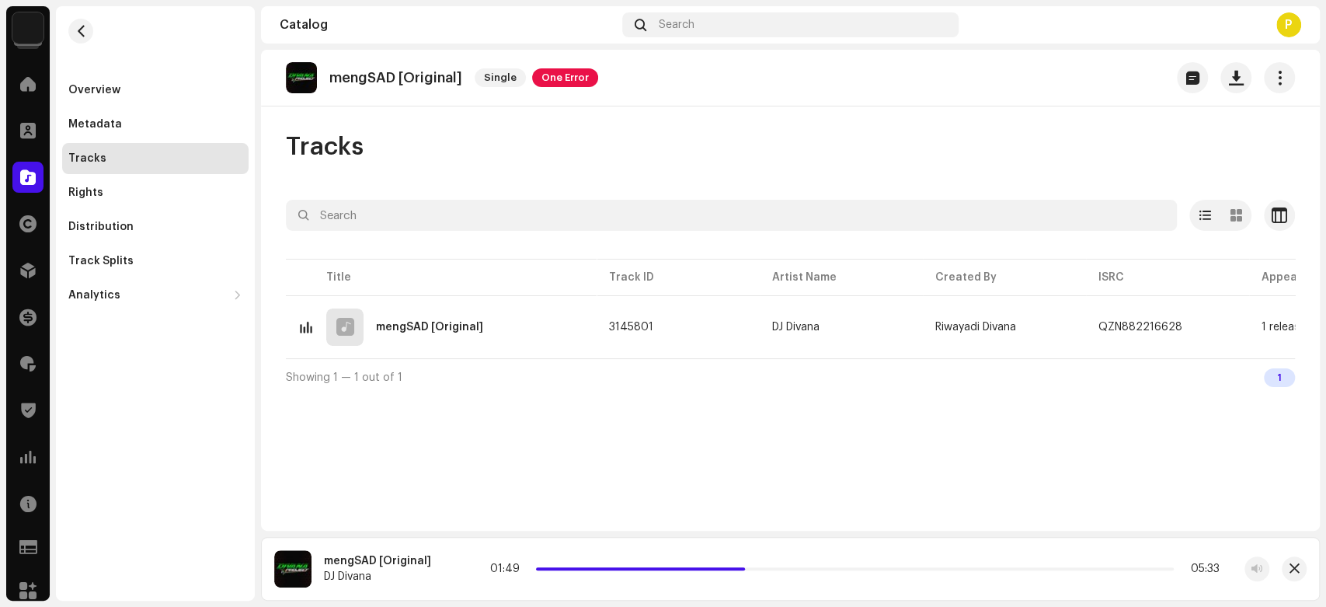
drag, startPoint x: 886, startPoint y: 570, endPoint x: 722, endPoint y: 576, distance: 164.0
click at [722, 576] on div "01:49 05:33" at bounding box center [857, 568] width 826 height 25
click at [461, 564] on div at bounding box center [456, 568] width 25 height 25
drag, startPoint x: 783, startPoint y: 570, endPoint x: 569, endPoint y: 573, distance: 213.6
click at [569, 573] on div "00:17 05:33" at bounding box center [854, 568] width 729 height 12
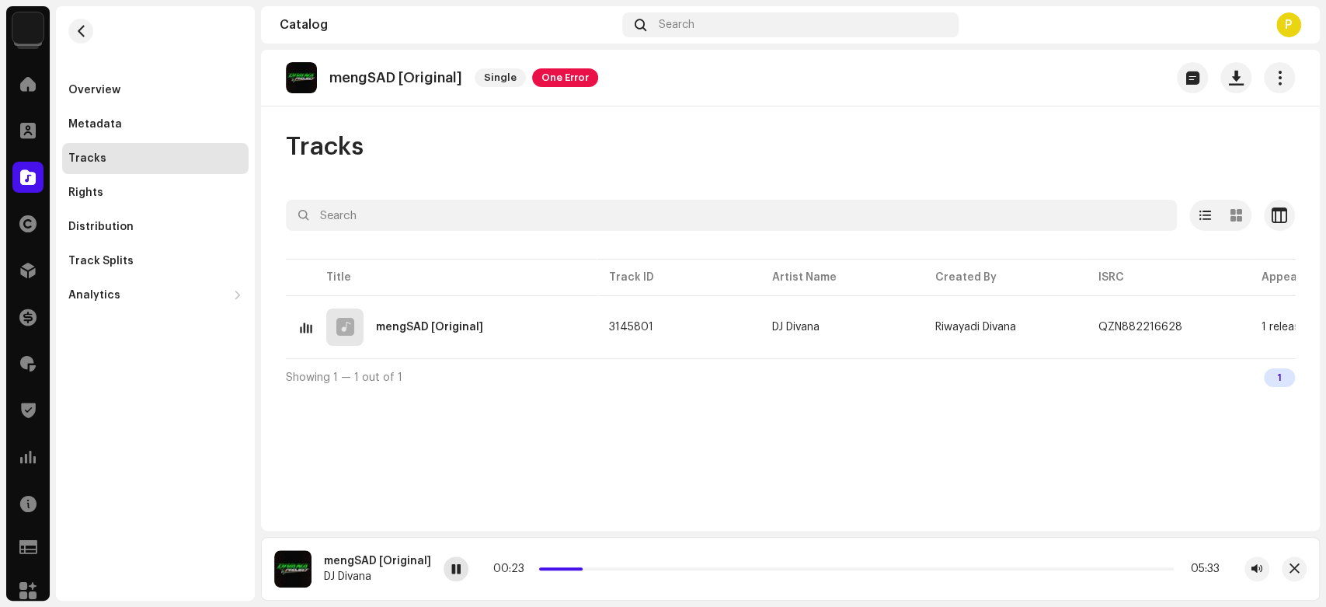
click at [458, 564] on span at bounding box center [456, 569] width 9 height 12
click at [132, 230] on div "Distribution" at bounding box center [155, 227] width 174 height 12
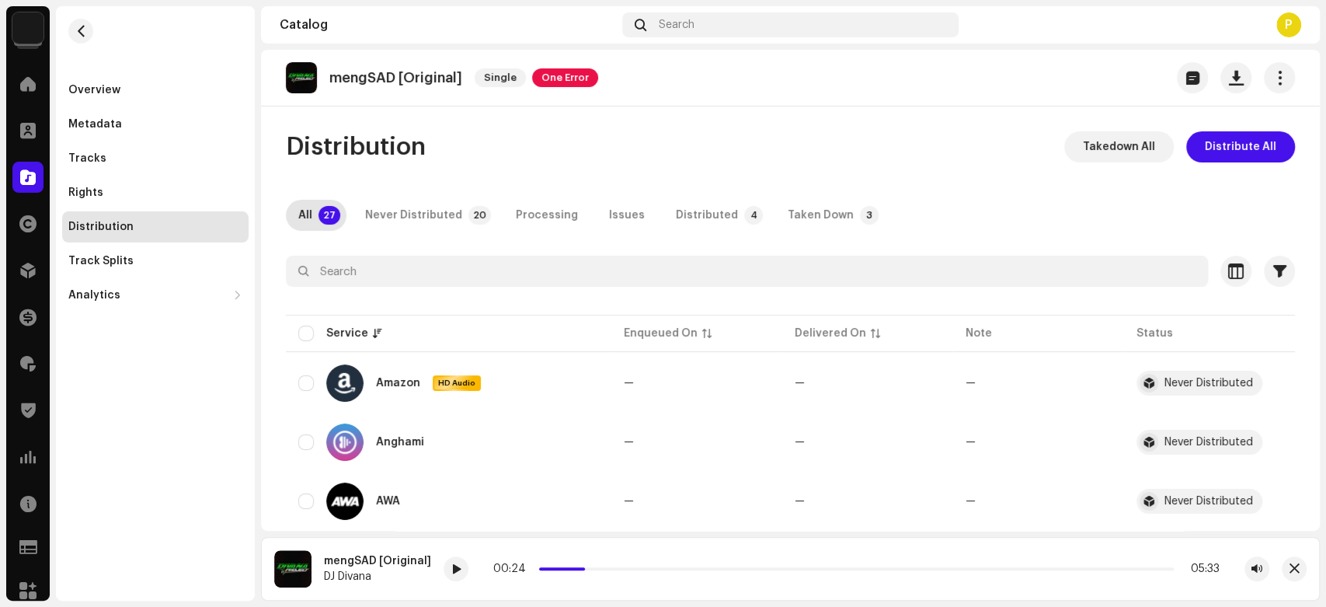
click at [663, 212] on p-tab "Distributed 4" at bounding box center [716, 215] width 106 height 31
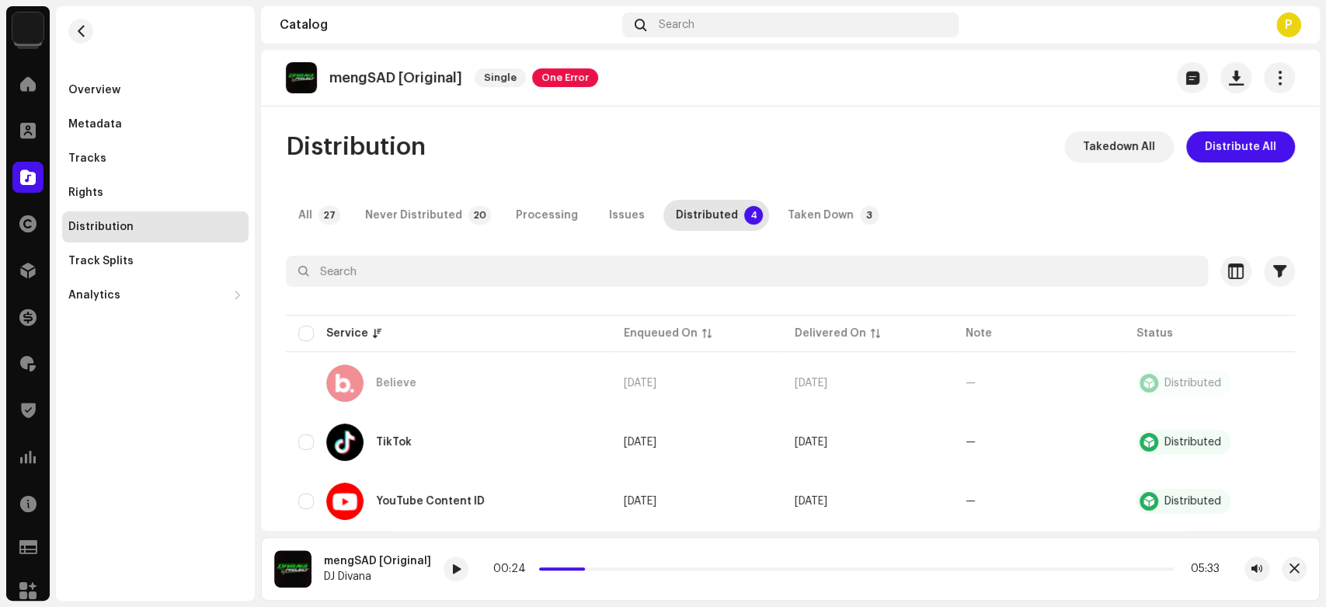
scroll to position [95, 0]
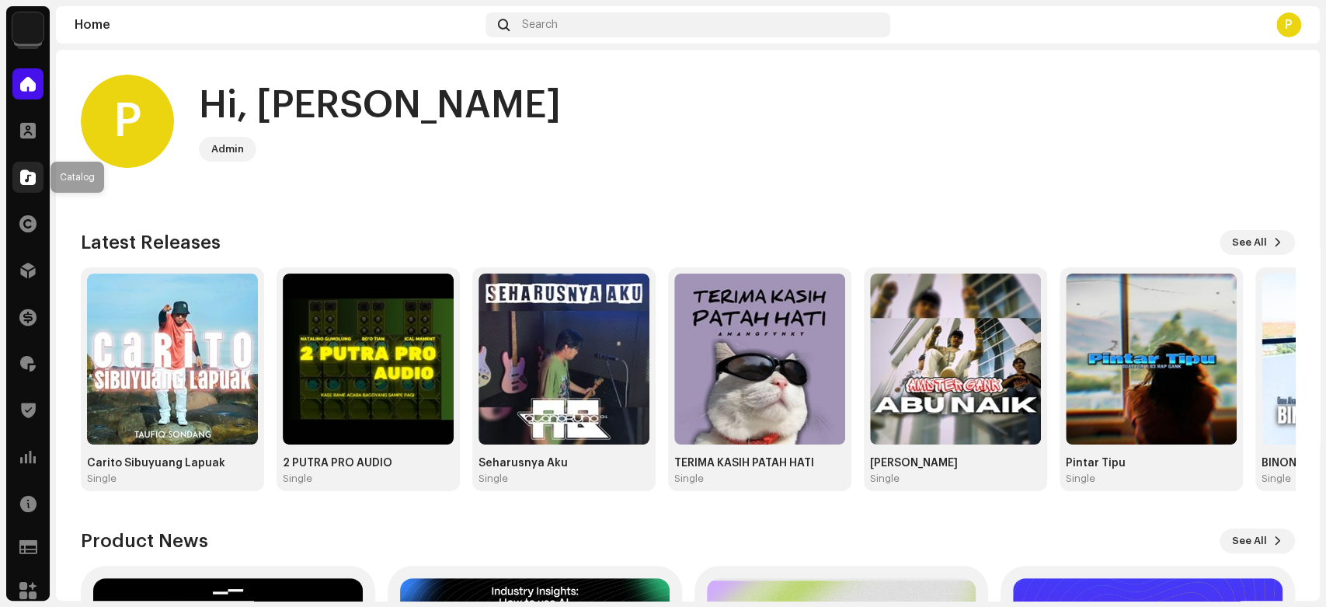
click at [25, 178] on span at bounding box center [28, 177] width 16 height 12
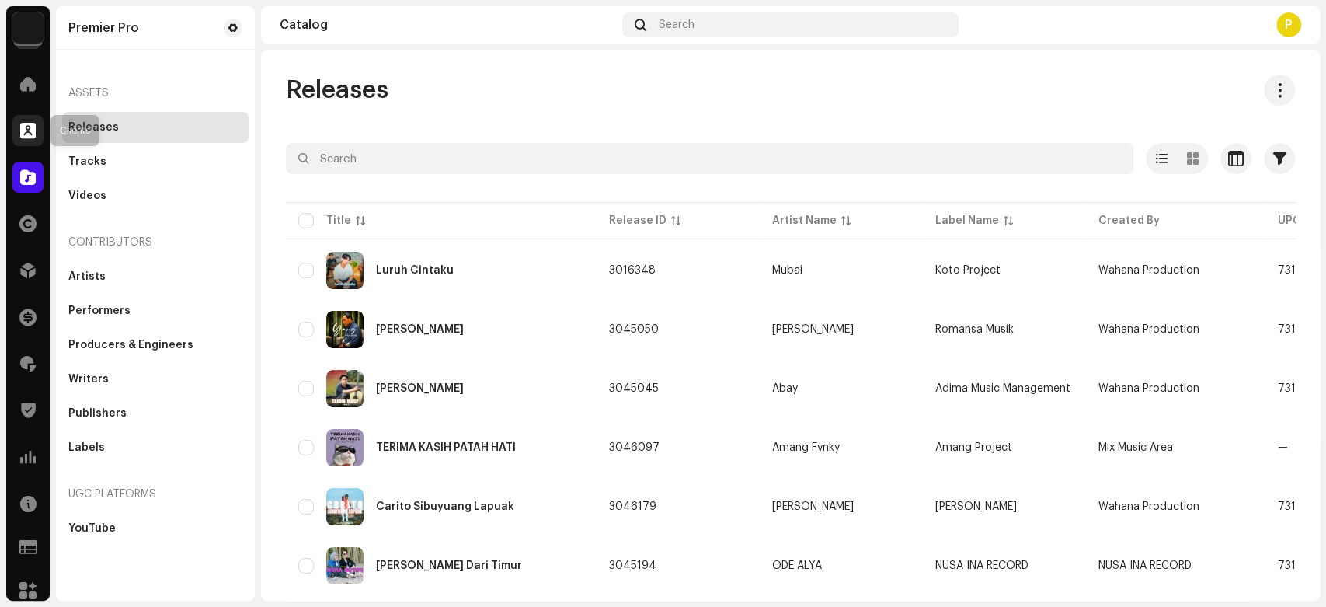
click at [25, 122] on div at bounding box center [27, 130] width 31 height 31
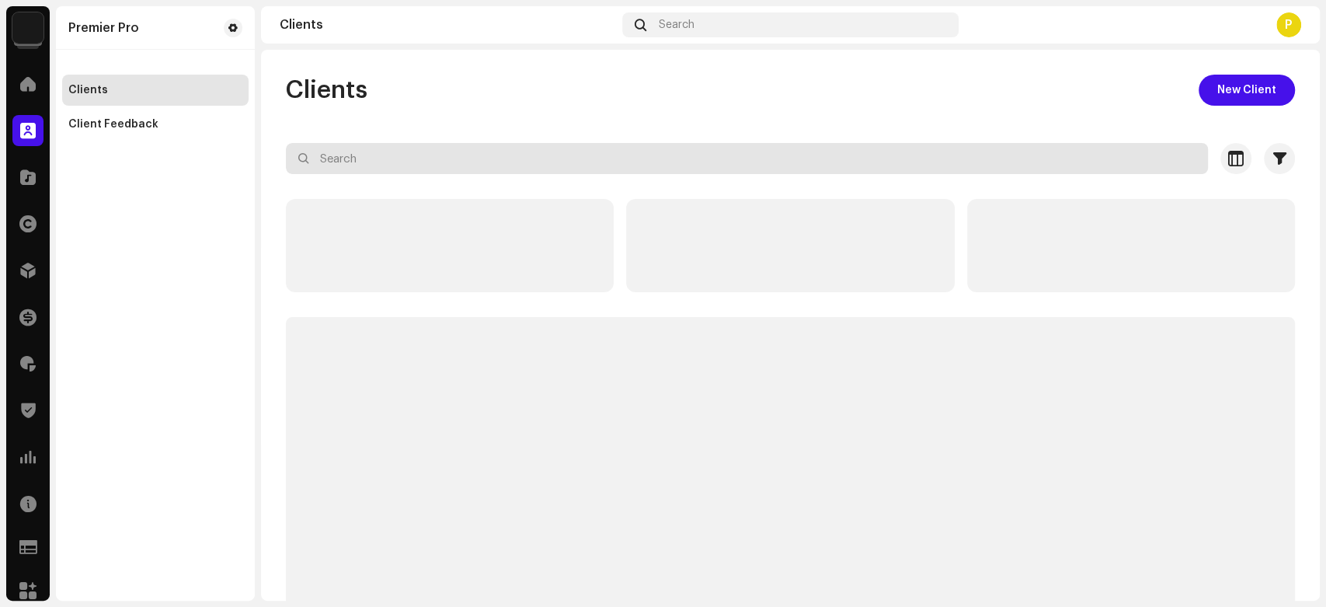
click at [344, 150] on input "text" at bounding box center [747, 158] width 922 height 31
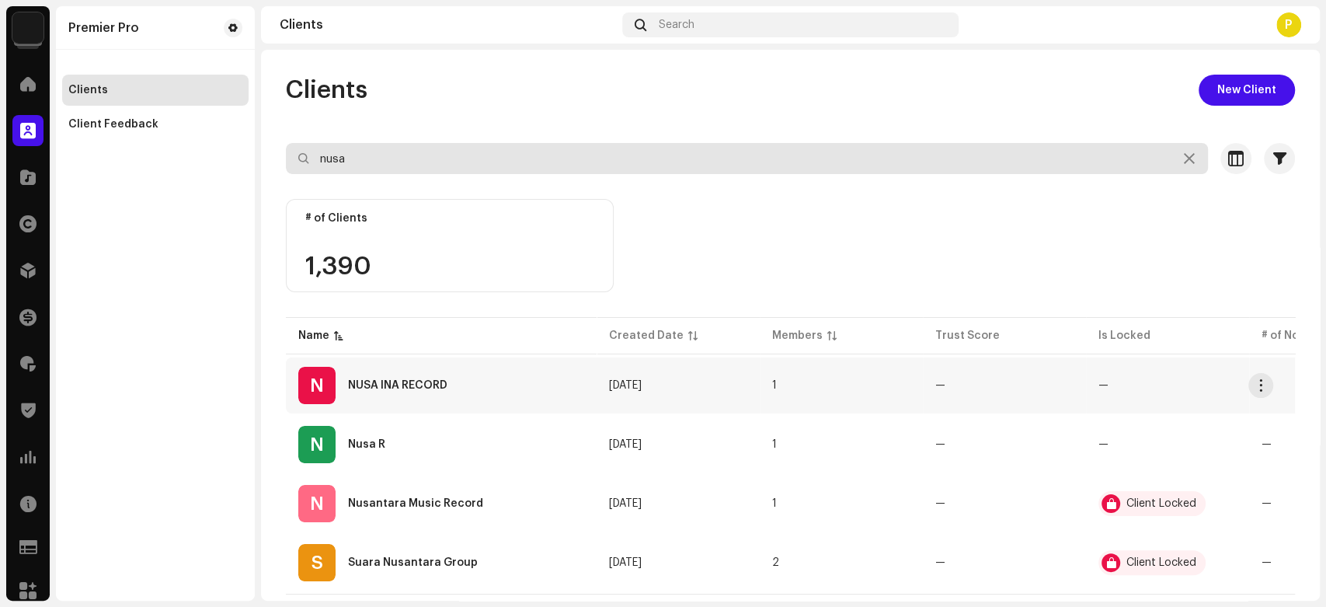
type input "nusa"
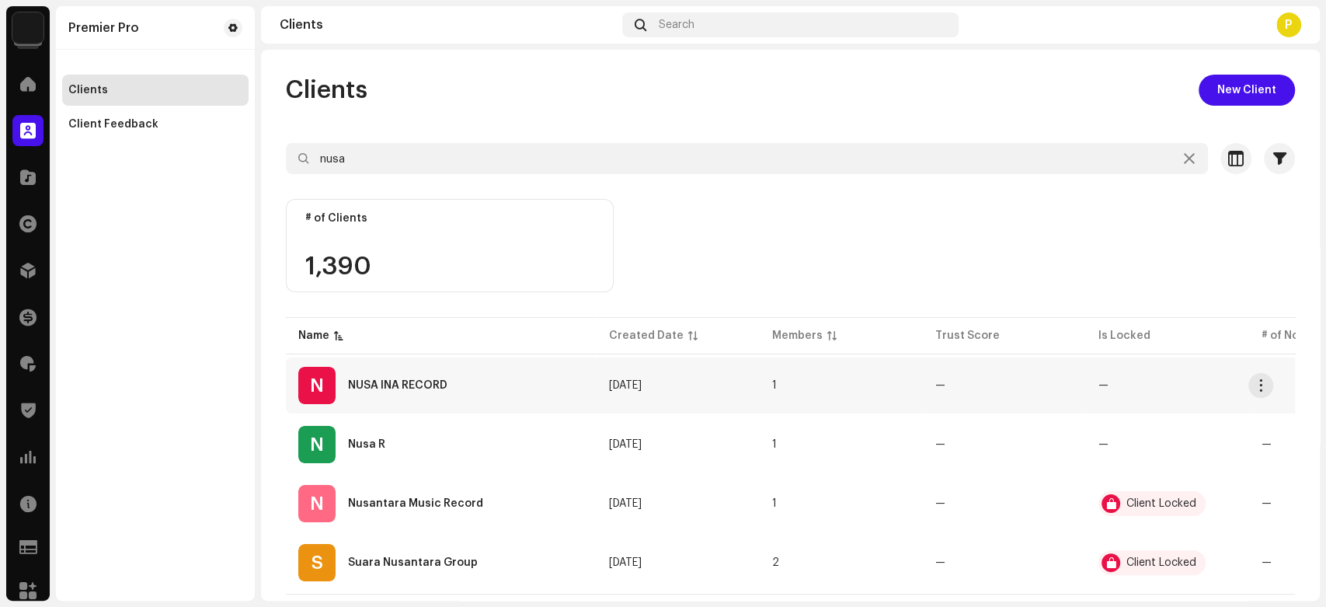
click at [476, 381] on div "N NUSA INA RECORD" at bounding box center [441, 385] width 286 height 37
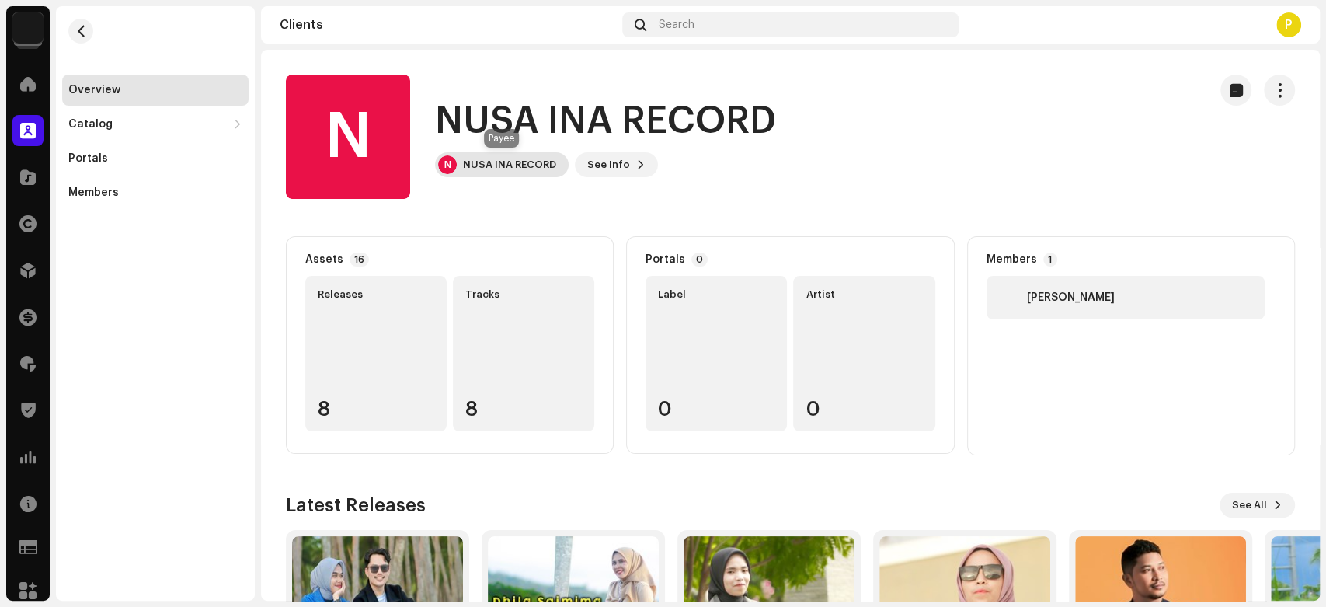
click at [461, 158] on div "N NUSA INA RECORD" at bounding box center [502, 164] width 134 height 25
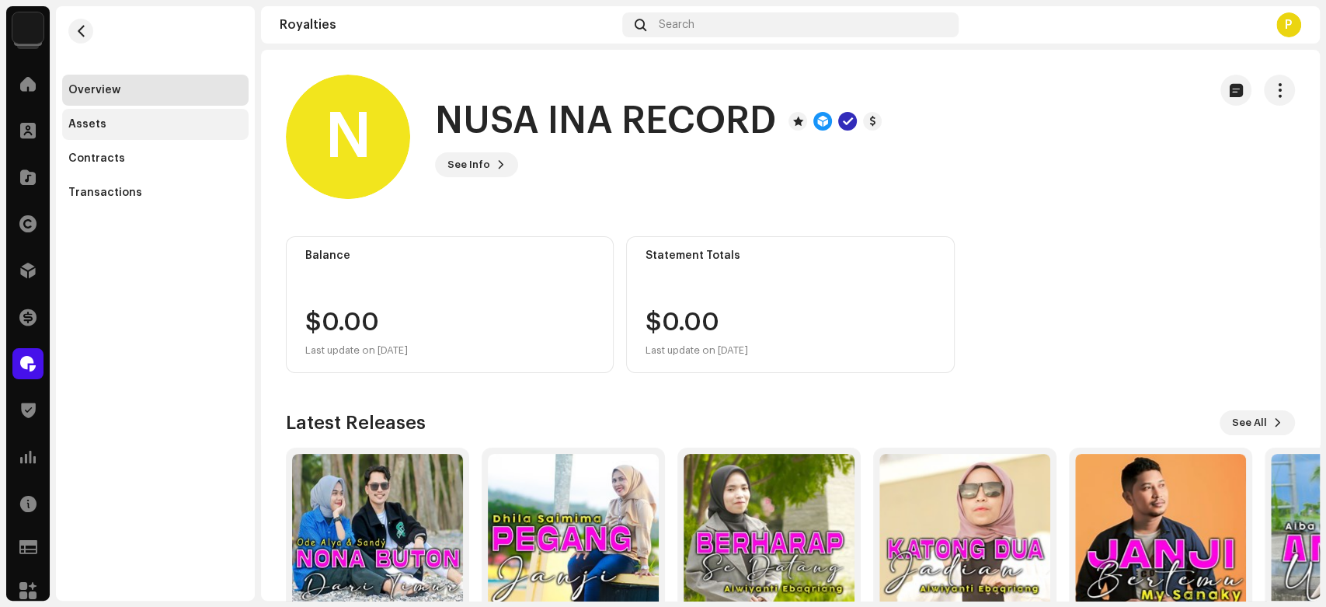
click at [185, 126] on div "Assets" at bounding box center [155, 124] width 174 height 12
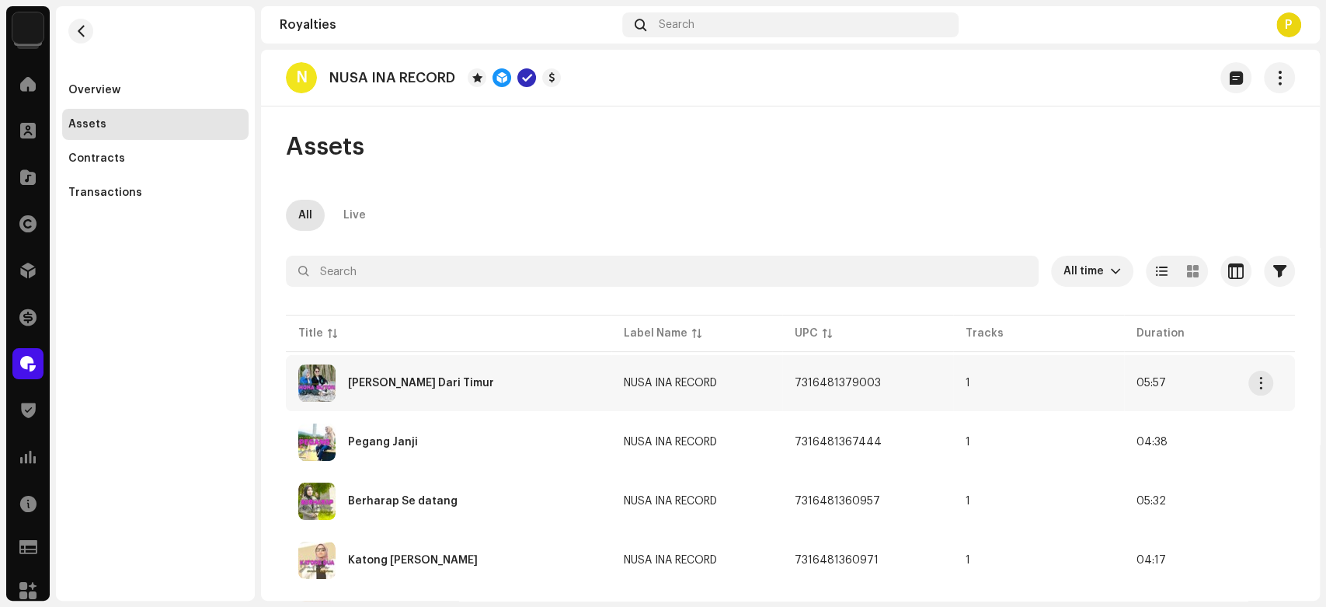
click at [482, 372] on div "Nona Buton Dari Timur" at bounding box center [448, 382] width 301 height 37
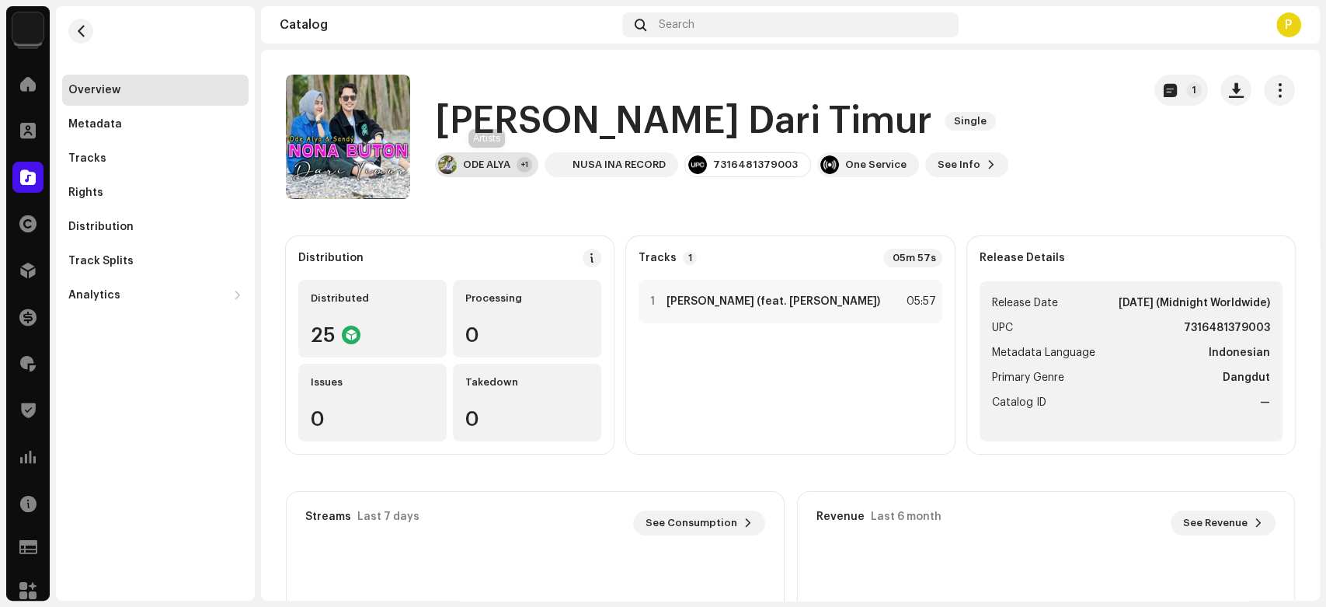
click at [479, 166] on div "ODE ALYA" at bounding box center [486, 164] width 47 height 12
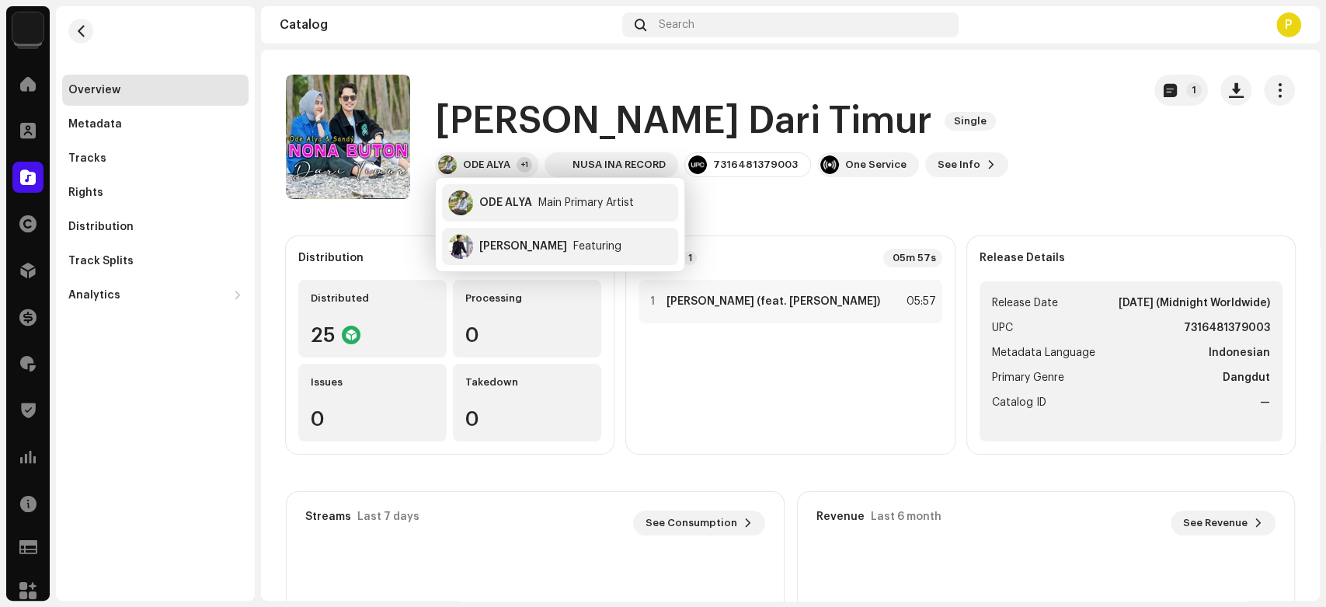
click at [828, 237] on div "Tracks 1 05m 57s 1 Nona Buton Dari Timur (feat. Sandy) 05:57" at bounding box center [790, 345] width 328 height 218
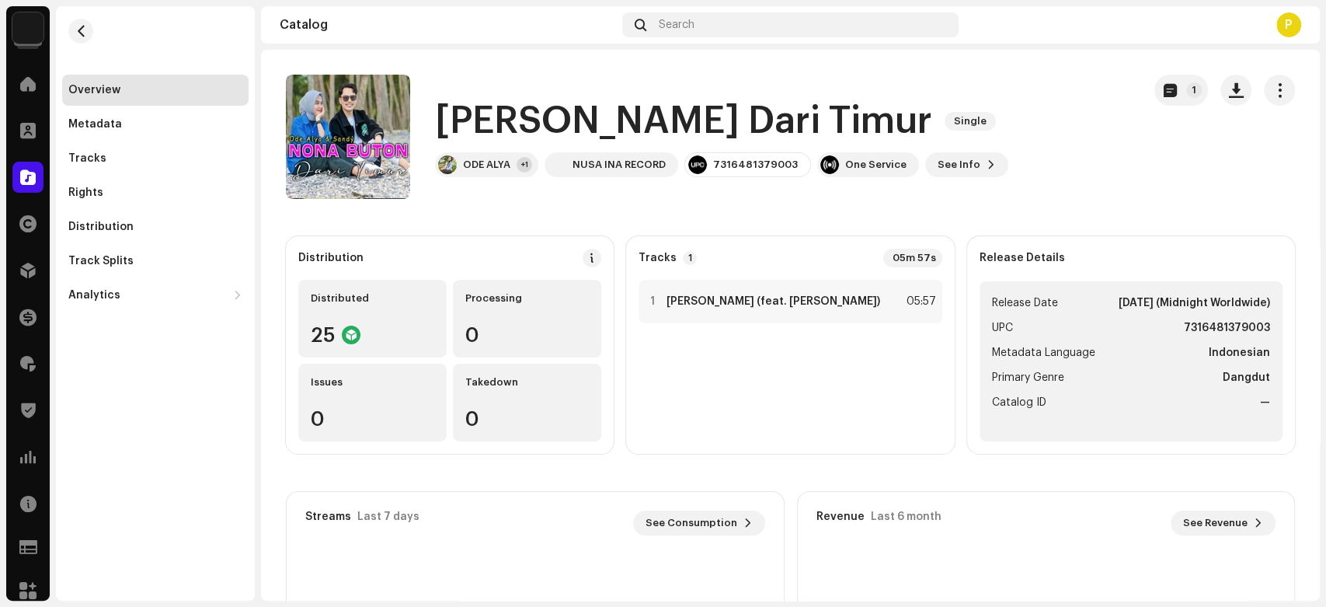
click at [1244, 336] on strong "7316481379003" at bounding box center [1227, 328] width 86 height 19
copy strong "7316481379003"
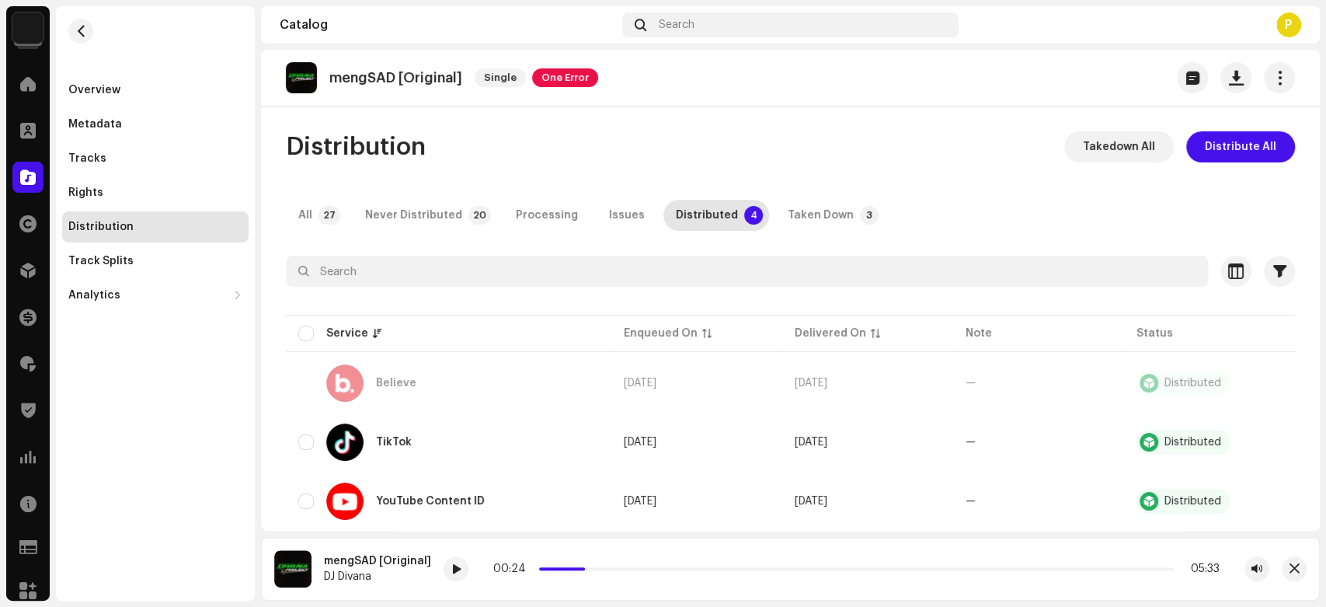
scroll to position [95, 0]
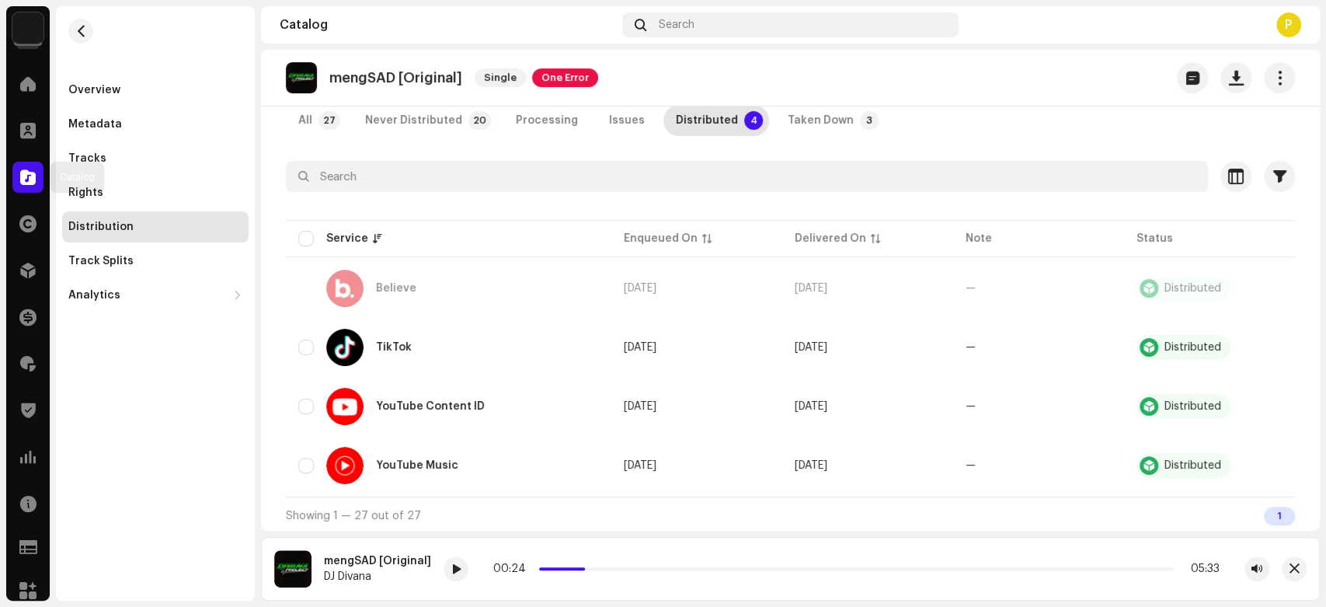
click at [37, 172] on div at bounding box center [27, 177] width 31 height 31
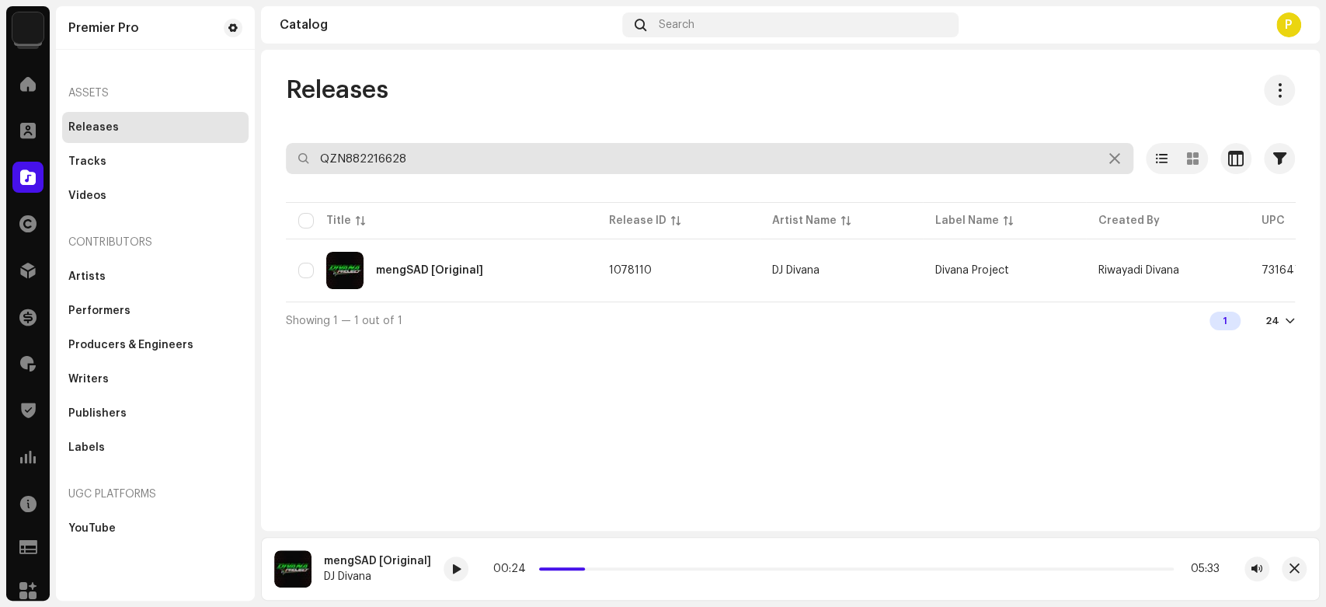
click at [433, 162] on input "QZN882216628" at bounding box center [710, 158] width 848 height 31
paste input "0395"
type input "QZN882210395"
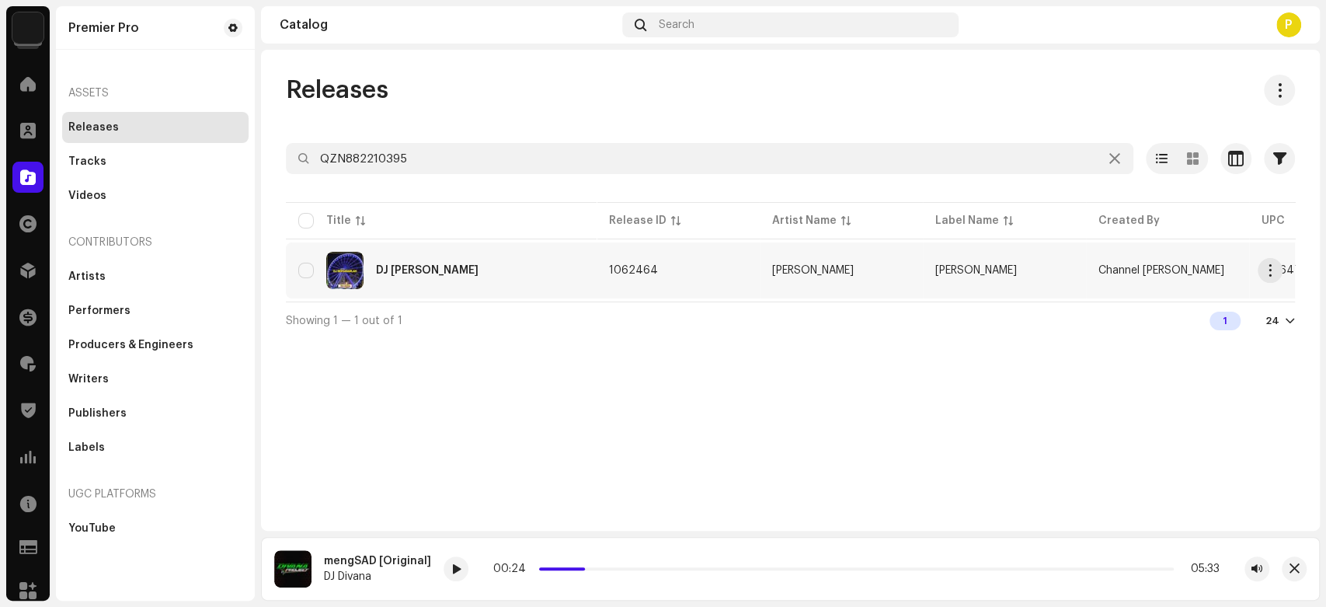
click at [439, 249] on td "DJ Bersabarlah" at bounding box center [441, 270] width 311 height 56
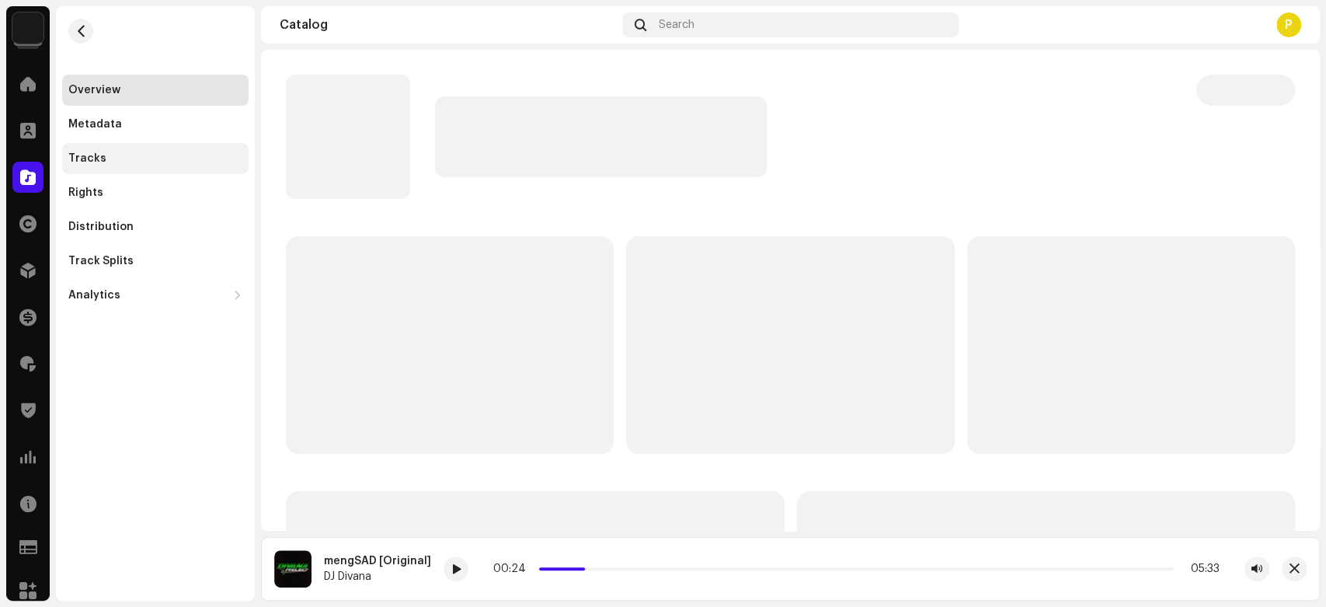
click at [136, 155] on div "Tracks" at bounding box center [155, 158] width 174 height 12
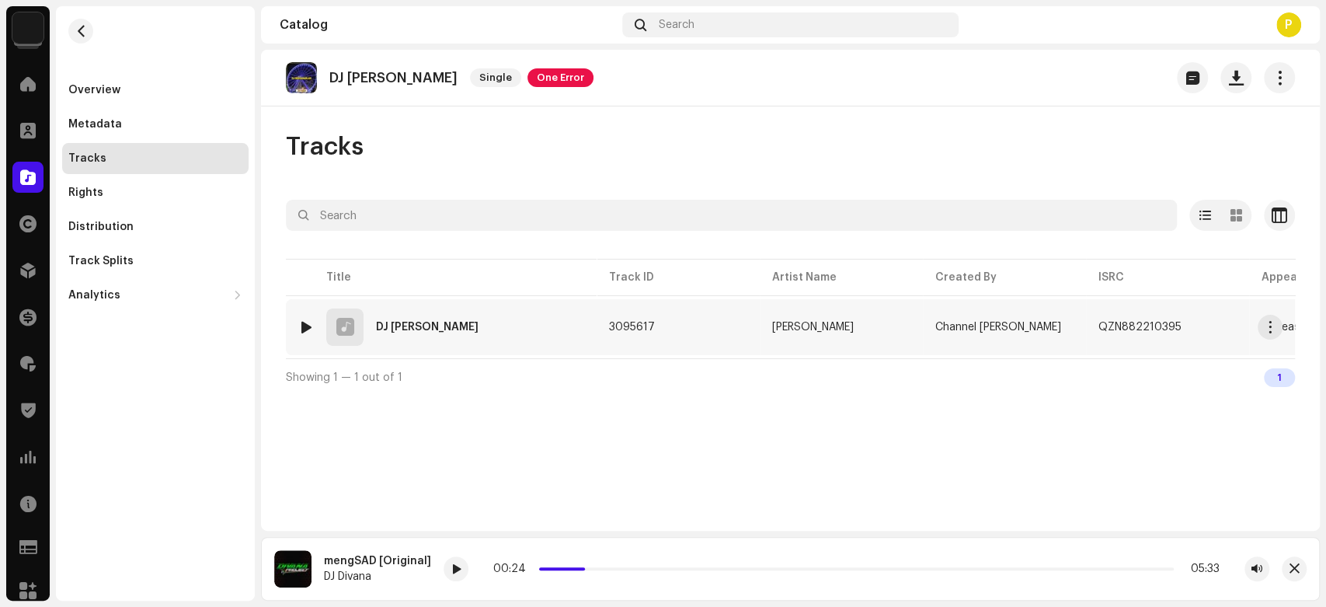
click at [301, 322] on div at bounding box center [307, 327] width 12 height 12
click at [447, 570] on span at bounding box center [451, 569] width 9 height 12
click at [439, 570] on div at bounding box center [451, 568] width 25 height 25
click at [447, 564] on span at bounding box center [451, 569] width 9 height 12
click at [447, 572] on span at bounding box center [451, 569] width 9 height 12
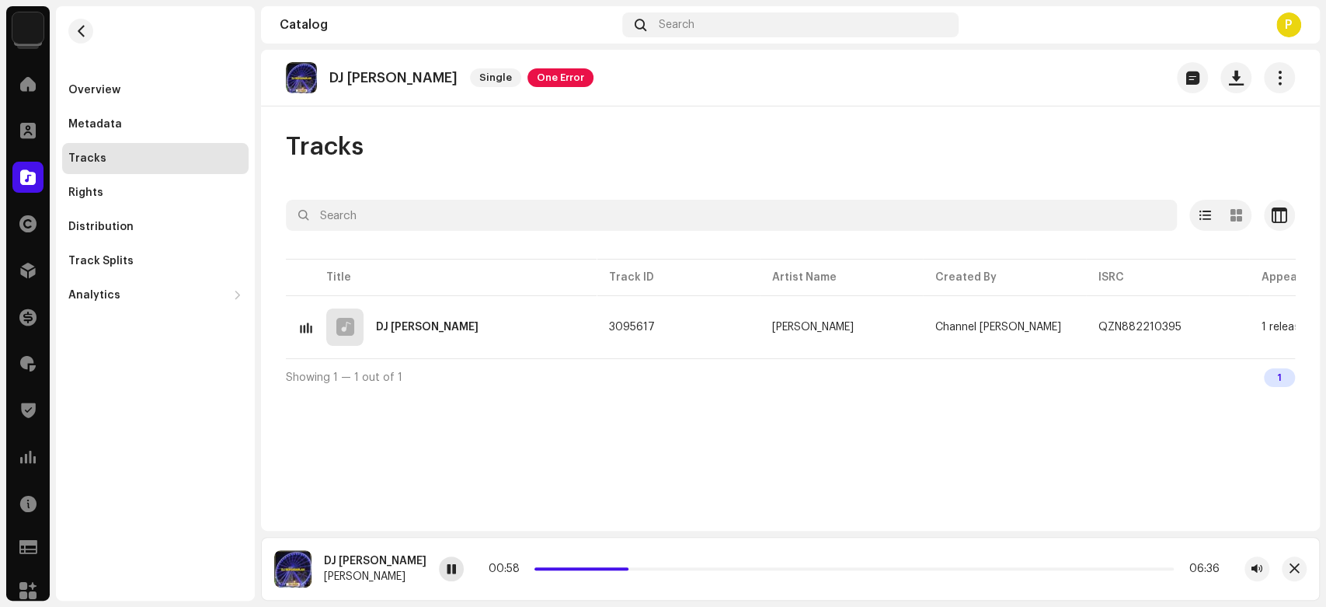
click at [447, 573] on span at bounding box center [451, 569] width 9 height 12
click at [12, 179] on div "Catalog" at bounding box center [28, 177] width 44 height 44
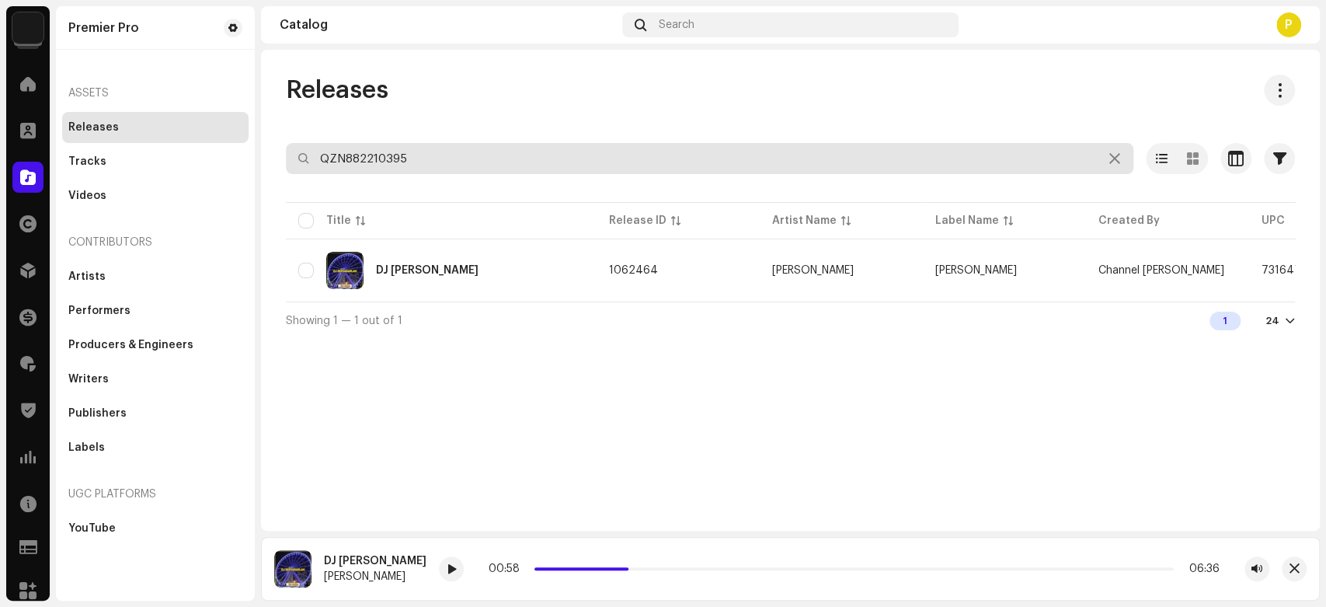
click at [427, 162] on input "QZN882210395" at bounding box center [710, 158] width 848 height 31
paste input "09137"
type input "QZN882209137"
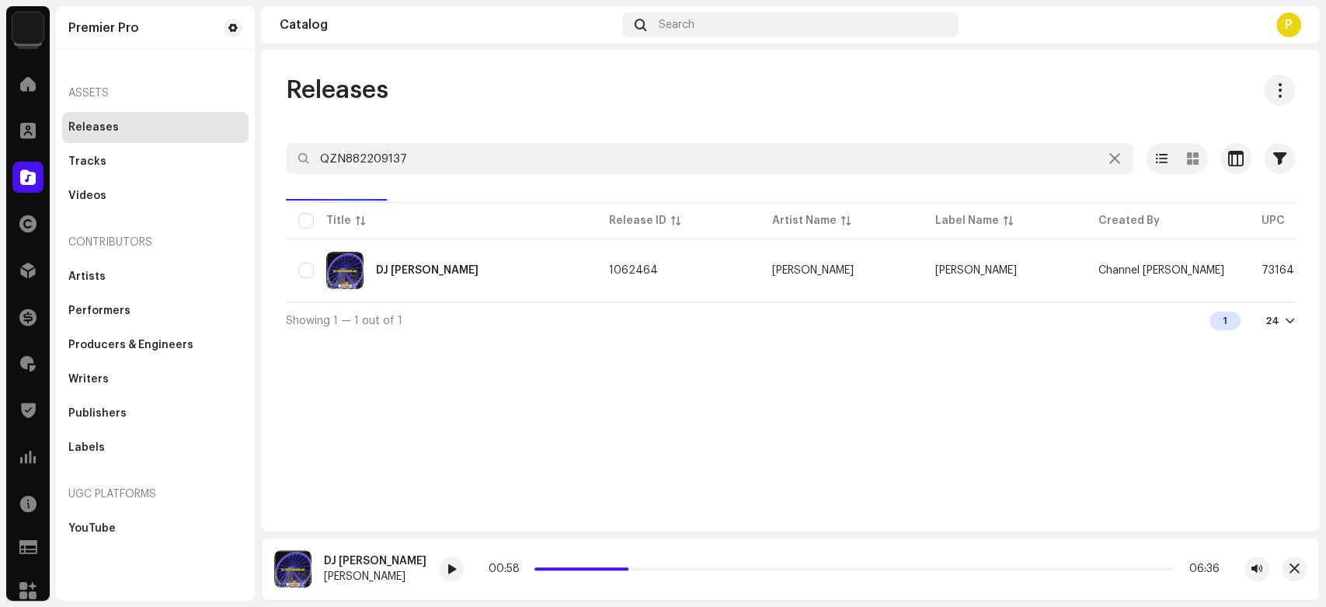
click at [392, 91] on div "Releases" at bounding box center [790, 90] width 1009 height 31
click at [437, 270] on div "Dengarkan Sayang" at bounding box center [428, 270] width 104 height 11
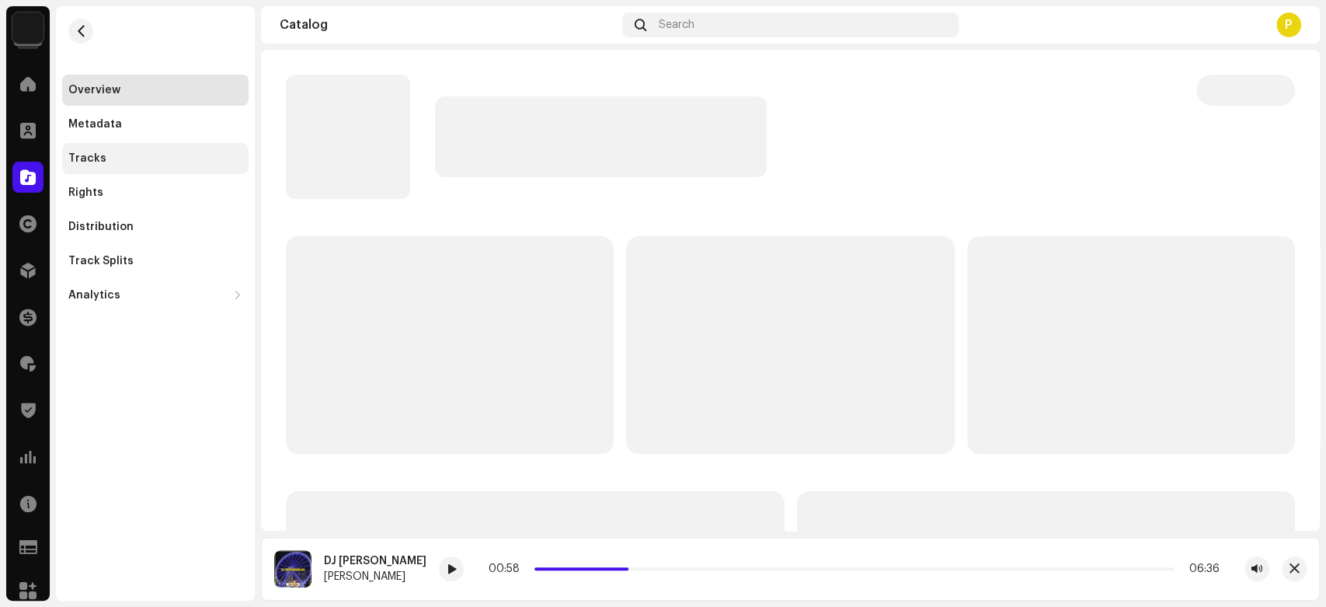
click at [190, 159] on div "Tracks" at bounding box center [155, 158] width 174 height 12
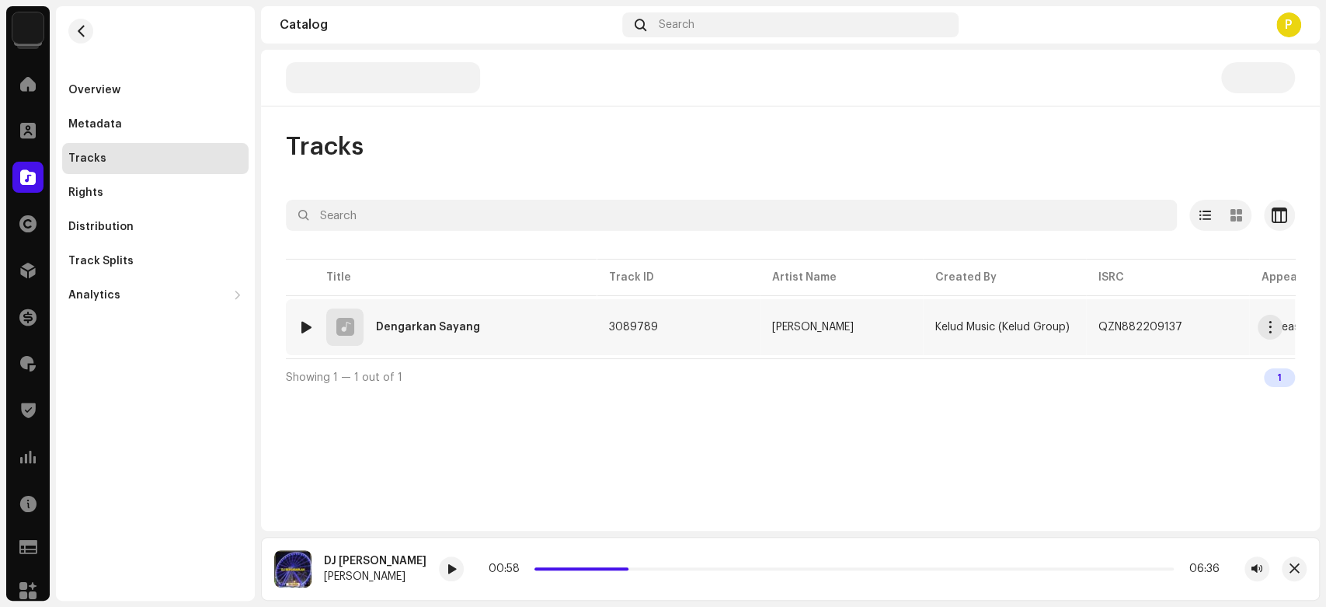
click at [305, 324] on div at bounding box center [307, 327] width 12 height 12
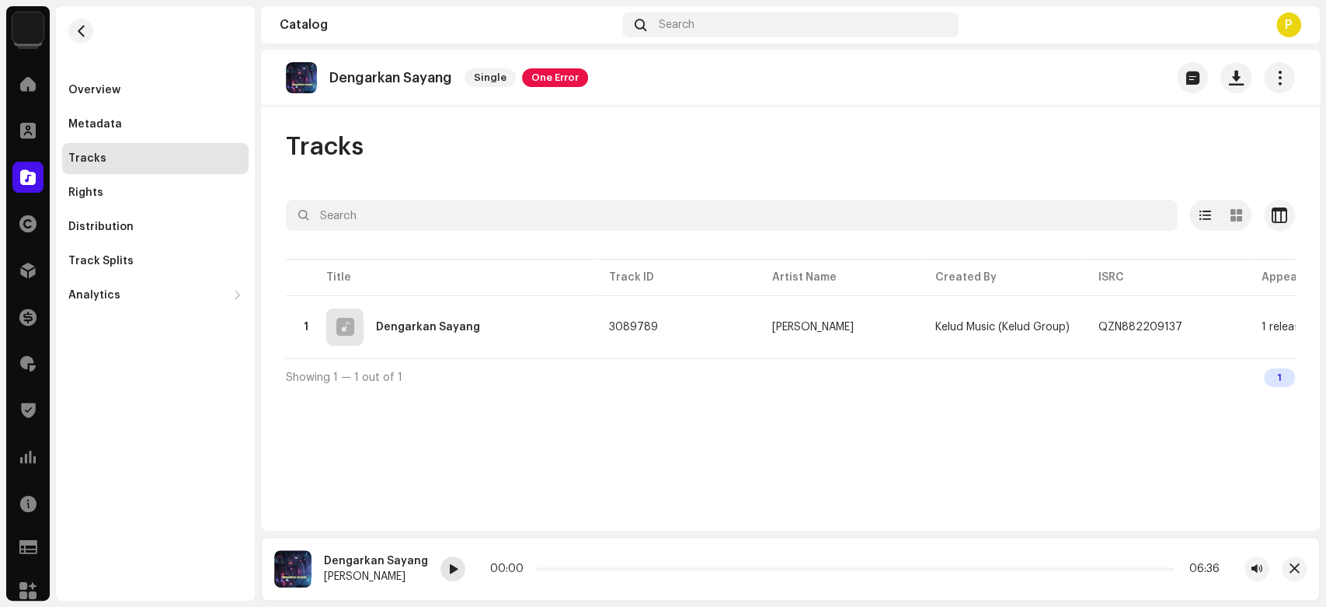
click at [444, 561] on div at bounding box center [452, 568] width 25 height 25
click at [448, 574] on span at bounding box center [452, 569] width 9 height 12
click at [6, 171] on div "Catalog" at bounding box center [28, 177] width 44 height 44
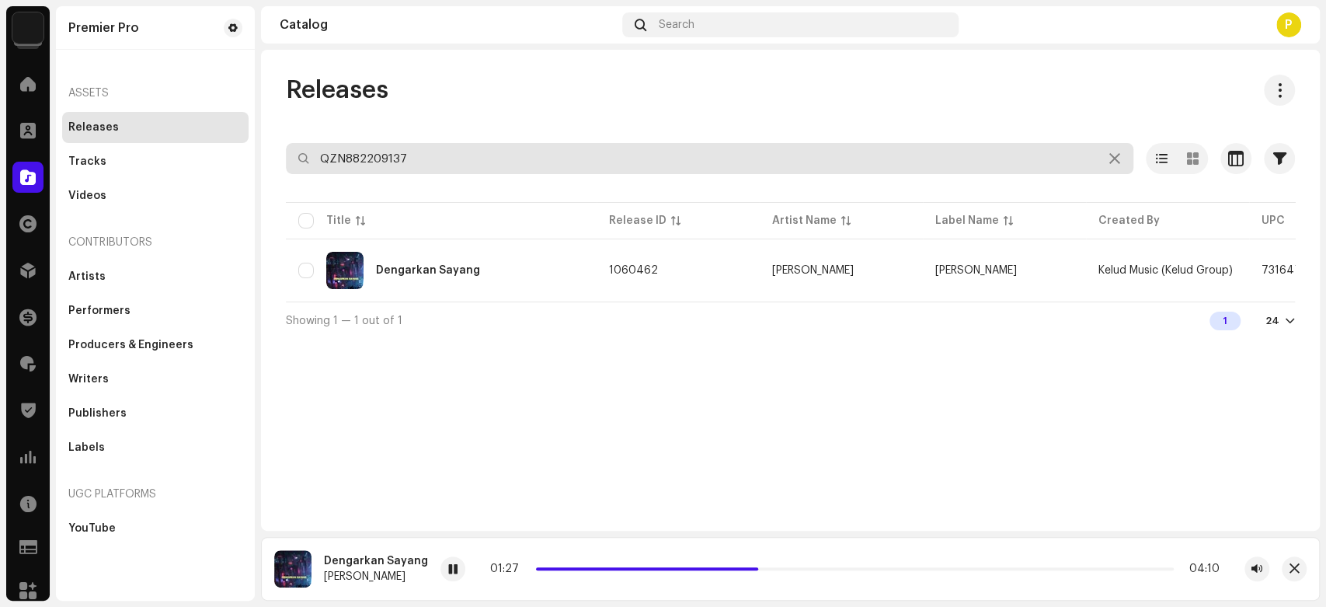
click at [416, 173] on input "QZN882209137" at bounding box center [710, 158] width 848 height 31
paste input "151814"
paste input "206152"
type input "QZN882206152"
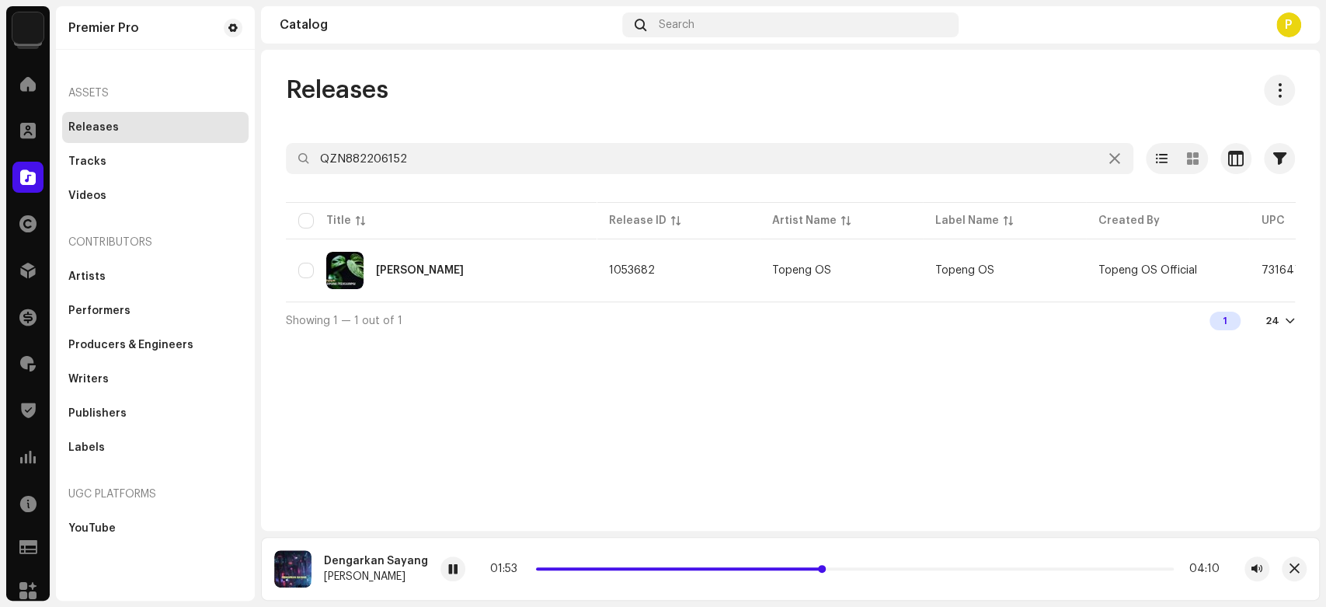
drag, startPoint x: 848, startPoint y: 566, endPoint x: 820, endPoint y: 566, distance: 27.2
click at [821, 565] on div "01:53 04:10" at bounding box center [854, 568] width 729 height 12
drag, startPoint x: 822, startPoint y: 571, endPoint x: 778, endPoint y: 569, distance: 44.3
click at [778, 569] on p-slider at bounding box center [855, 568] width 638 height 3
drag, startPoint x: 778, startPoint y: 569, endPoint x: 754, endPoint y: 564, distance: 24.5
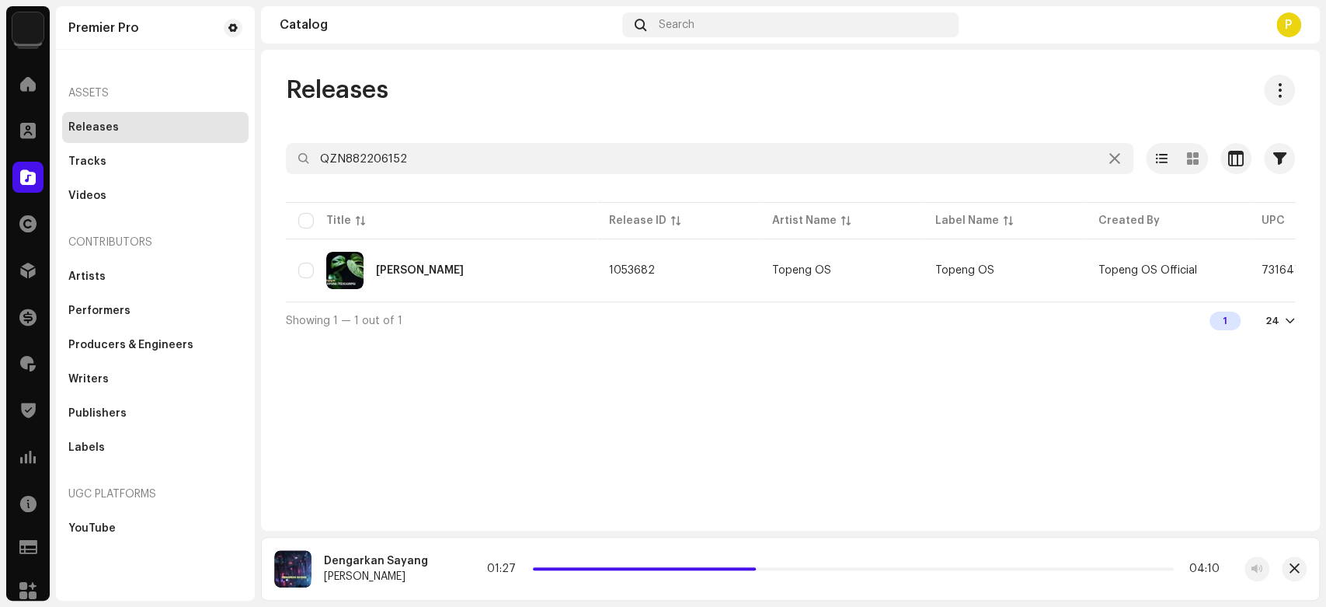
click at [754, 564] on div "01:27 04:10" at bounding box center [853, 568] width 733 height 12
click at [356, 222] on p-sorticon at bounding box center [360, 220] width 9 height 9
click at [392, 273] on div "[PERSON_NAME]" at bounding box center [420, 270] width 88 height 11
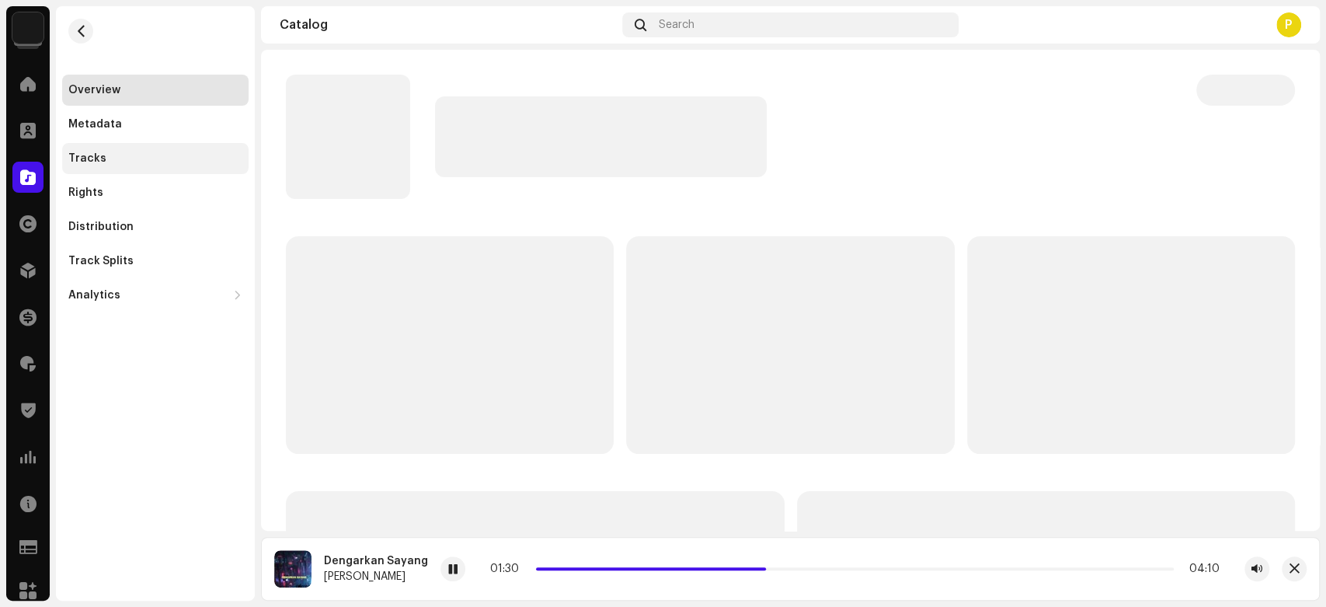
click at [160, 155] on div "Tracks" at bounding box center [155, 158] width 174 height 12
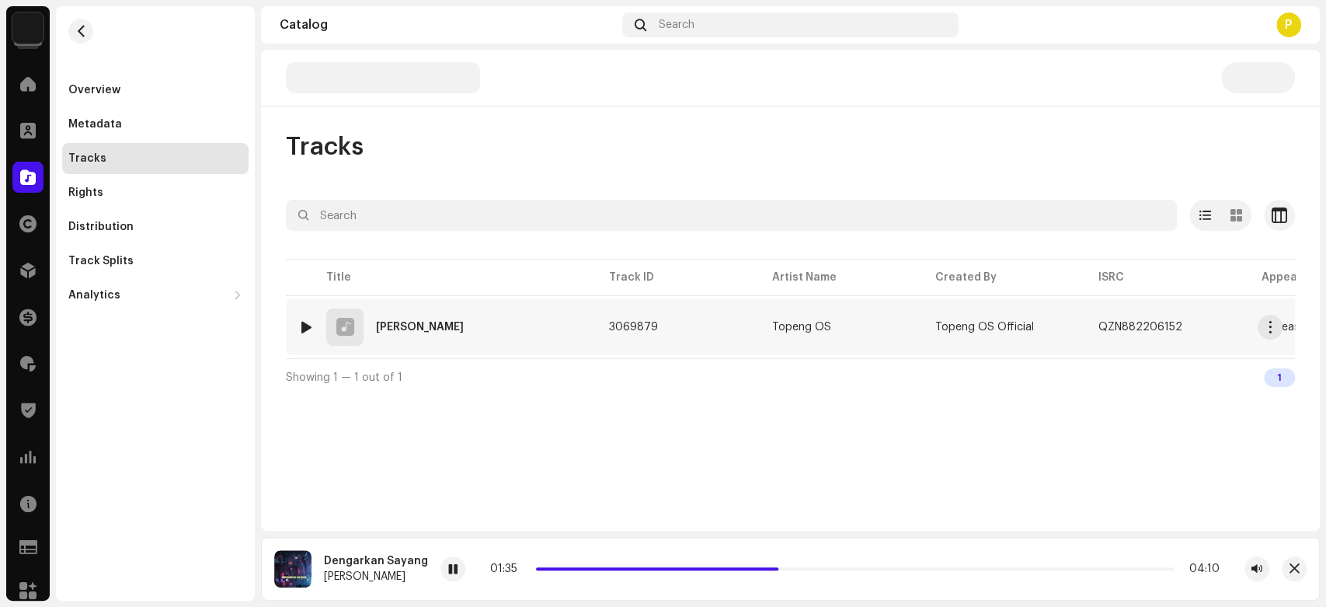
click at [305, 327] on div at bounding box center [307, 327] width 12 height 12
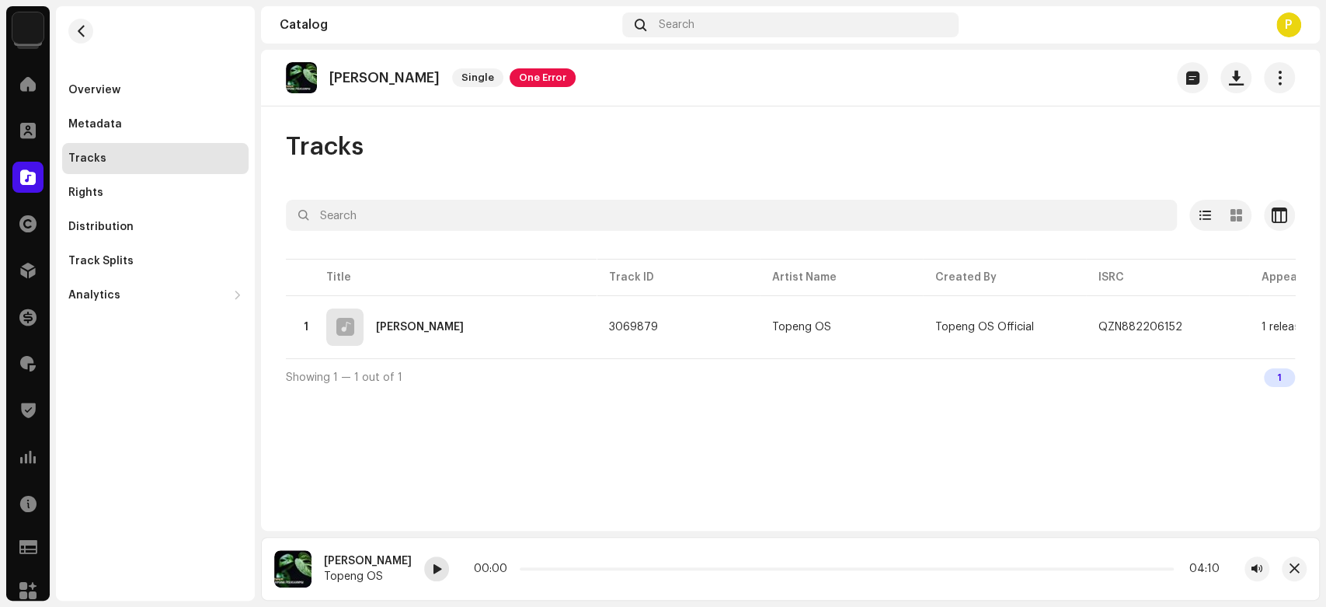
click at [441, 571] on span at bounding box center [436, 569] width 9 height 12
click at [449, 572] on div at bounding box center [436, 568] width 25 height 25
click at [25, 160] on div "Catalog" at bounding box center [28, 177] width 44 height 44
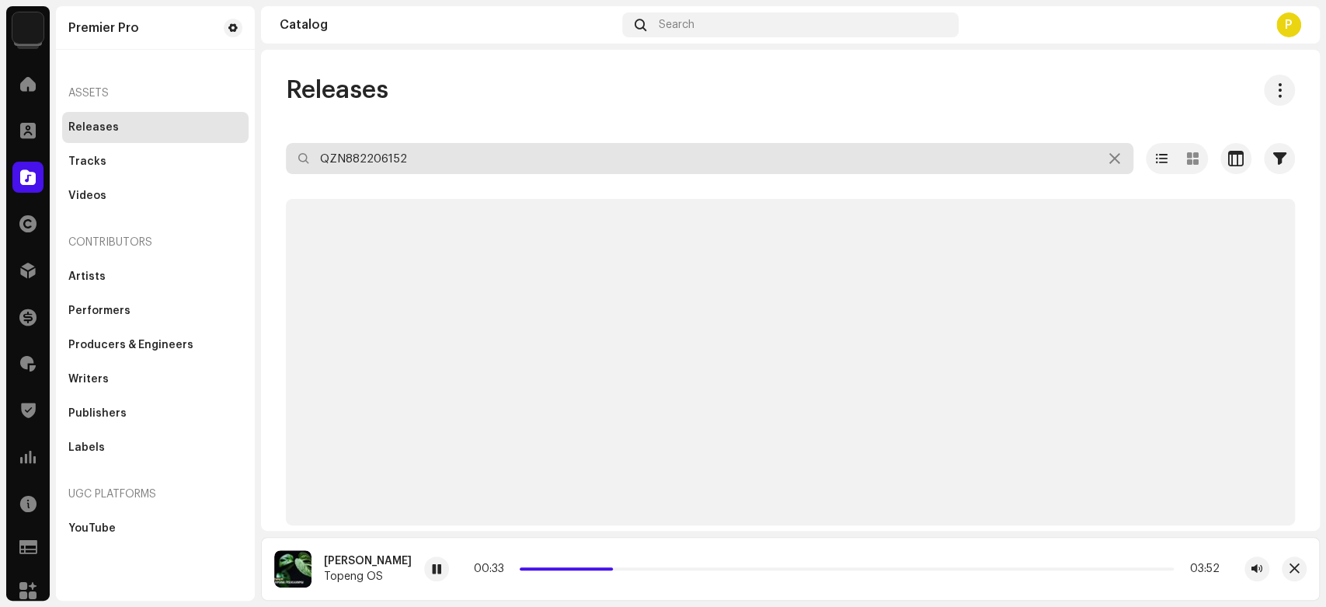
click at [414, 157] on input "QZN882206152" at bounding box center [710, 158] width 848 height 31
paste input "187136"
type input "QZN882187136"
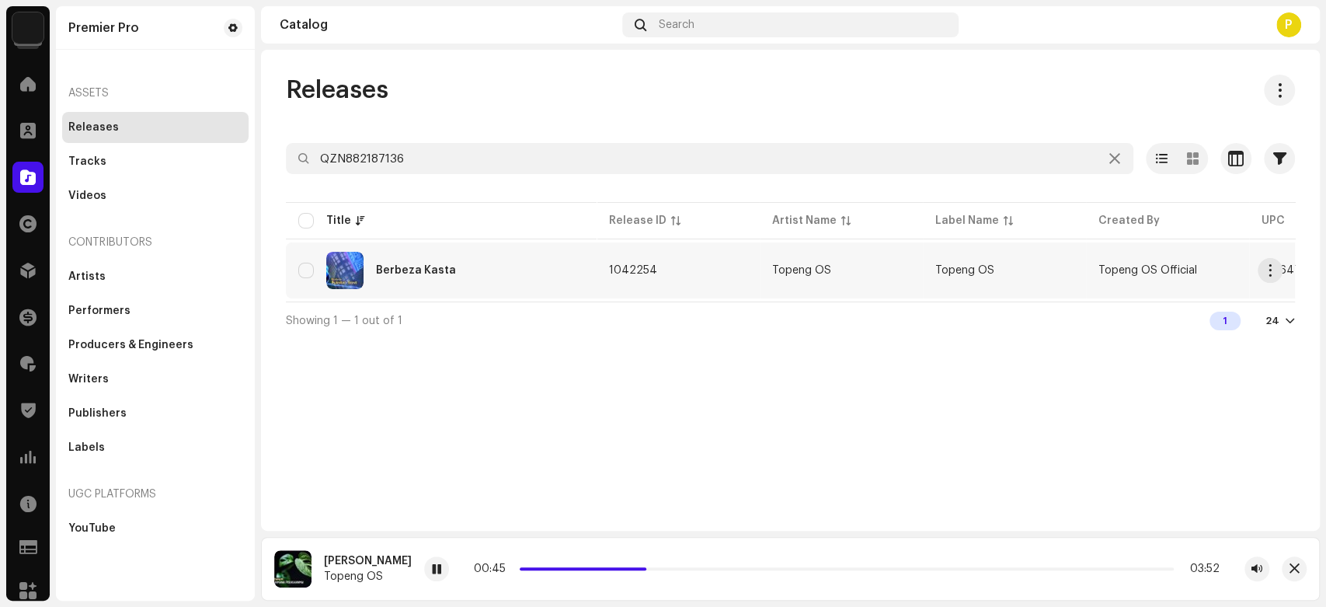
click at [446, 266] on div "Berbeza Kasta" at bounding box center [416, 270] width 80 height 11
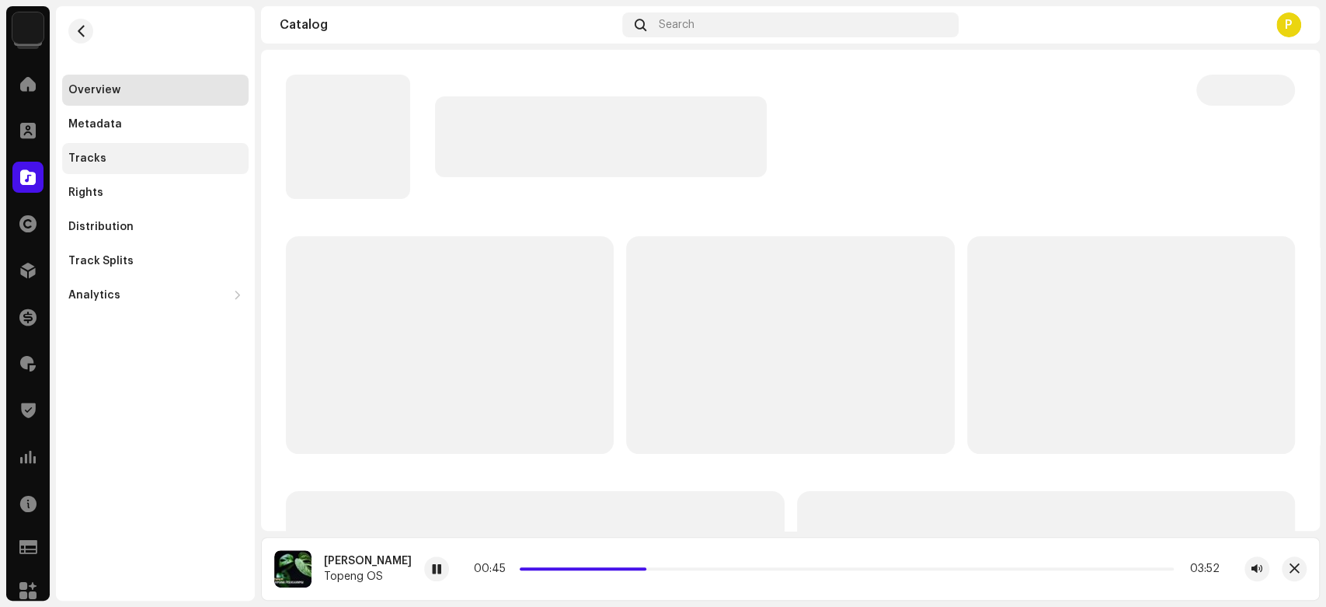
click at [127, 162] on div "Tracks" at bounding box center [155, 158] width 174 height 12
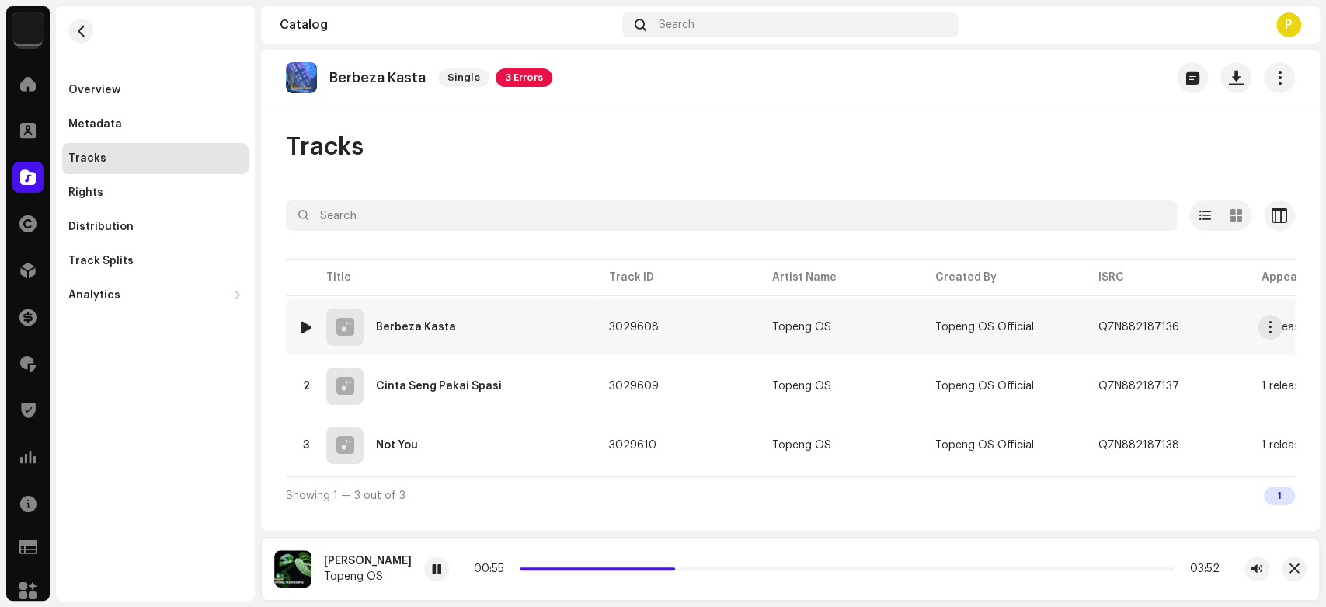
click at [301, 322] on div at bounding box center [307, 327] width 12 height 12
click at [424, 564] on span at bounding box center [428, 569] width 9 height 12
click at [424, 565] on span at bounding box center [428, 569] width 9 height 12
click at [26, 172] on span at bounding box center [28, 177] width 16 height 12
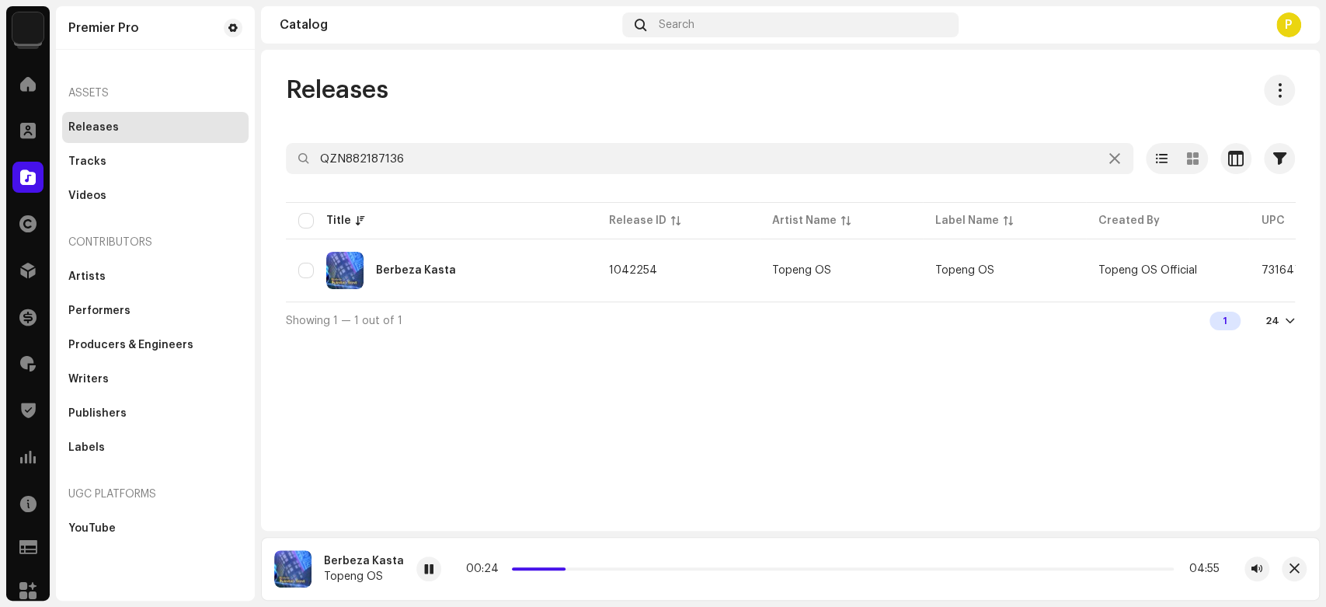
click at [412, 176] on div at bounding box center [790, 186] width 1009 height 25
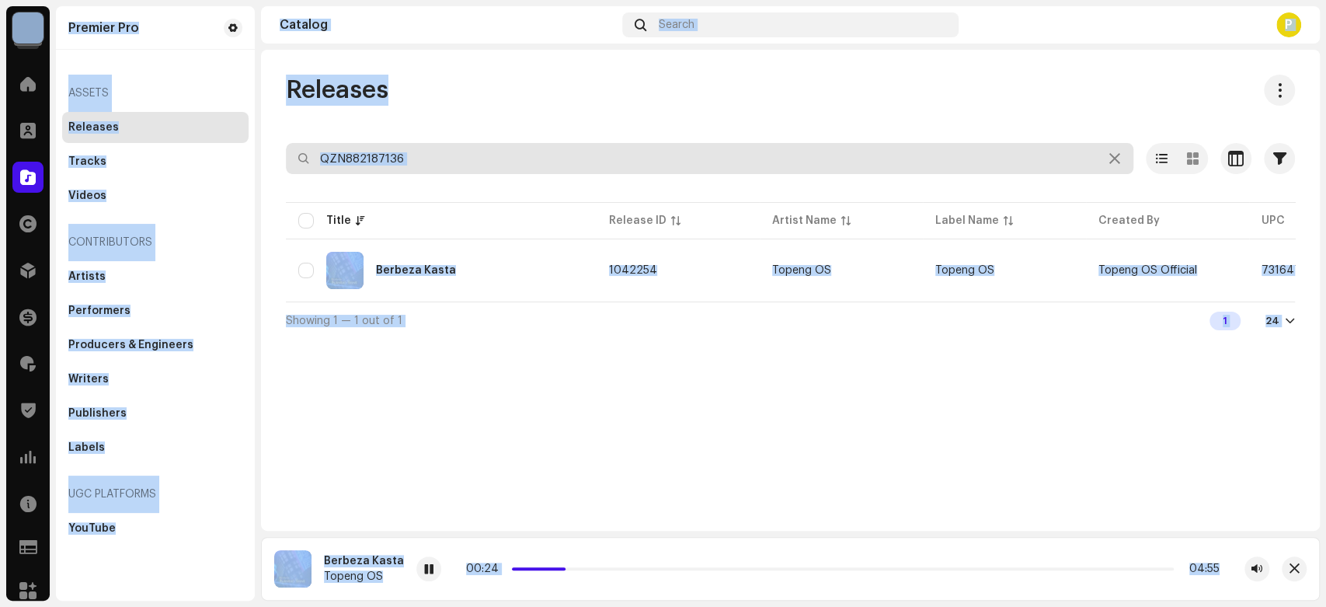
click at [426, 167] on input "QZN882187136" at bounding box center [710, 158] width 848 height 31
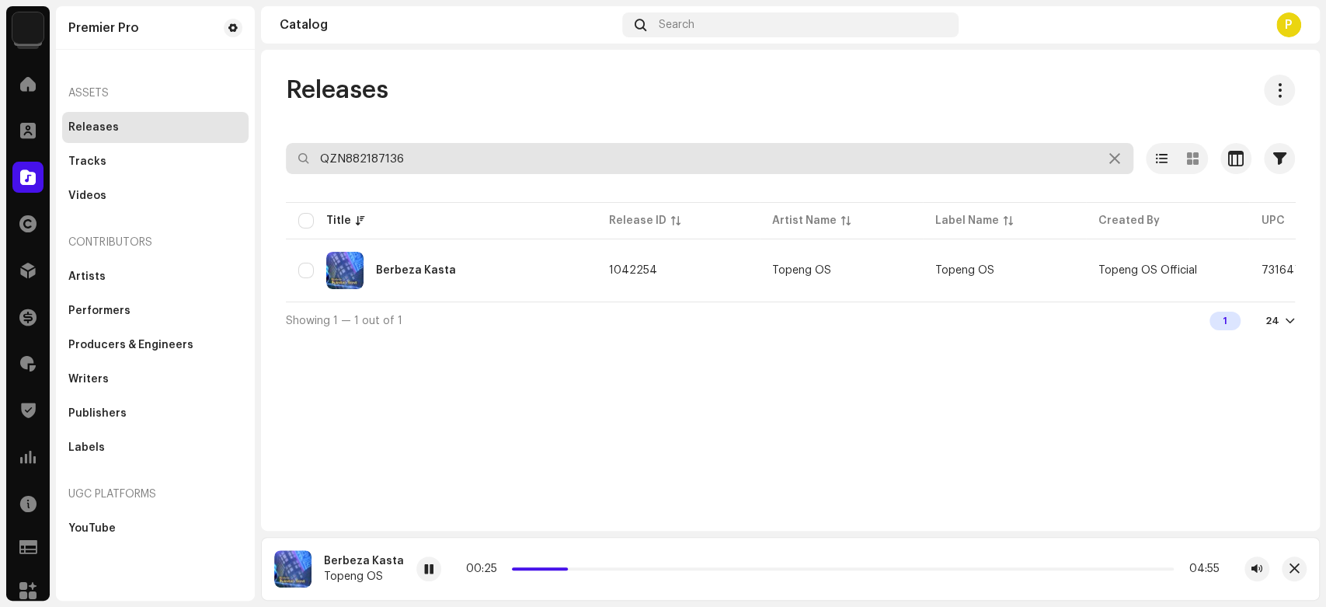
paste input "215295"
type input "QZN882215295"
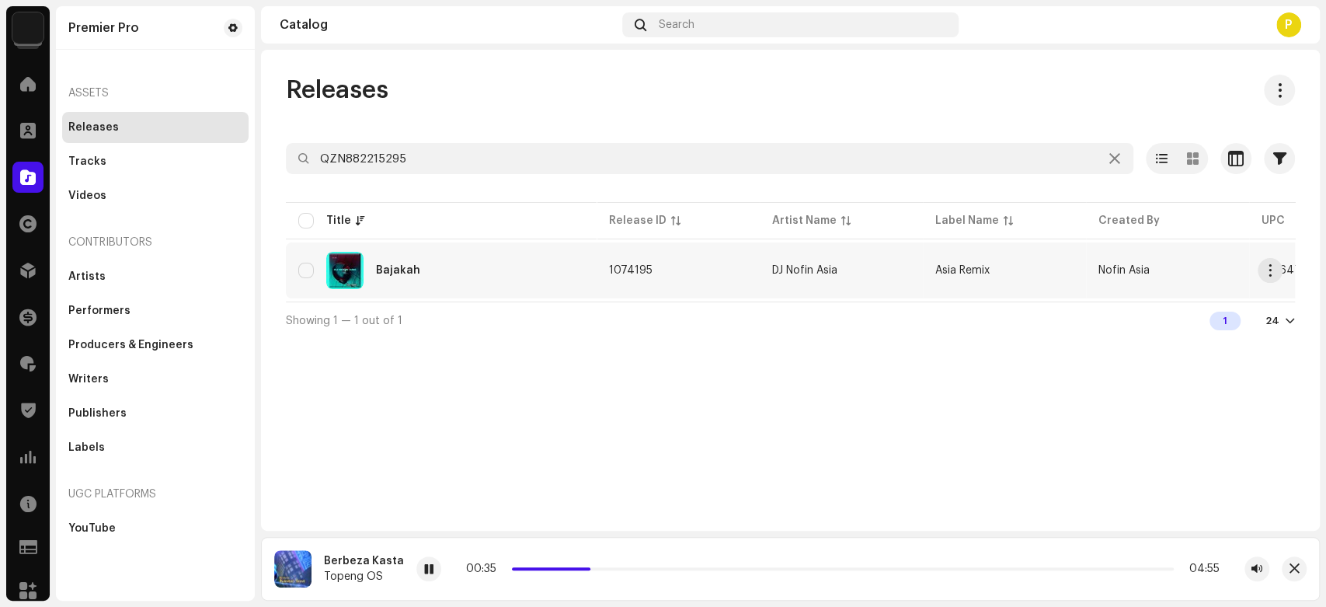
click at [440, 284] on div "Bajakah" at bounding box center [441, 270] width 286 height 37
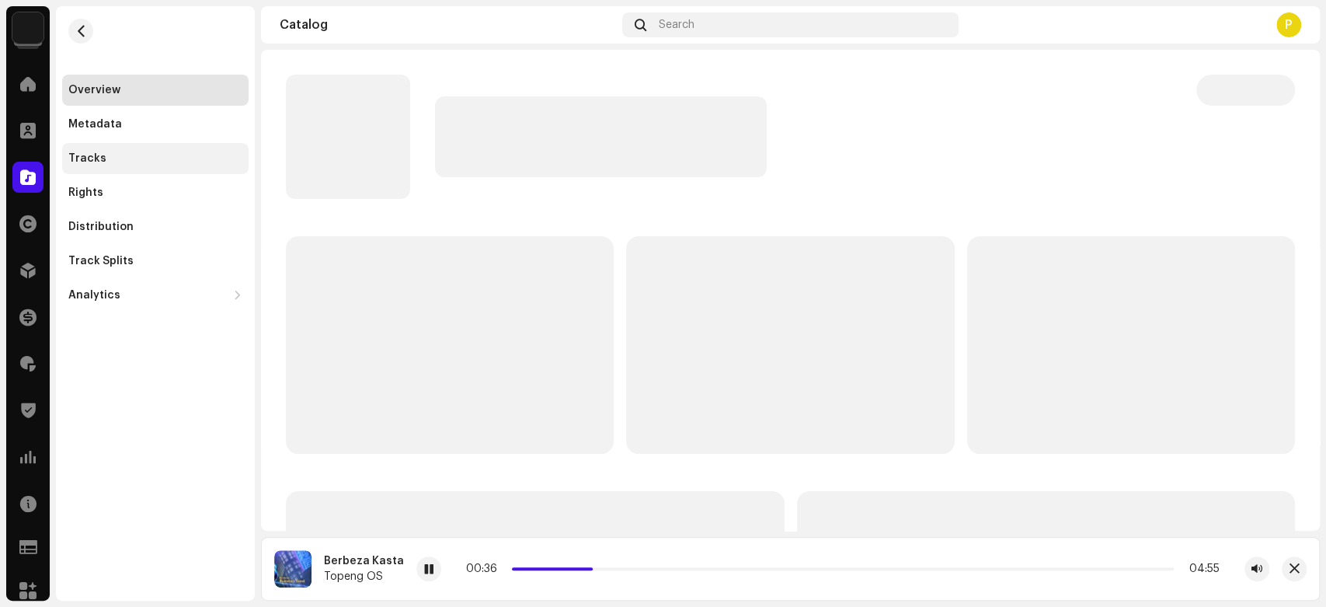
click at [156, 158] on div "Tracks" at bounding box center [155, 158] width 174 height 12
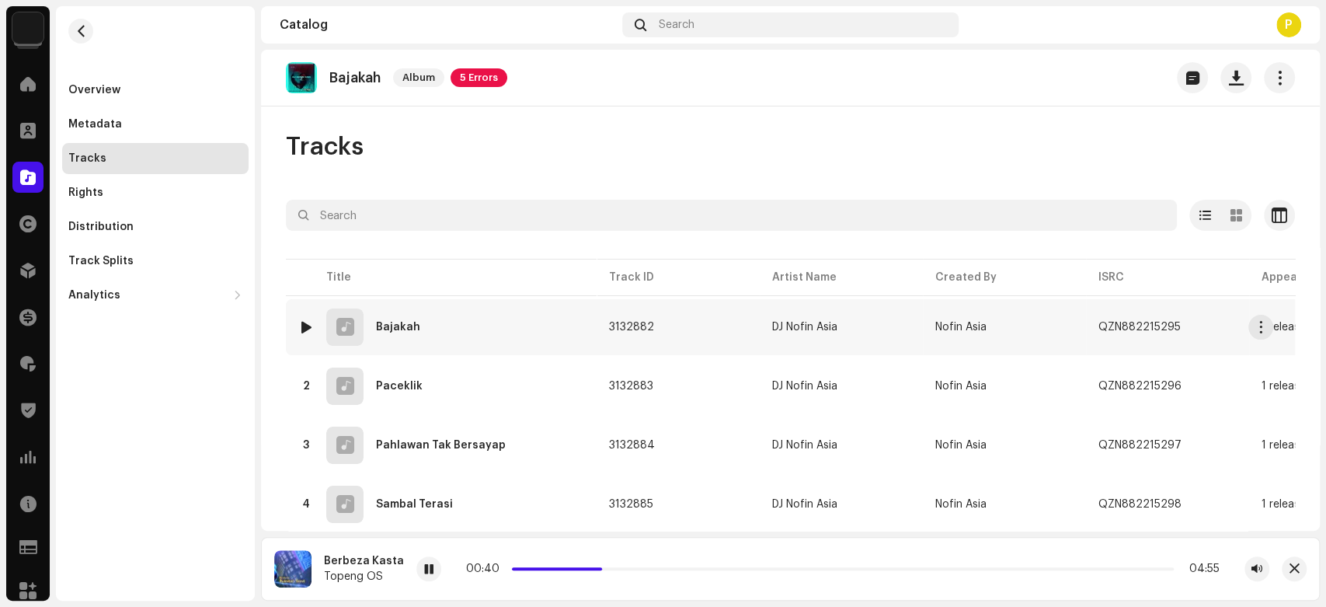
click at [305, 325] on div at bounding box center [307, 327] width 12 height 12
click at [424, 560] on re-a-play-button at bounding box center [414, 568] width 25 height 25
click at [408, 573] on div at bounding box center [414, 568] width 25 height 25
click at [332, 562] on div "Bajakah" at bounding box center [356, 561] width 65 height 12
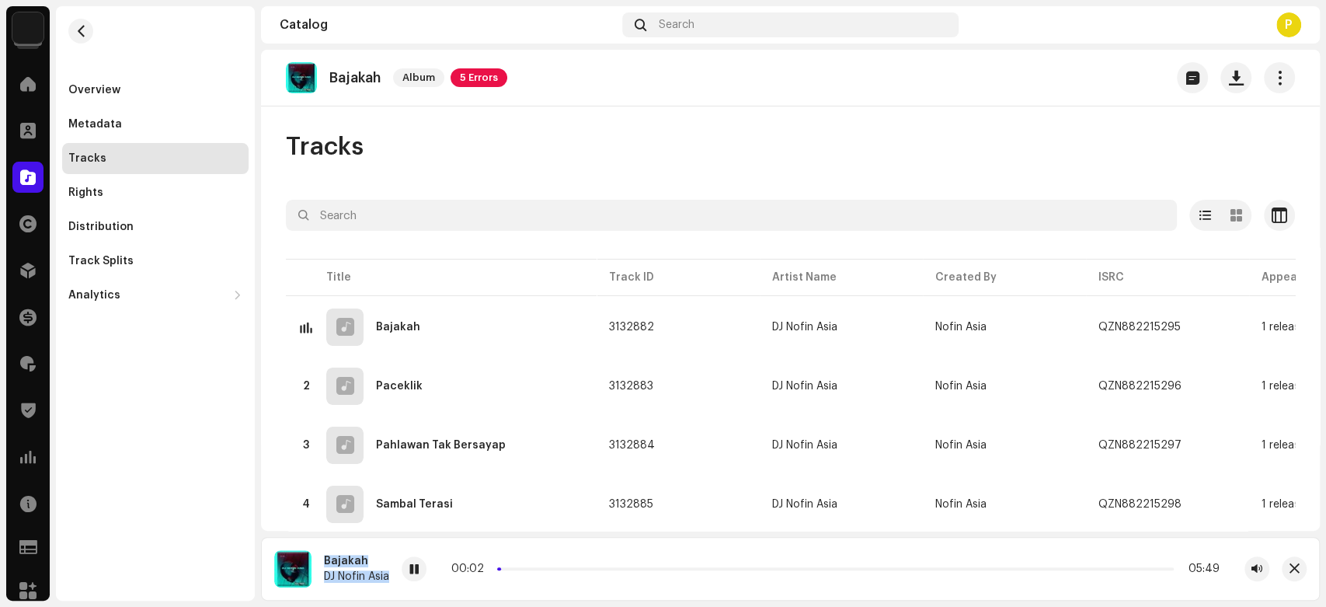
copy div "Bajakah DJ Nofin Asia"
drag, startPoint x: 331, startPoint y: 562, endPoint x: 373, endPoint y: 577, distance: 44.5
click at [373, 577] on div "Bajakah DJ Nofin Asia" at bounding box center [356, 569] width 65 height 28
drag, startPoint x: 510, startPoint y: 570, endPoint x: 558, endPoint y: 576, distance: 48.5
click at [558, 576] on div "00:30 05:49" at bounding box center [836, 568] width 868 height 25
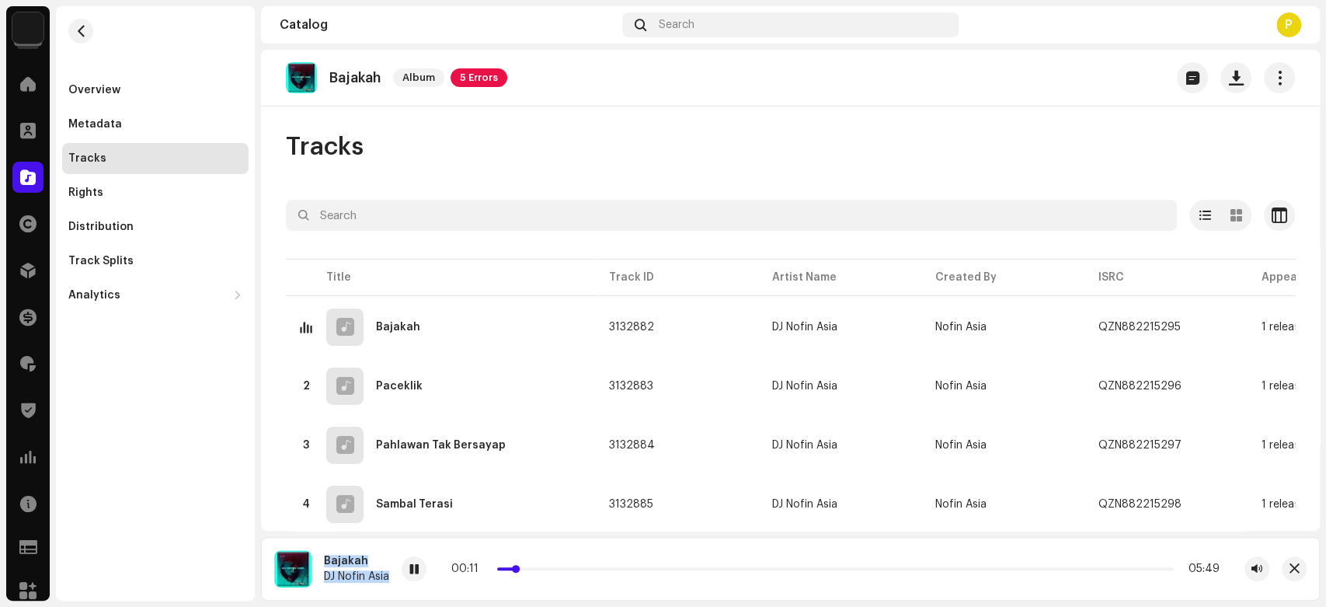
drag, startPoint x: 559, startPoint y: 568, endPoint x: 520, endPoint y: 565, distance: 39.0
click at [520, 565] on div "00:11 05:49" at bounding box center [835, 568] width 768 height 12
click at [418, 564] on span at bounding box center [413, 569] width 9 height 12
click at [33, 171] on span at bounding box center [28, 177] width 16 height 12
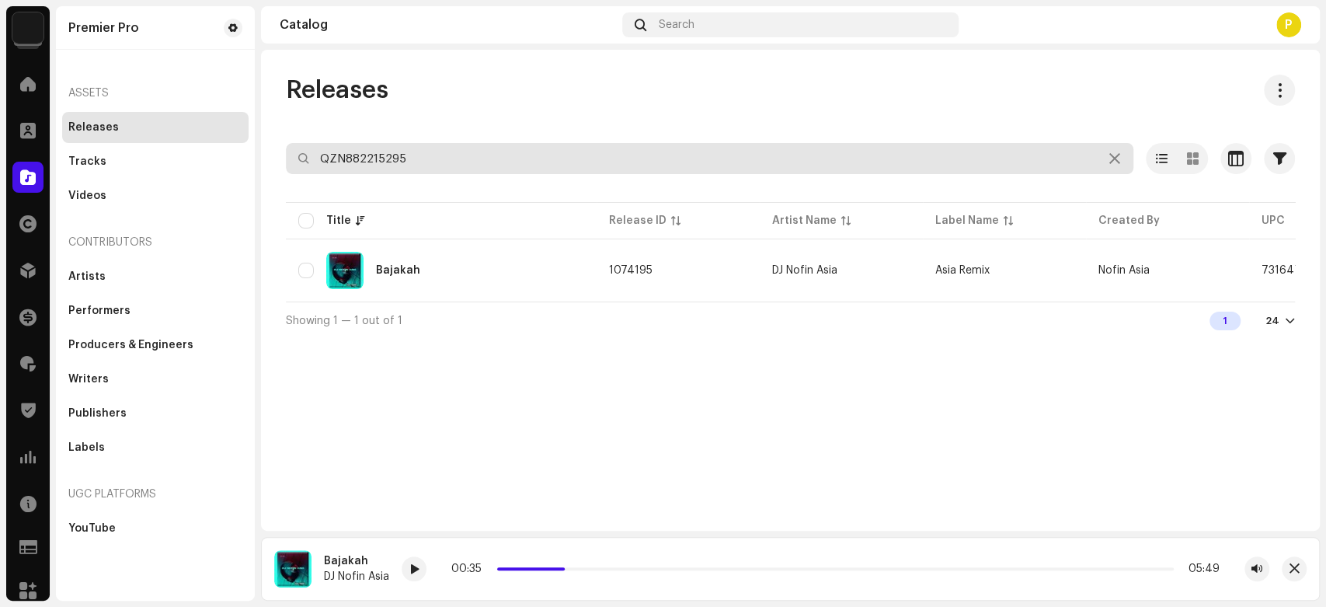
click at [387, 168] on input "QZN882215295" at bounding box center [710, 158] width 848 height 31
paste input "17617"
type input "QZN882176175"
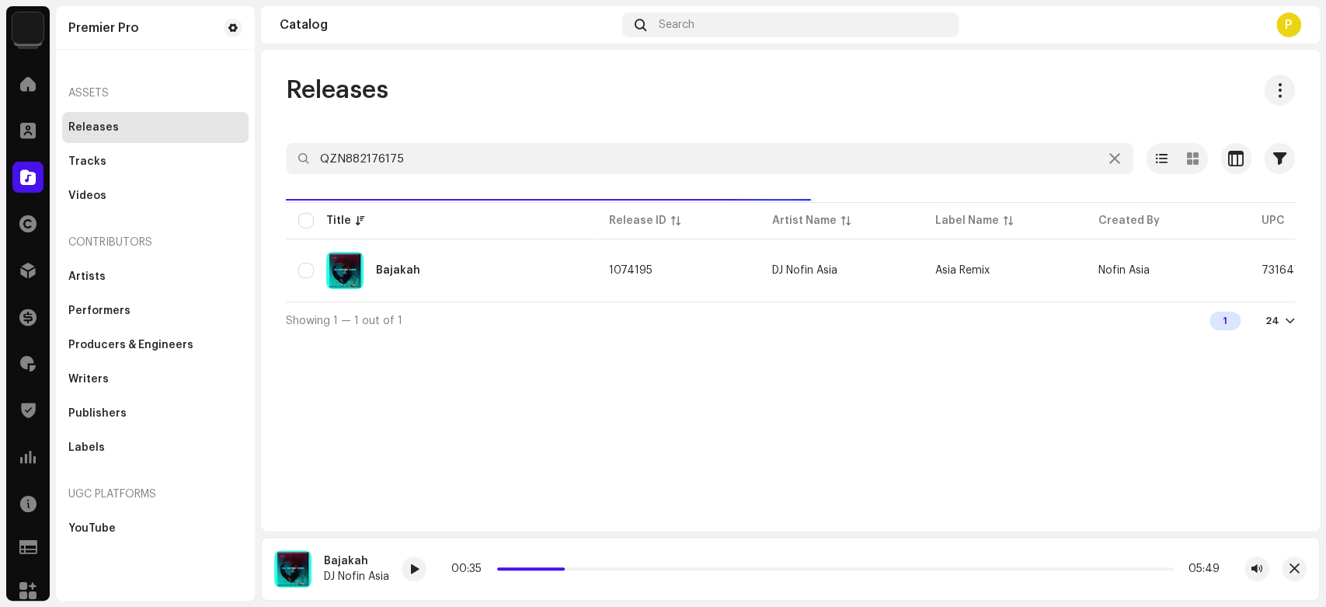
click at [486, 96] on div "Releases" at bounding box center [790, 90] width 1009 height 31
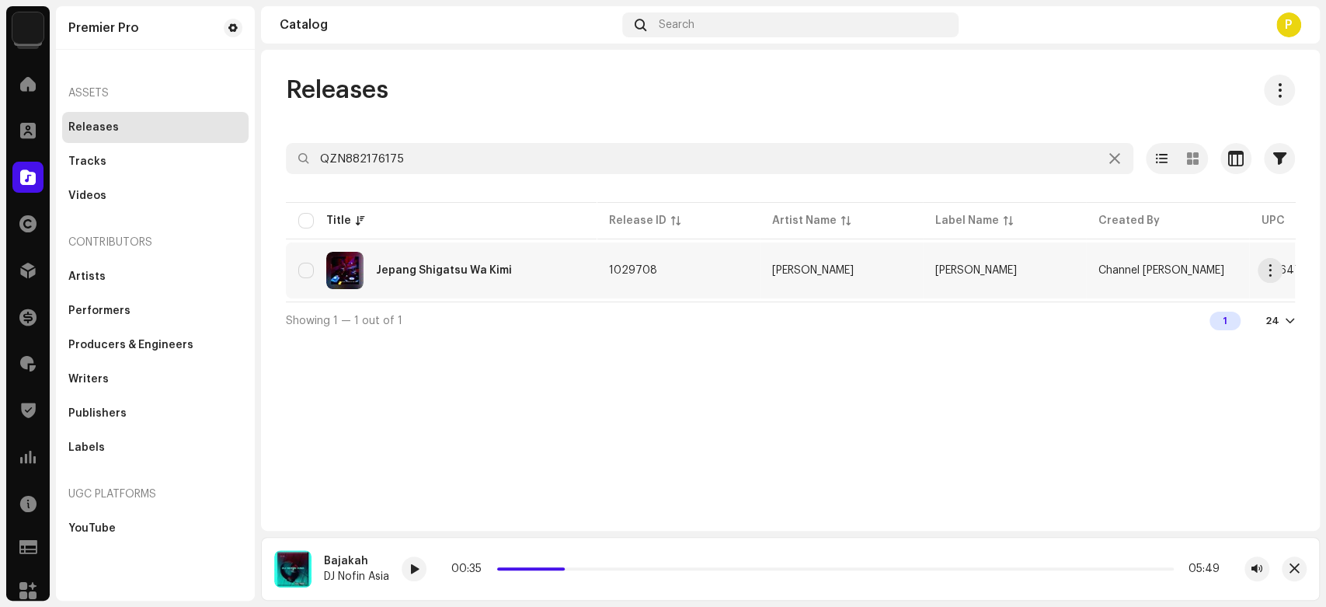
click at [472, 259] on div "Jepang Shigatsu Wa Kimi" at bounding box center [441, 270] width 286 height 37
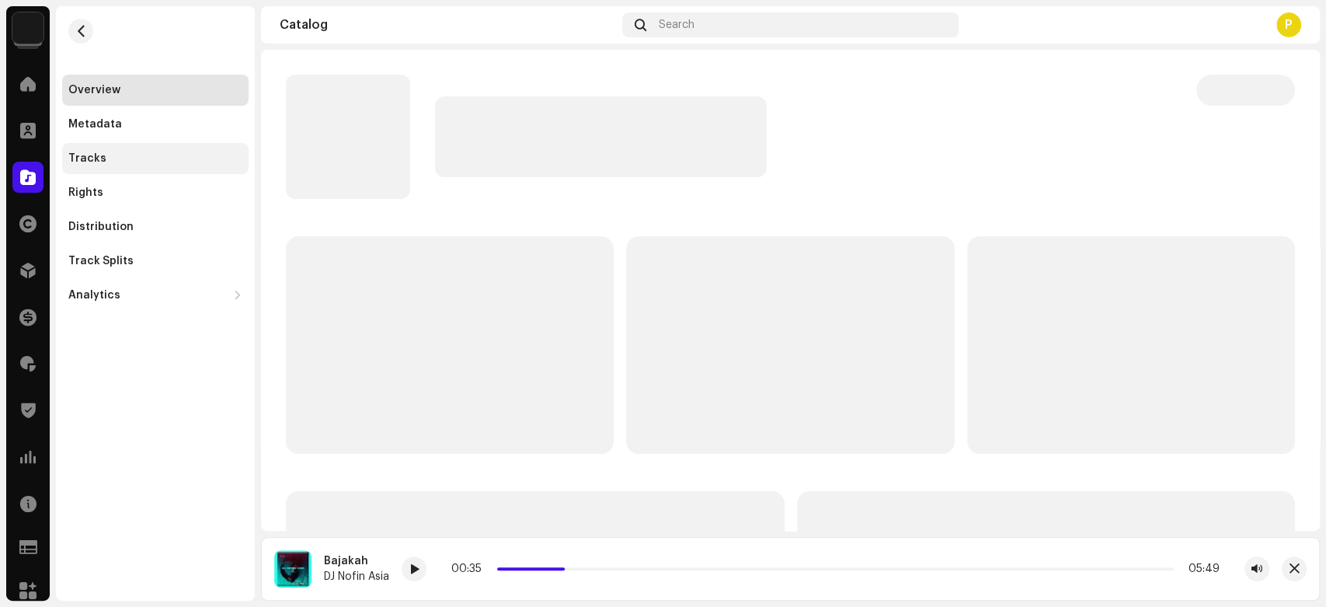
click at [193, 155] on div "Tracks" at bounding box center [155, 158] width 174 height 12
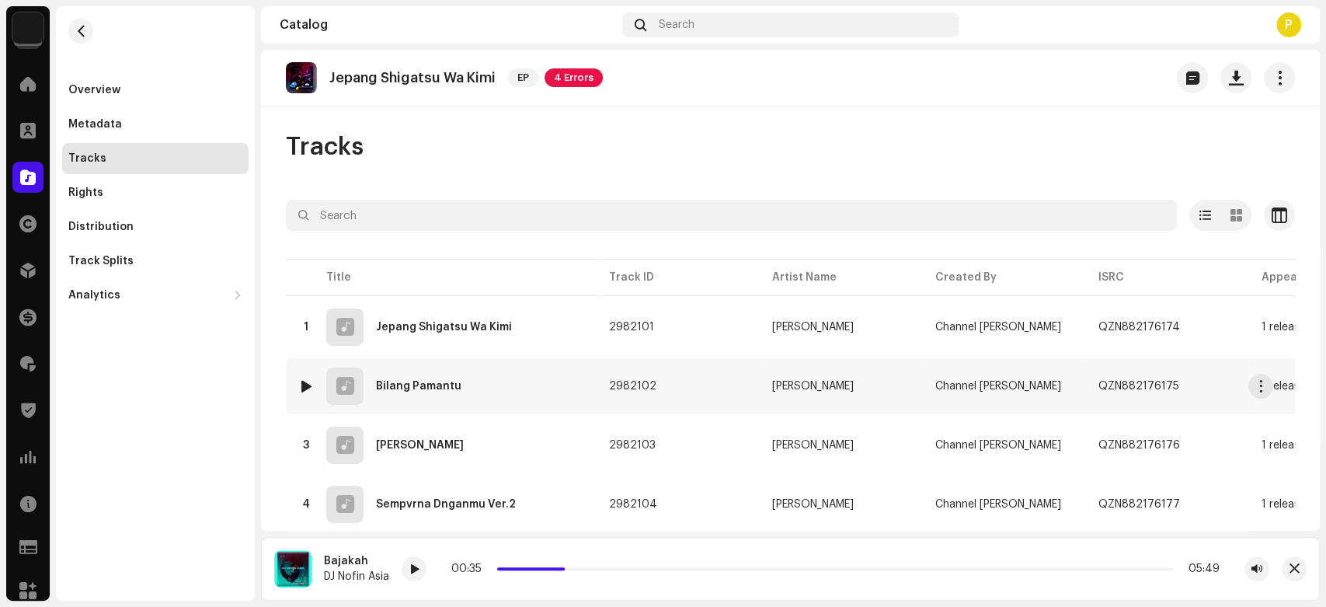
click at [308, 383] on div at bounding box center [307, 386] width 12 height 12
click at [422, 566] on div at bounding box center [434, 568] width 25 height 25
click at [336, 559] on div "Bilang Pamantu" at bounding box center [366, 561] width 85 height 12
drag, startPoint x: 336, startPoint y: 559, endPoint x: 385, endPoint y: 559, distance: 48.9
click at [385, 559] on div "Bilang Pamantu" at bounding box center [366, 561] width 85 height 12
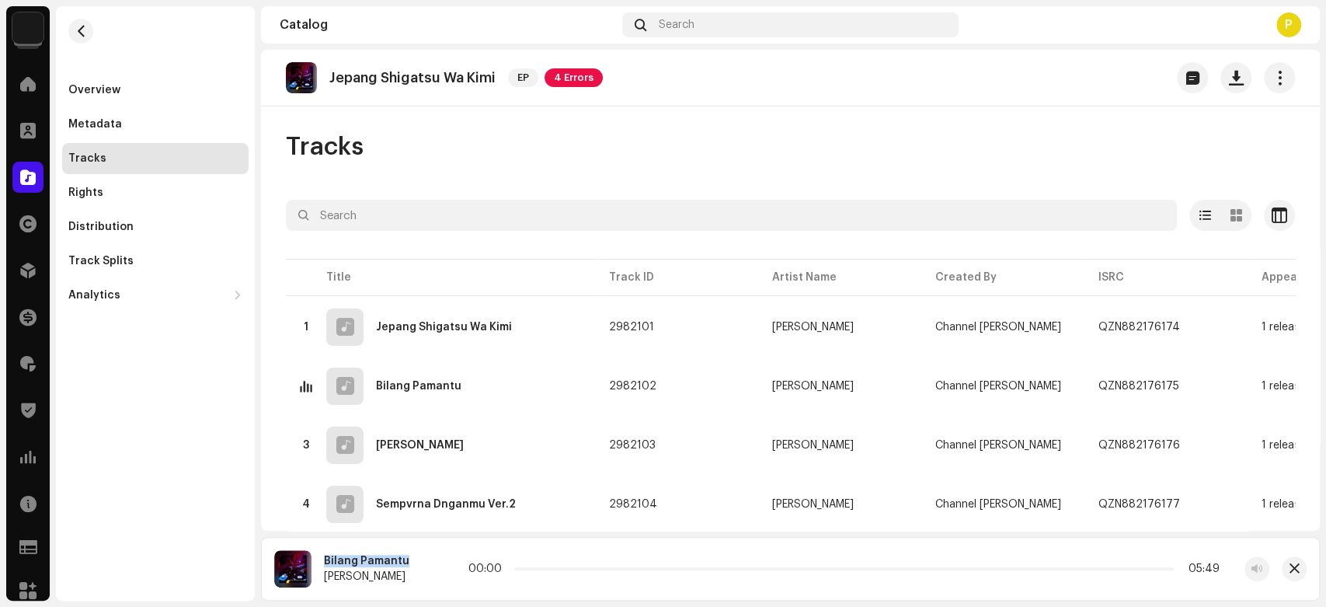
copy div "Bilang Pamantu"
click at [432, 571] on span at bounding box center [434, 569] width 9 height 12
drag, startPoint x: 541, startPoint y: 568, endPoint x: 577, endPoint y: 567, distance: 35.7
click at [577, 567] on p-slider at bounding box center [845, 568] width 656 height 3
drag, startPoint x: 577, startPoint y: 567, endPoint x: 605, endPoint y: 567, distance: 28.0
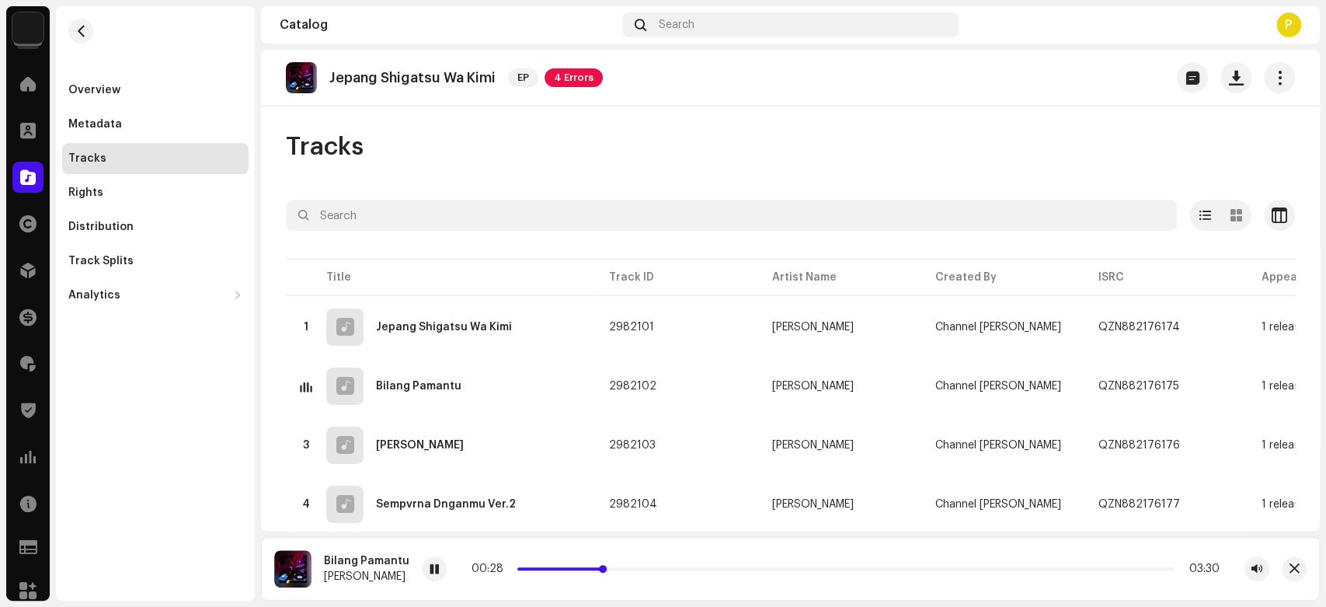
click at [605, 567] on p-slider at bounding box center [845, 568] width 656 height 3
drag, startPoint x: 605, startPoint y: 567, endPoint x: 642, endPoint y: 567, distance: 36.5
click at [628, 567] on span at bounding box center [625, 569] width 8 height 8
drag, startPoint x: 642, startPoint y: 567, endPoint x: 675, endPoint y: 565, distance: 33.5
click at [675, 565] on div "00:41 03:30" at bounding box center [846, 568] width 748 height 12
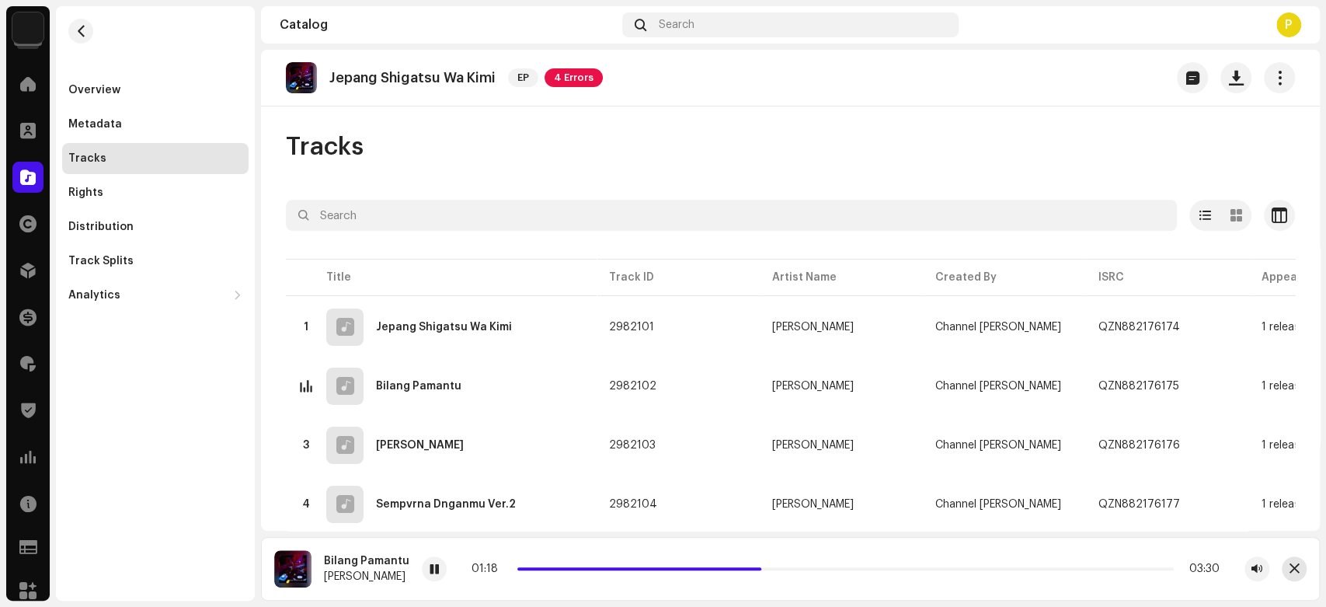
click at [1291, 566] on span "button" at bounding box center [1295, 568] width 10 height 12
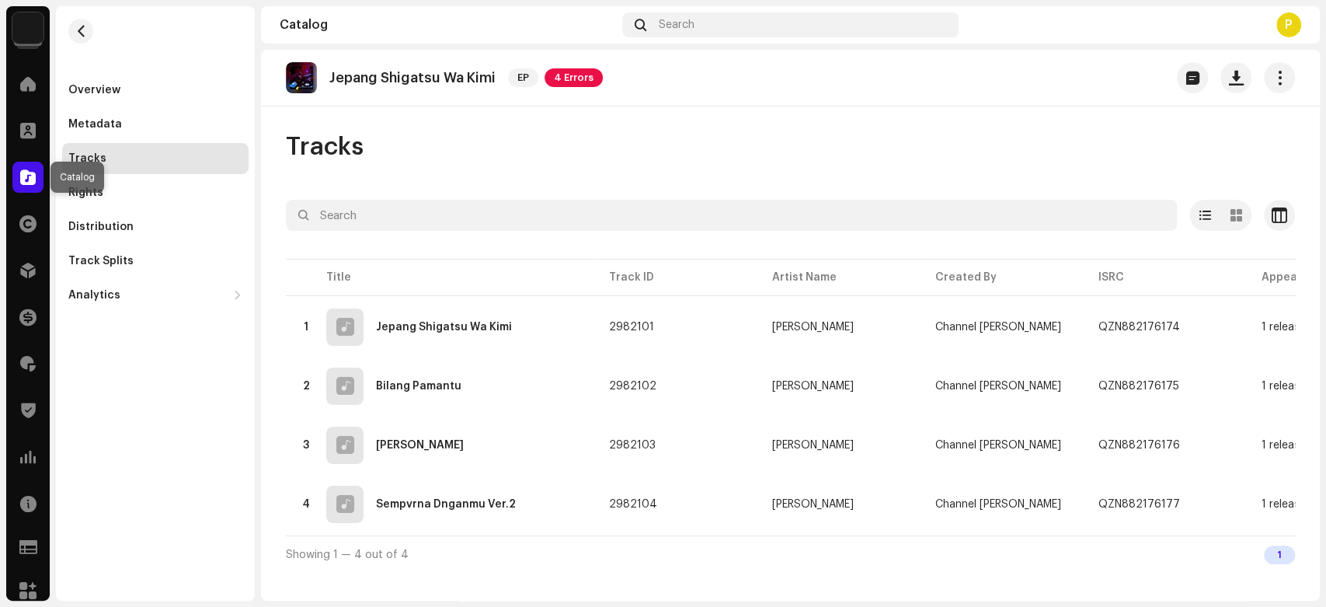
click at [20, 178] on div at bounding box center [27, 177] width 31 height 31
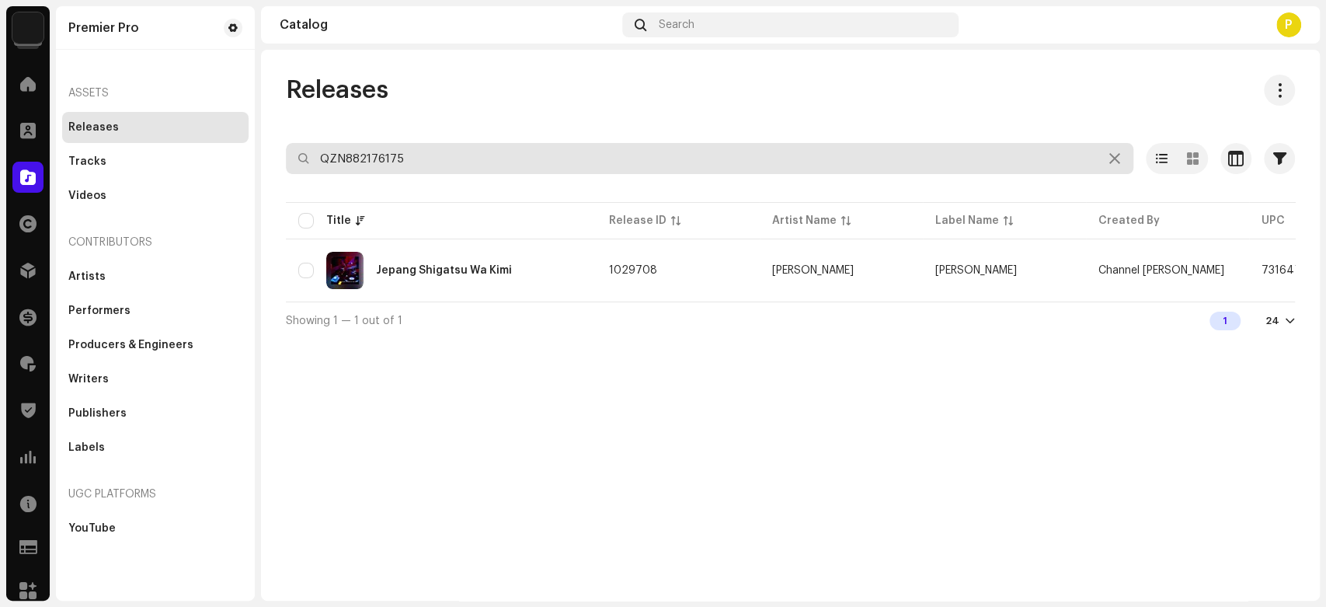
click at [435, 148] on input "QZN882176175" at bounding box center [710, 158] width 848 height 31
paste input "216283"
type input "QZN882216283"
